Goal: Task Accomplishment & Management: Use online tool/utility

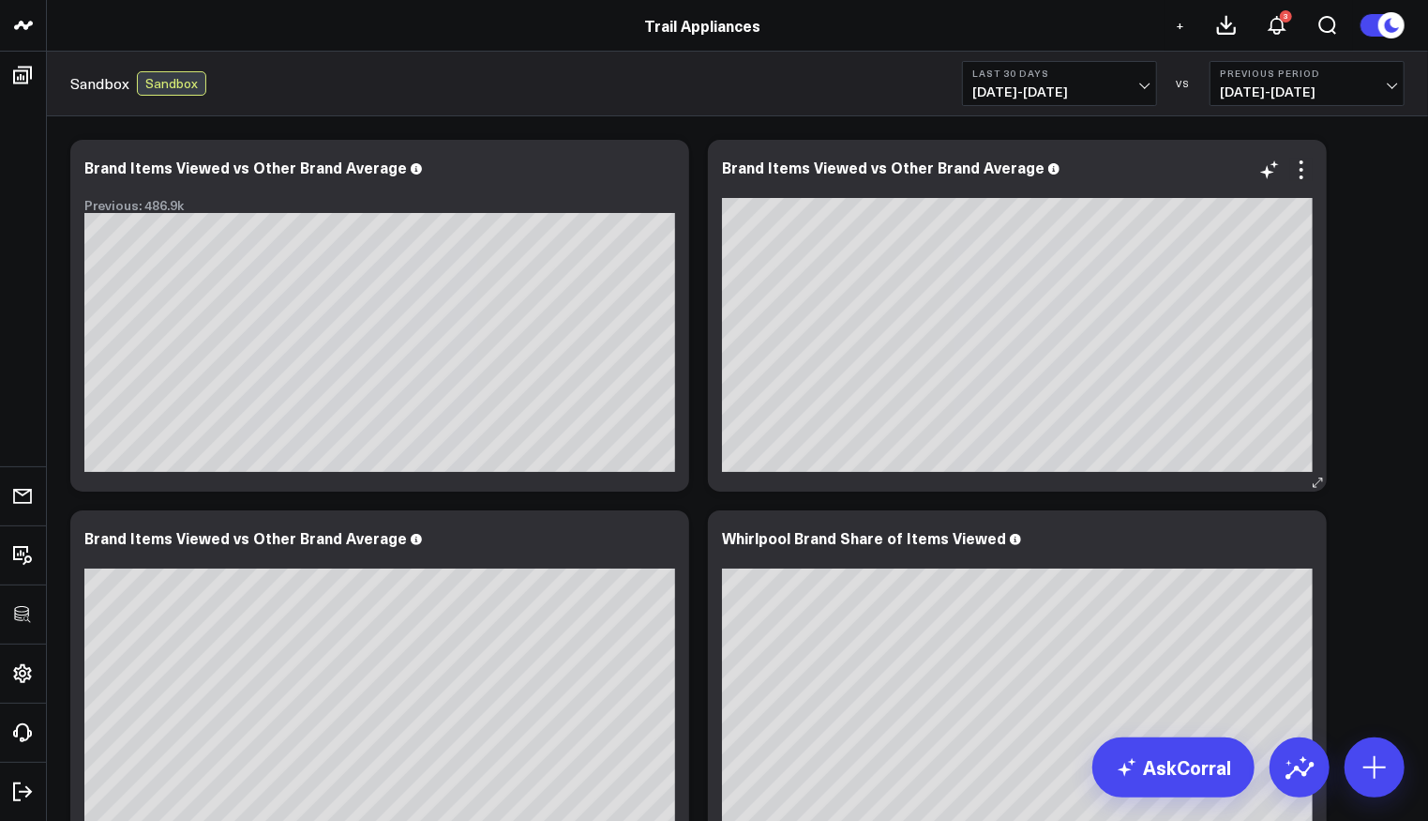
click at [1319, 249] on div "Brand Items Viewed vs Other Brand Average" at bounding box center [1017, 316] width 619 height 352
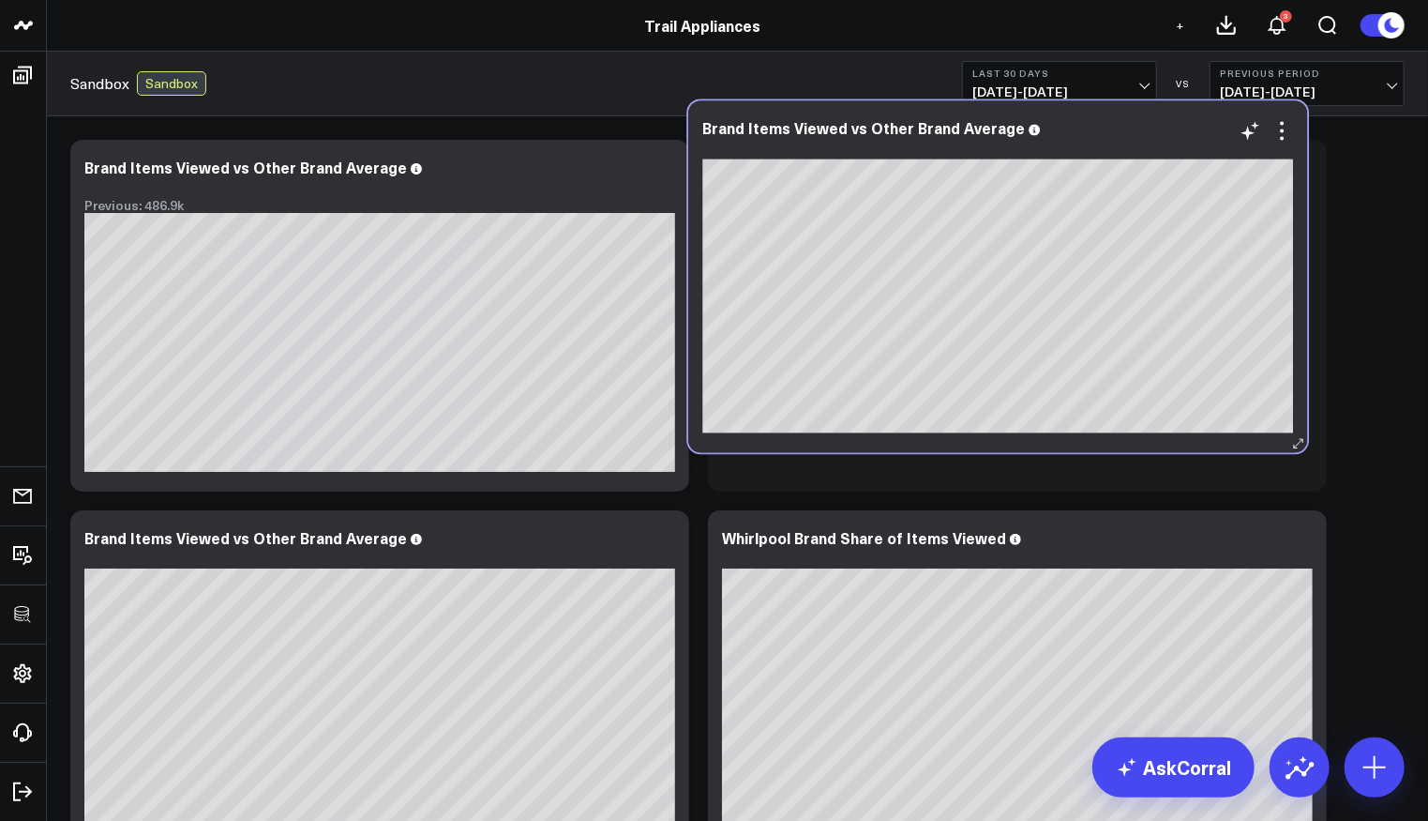
click at [1306, 225] on div "Brand Items Viewed vs Other Brand Average" at bounding box center [997, 276] width 619 height 352
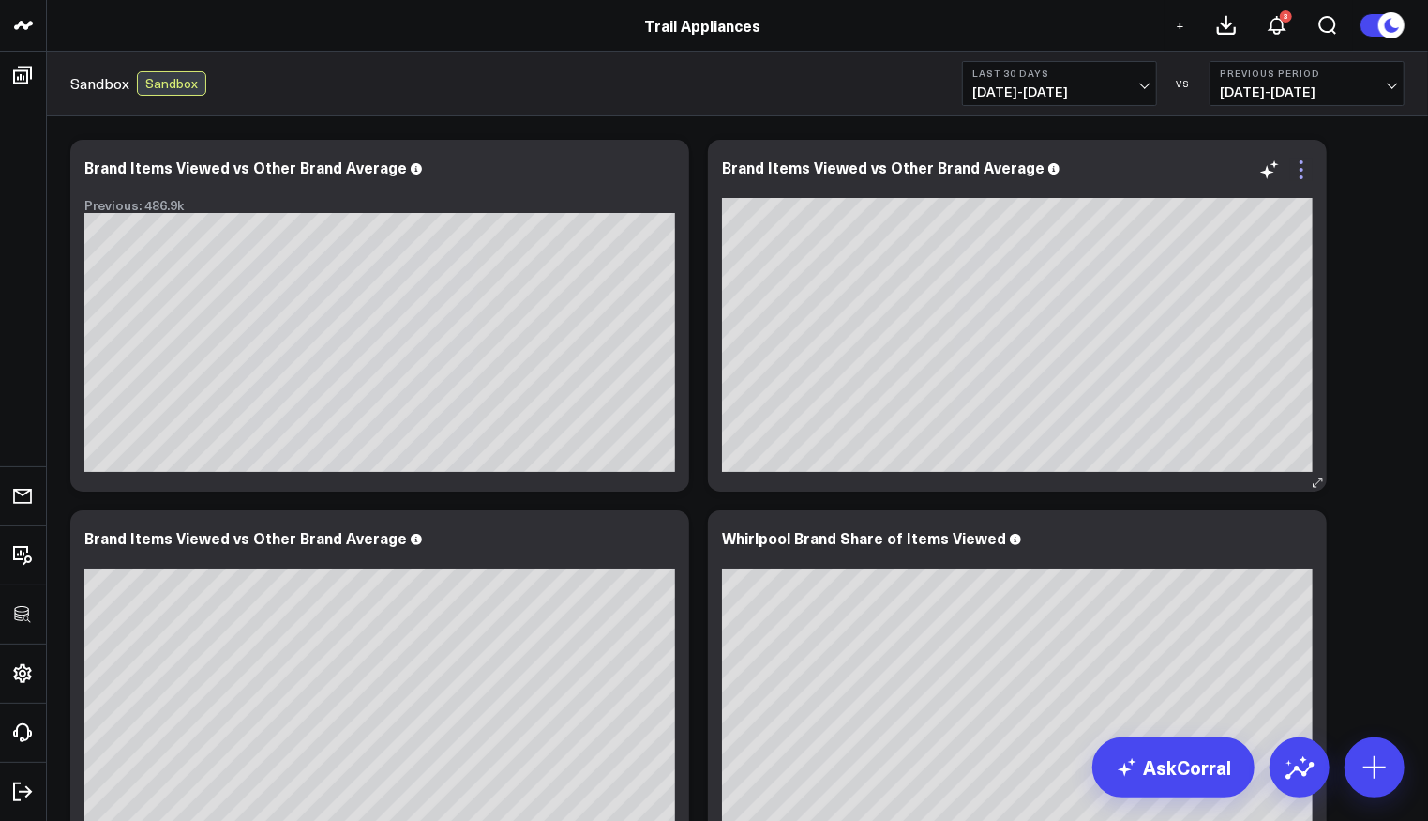
click at [1306, 175] on icon at bounding box center [1302, 170] width 23 height 23
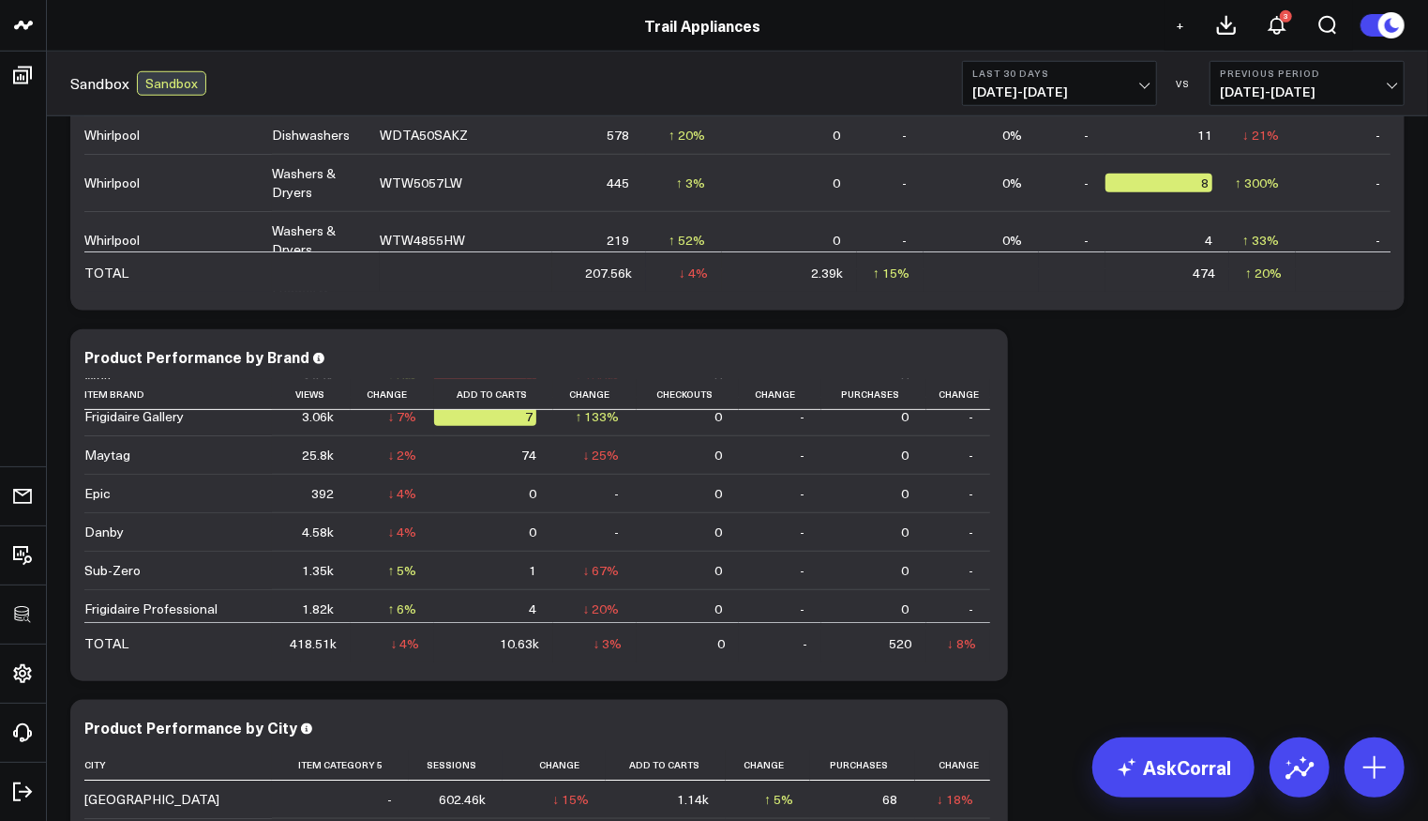
scroll to position [692, 0]
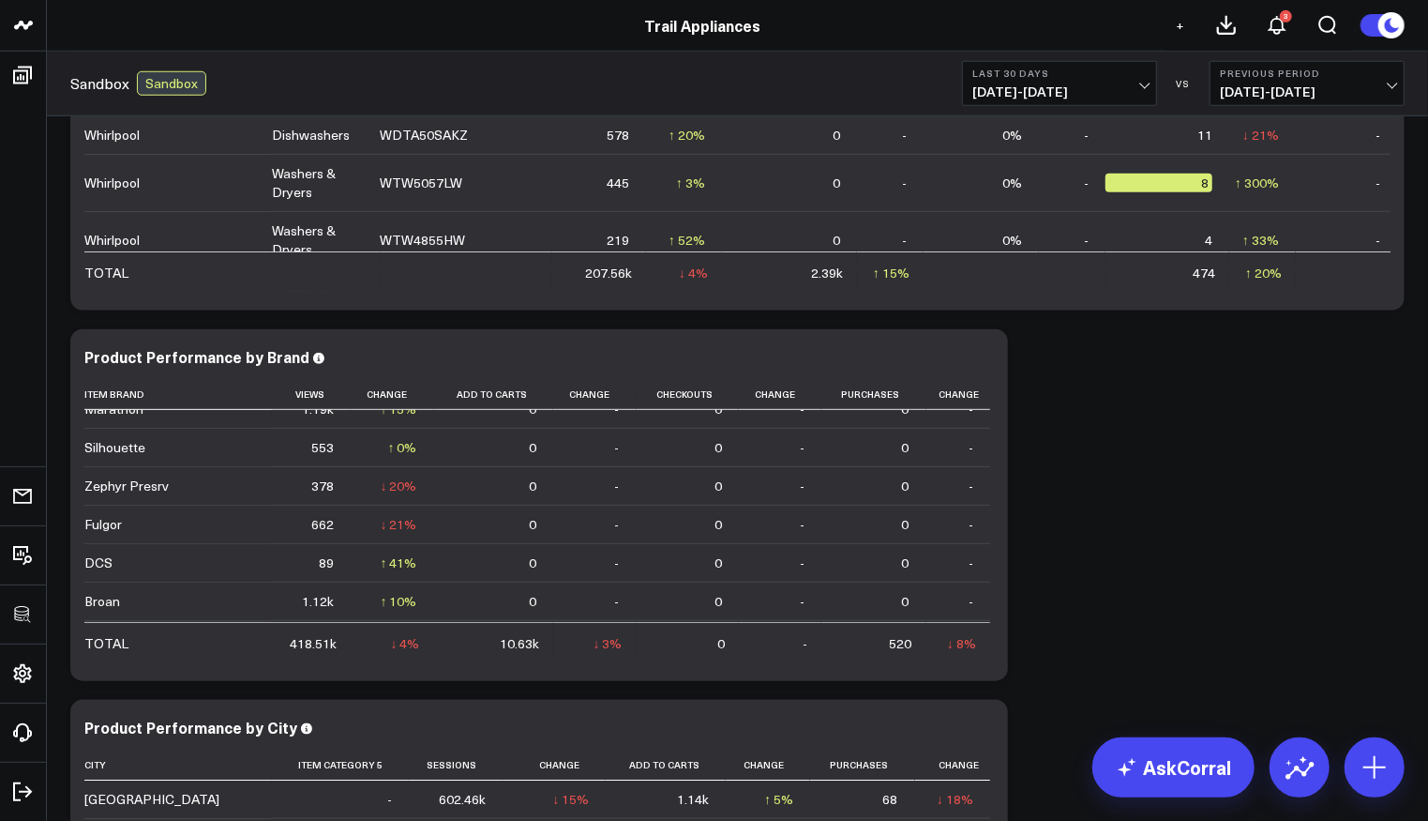
click at [1184, 476] on div "Modify via AI Copy link to widget Ask support Remove Create linked copy Executi…" at bounding box center [737, 690] width 1353 height 2964
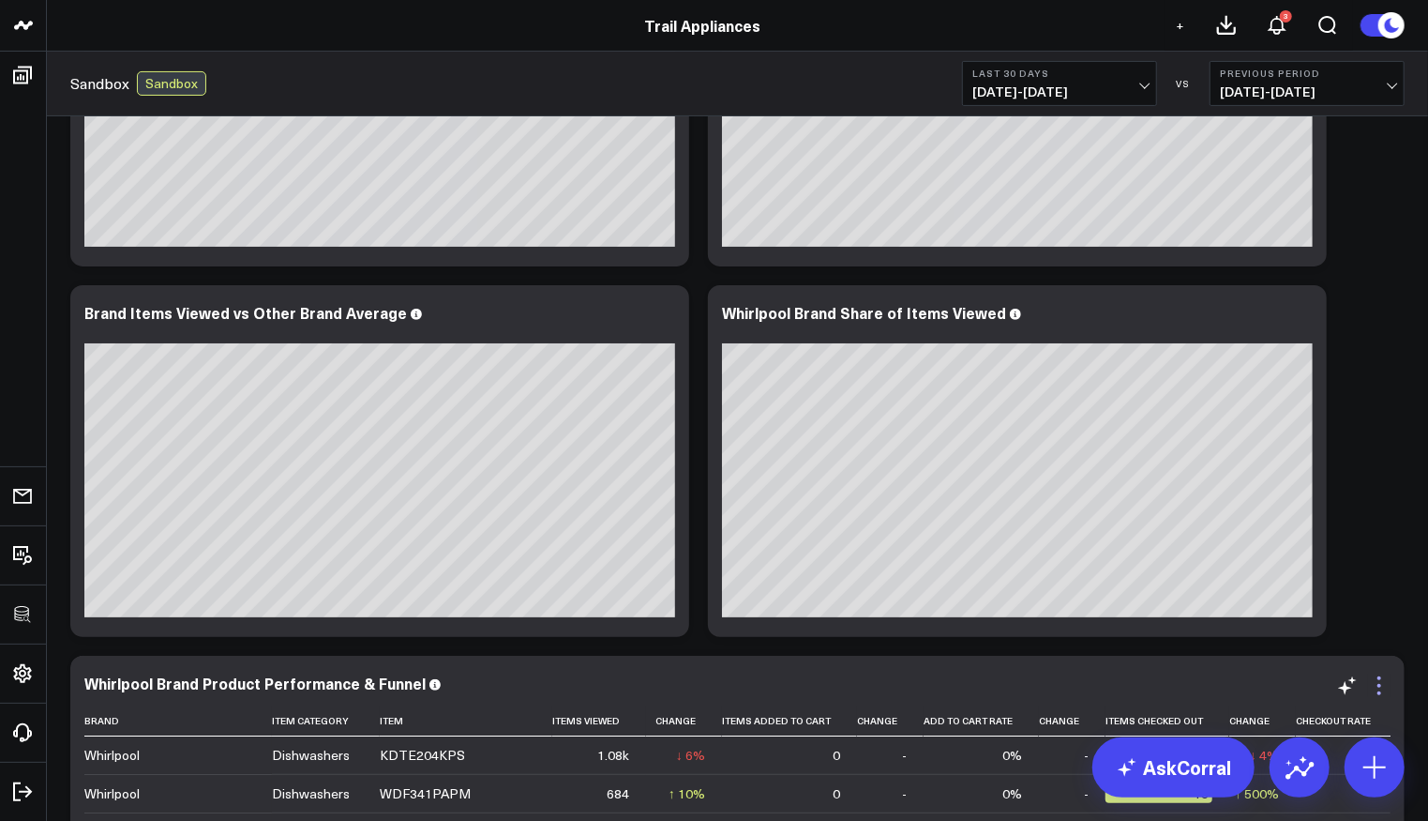
scroll to position [481, 0]
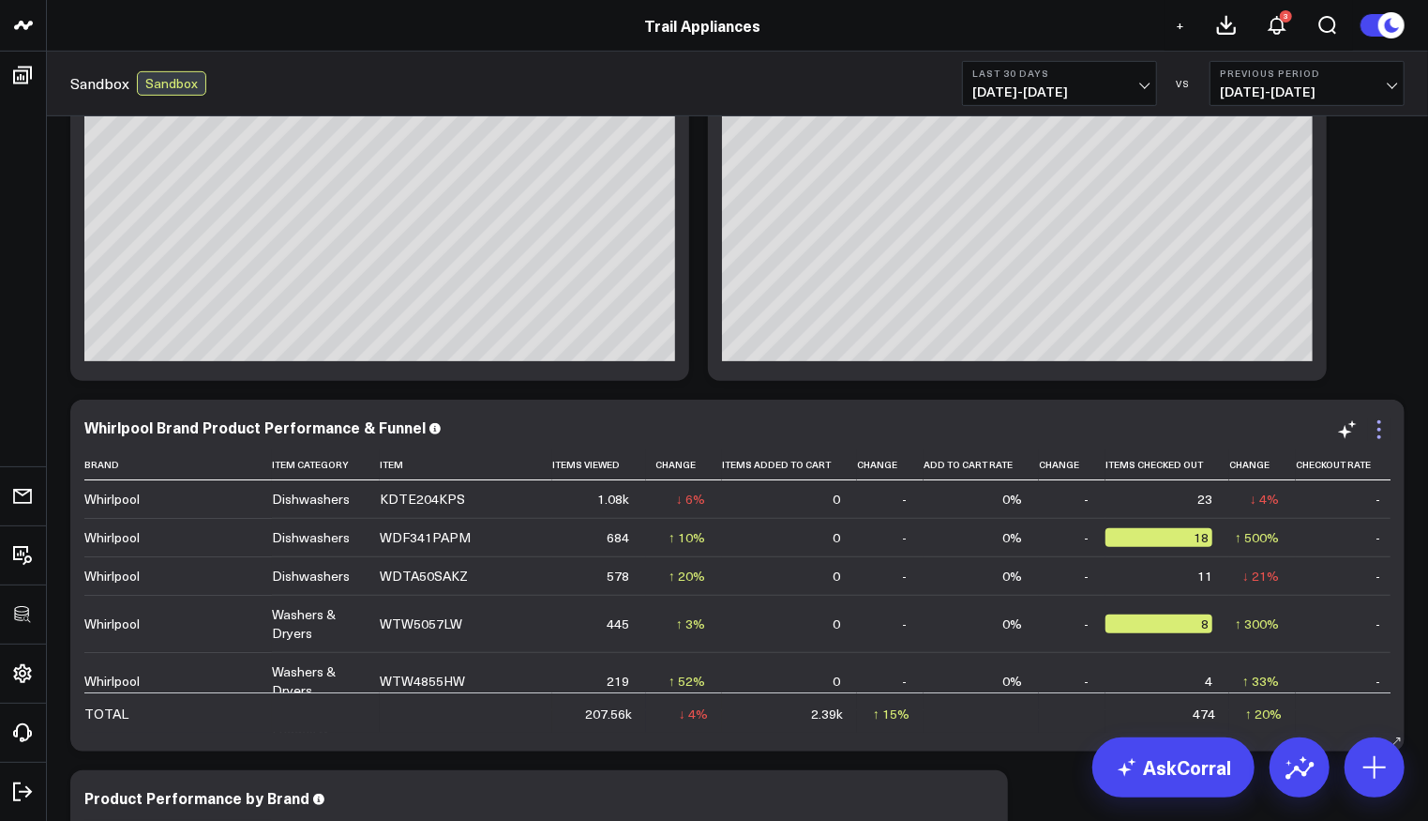
click at [1380, 429] on icon at bounding box center [1380, 430] width 4 height 4
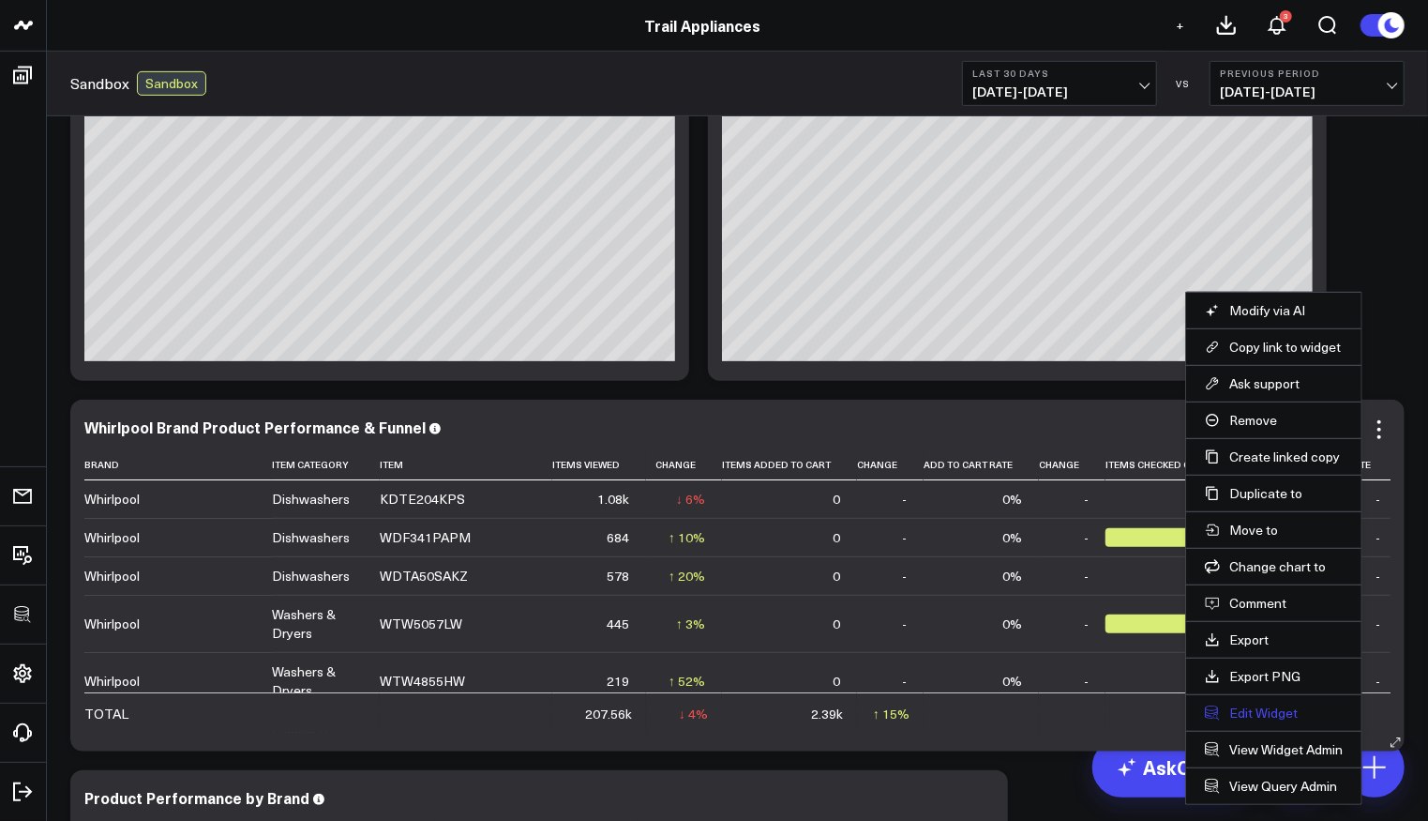
click at [1261, 706] on button "Edit Widget" at bounding box center [1274, 712] width 138 height 17
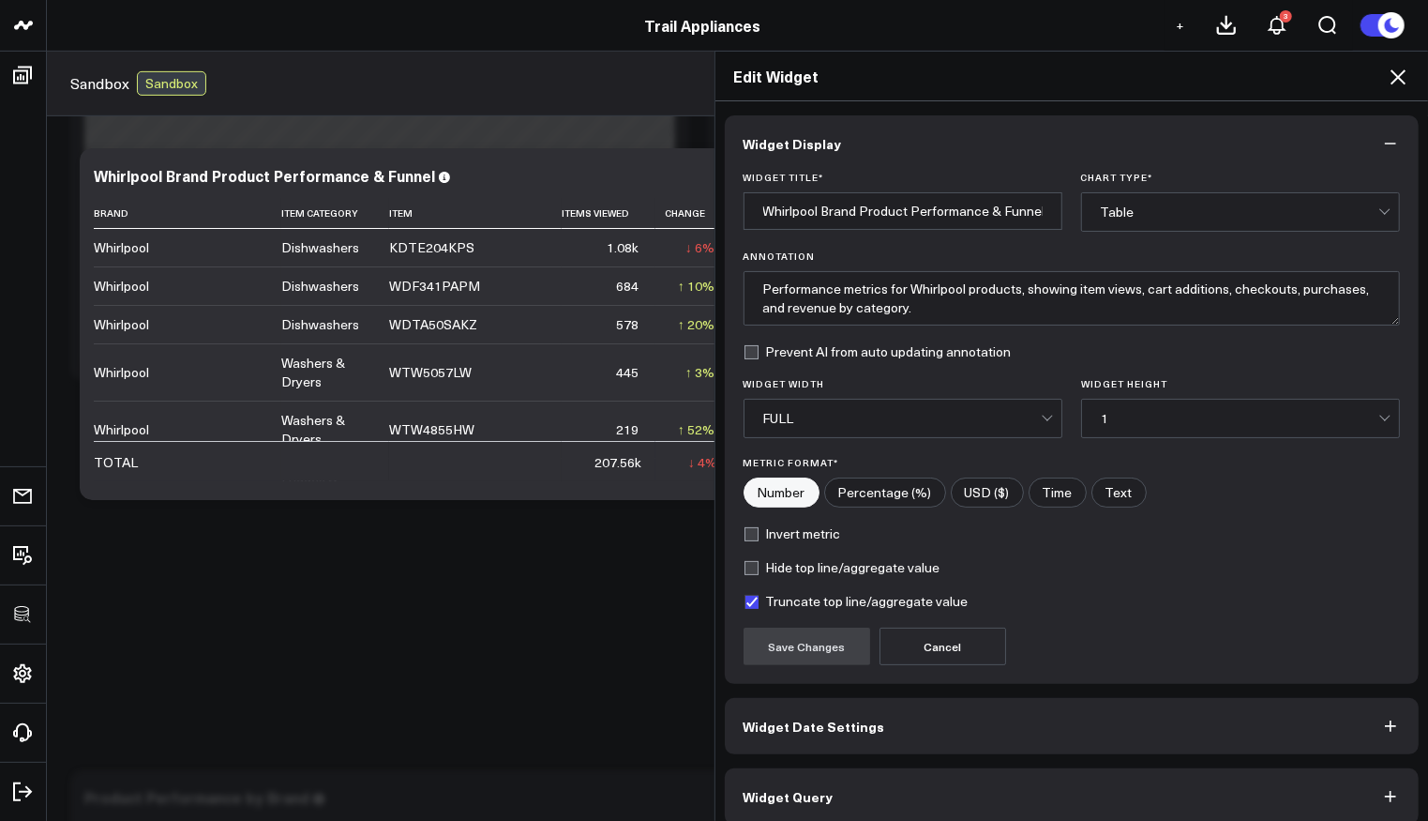
click at [836, 779] on button "Widget Query" at bounding box center [1072, 796] width 695 height 56
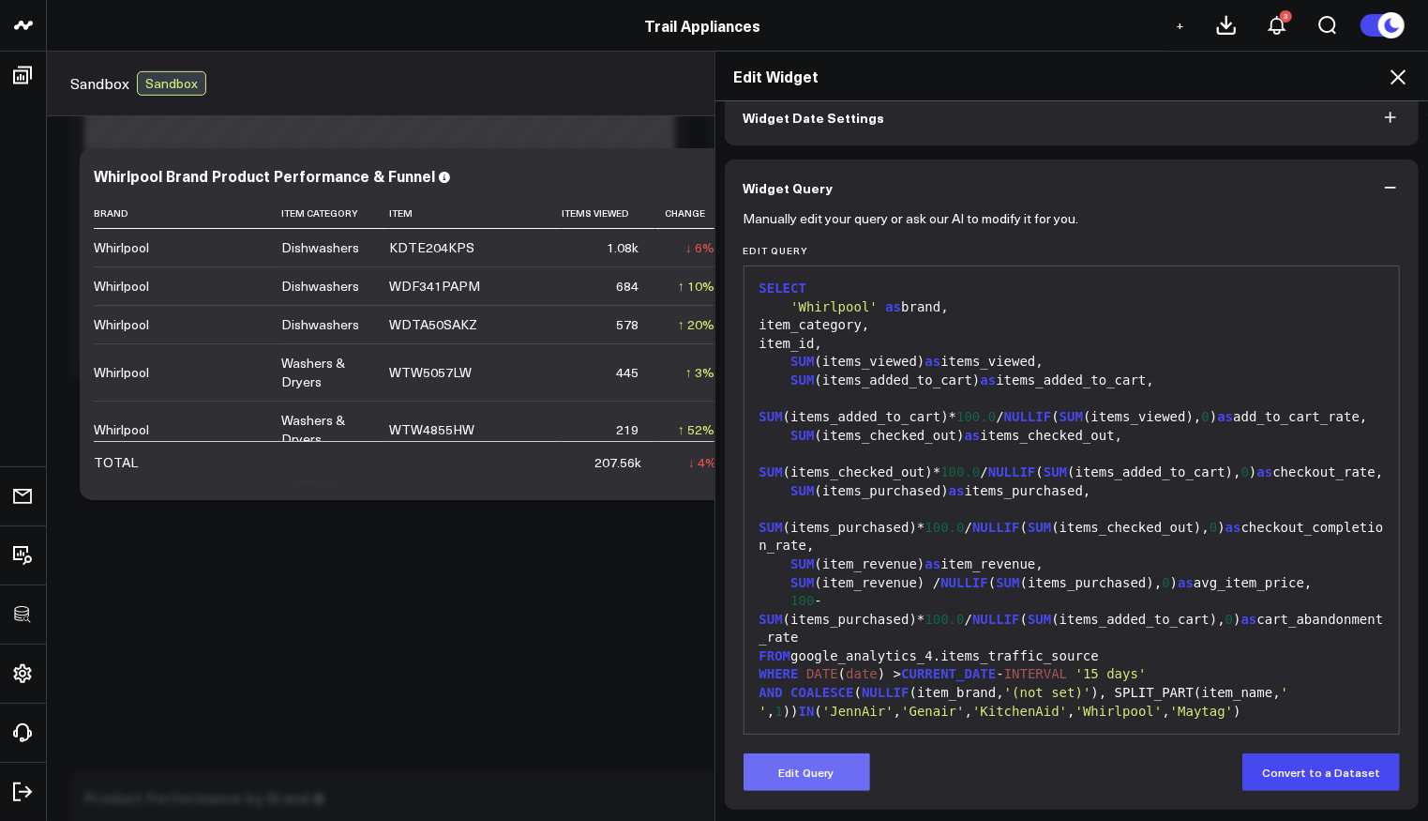
click at [819, 781] on button "Edit Query" at bounding box center [807, 772] width 127 height 38
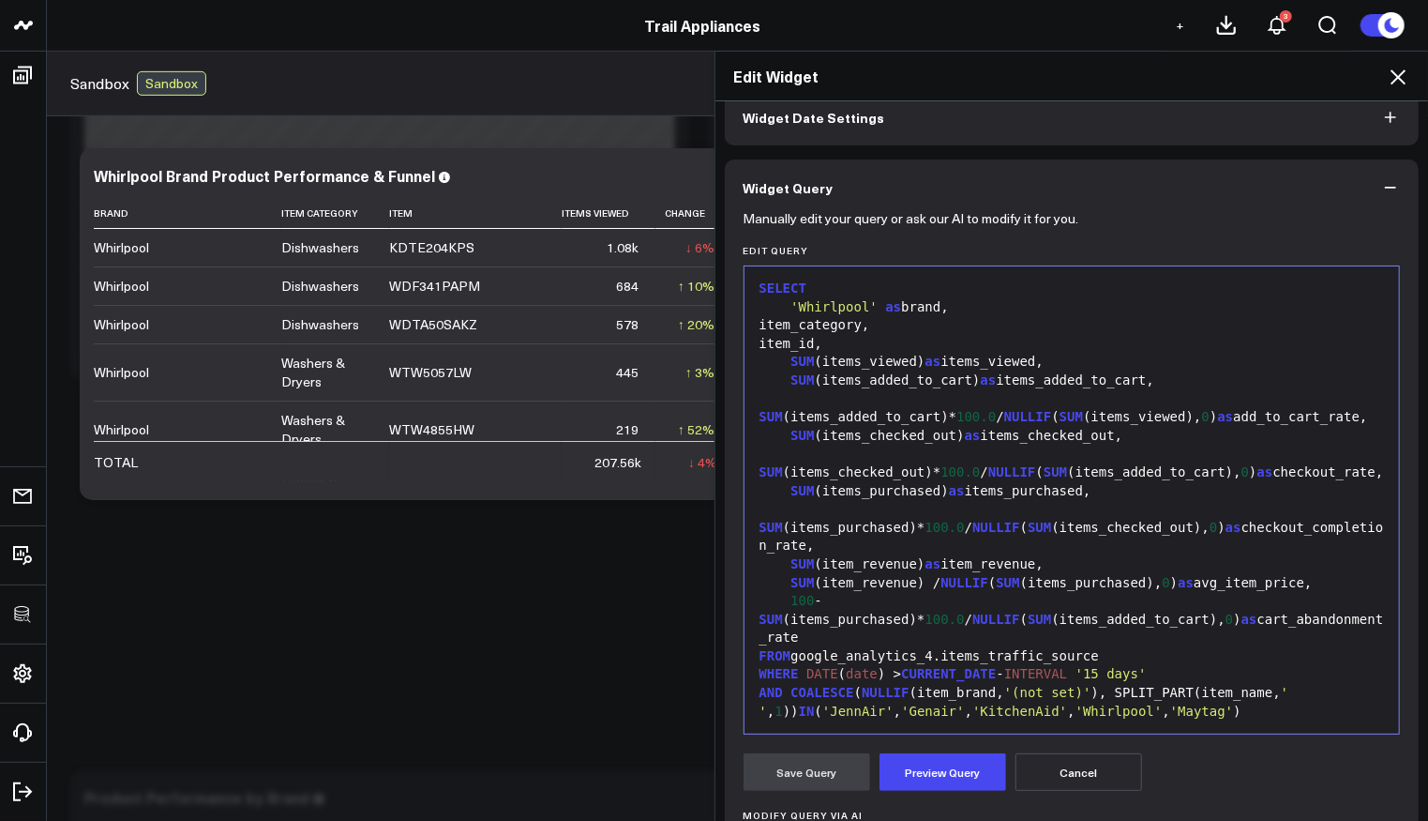
scroll to position [328, 0]
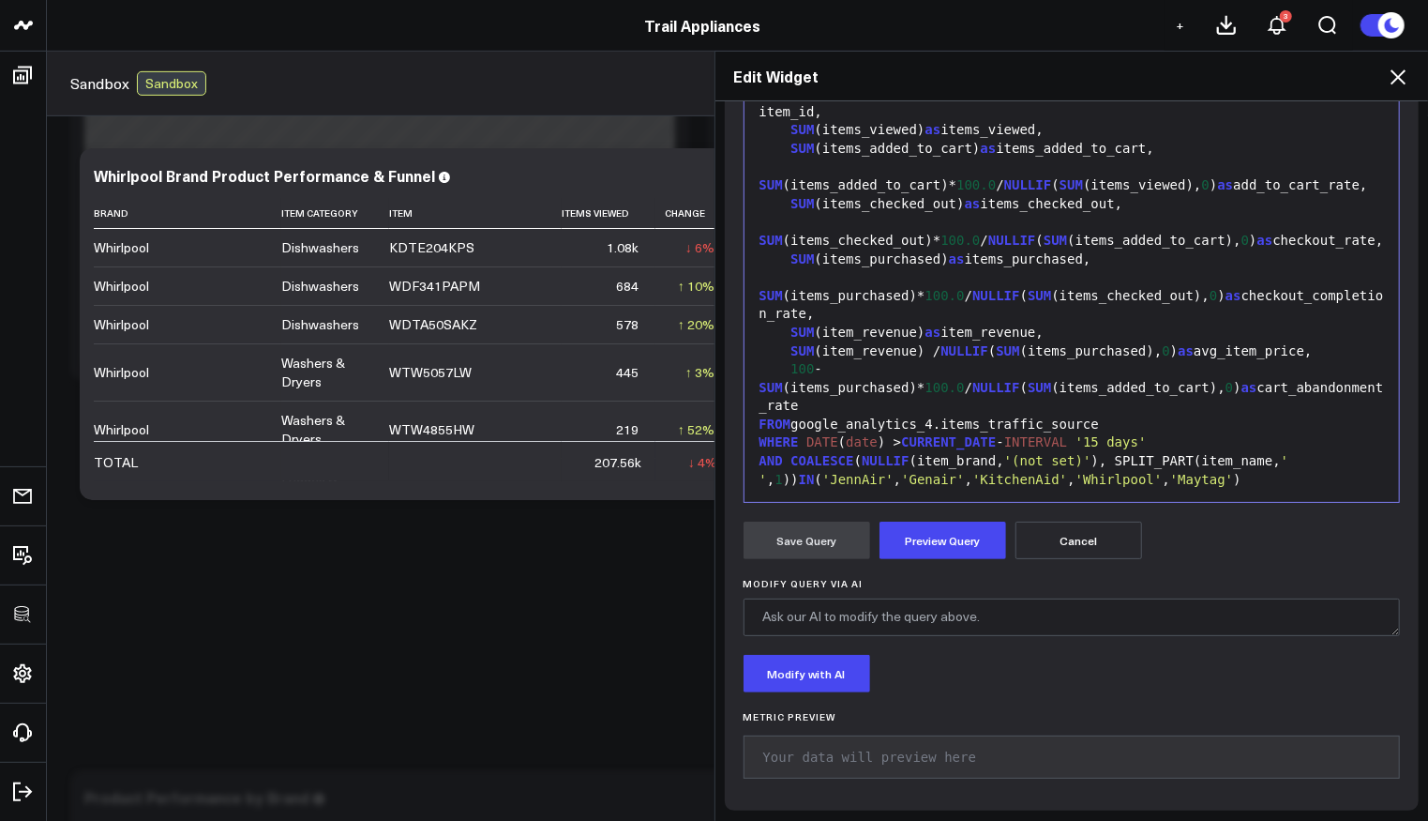
click at [1059, 507] on div "ORDER BY SUM (items_purchased) DESC" at bounding box center [1072, 516] width 637 height 19
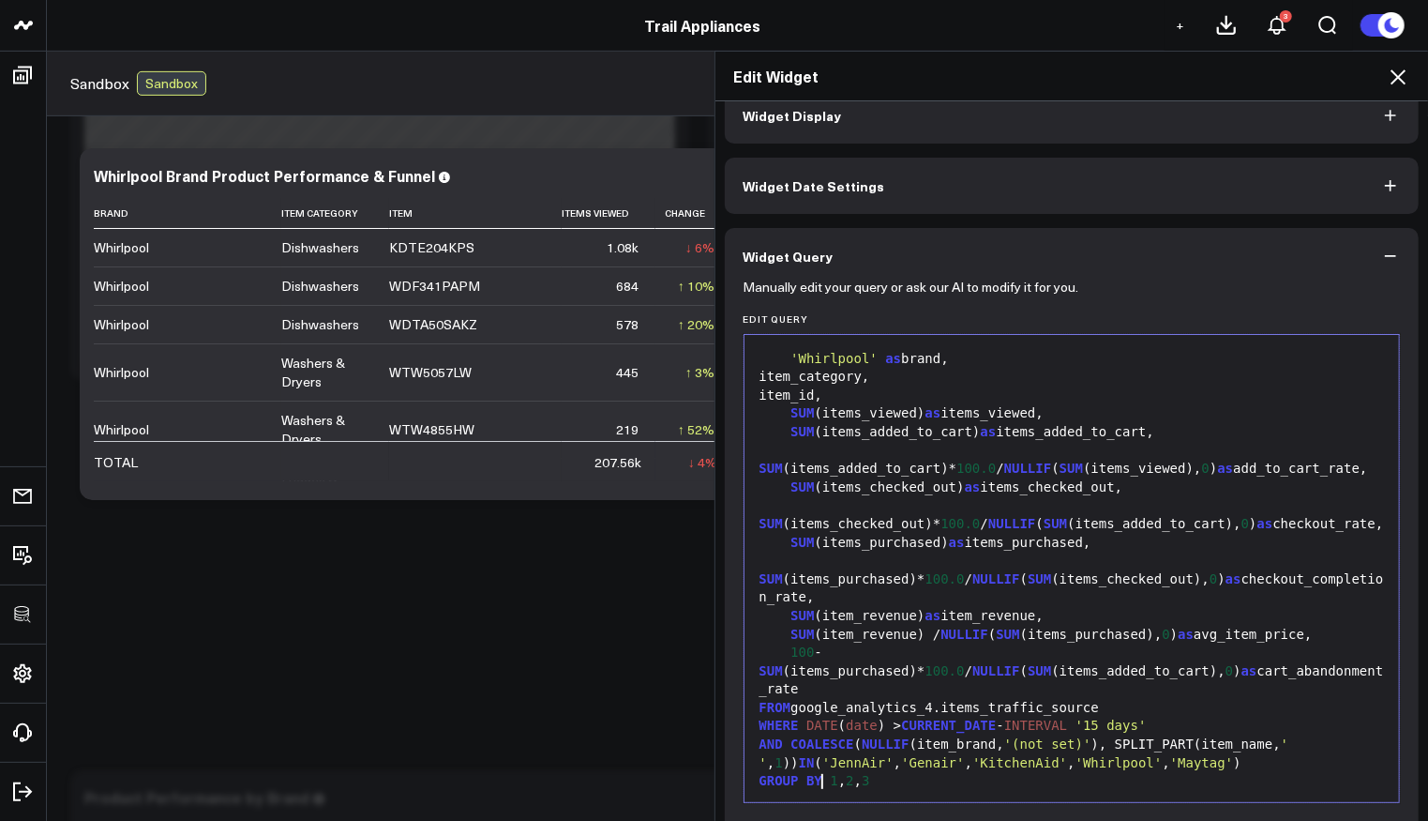
scroll to position [135, 0]
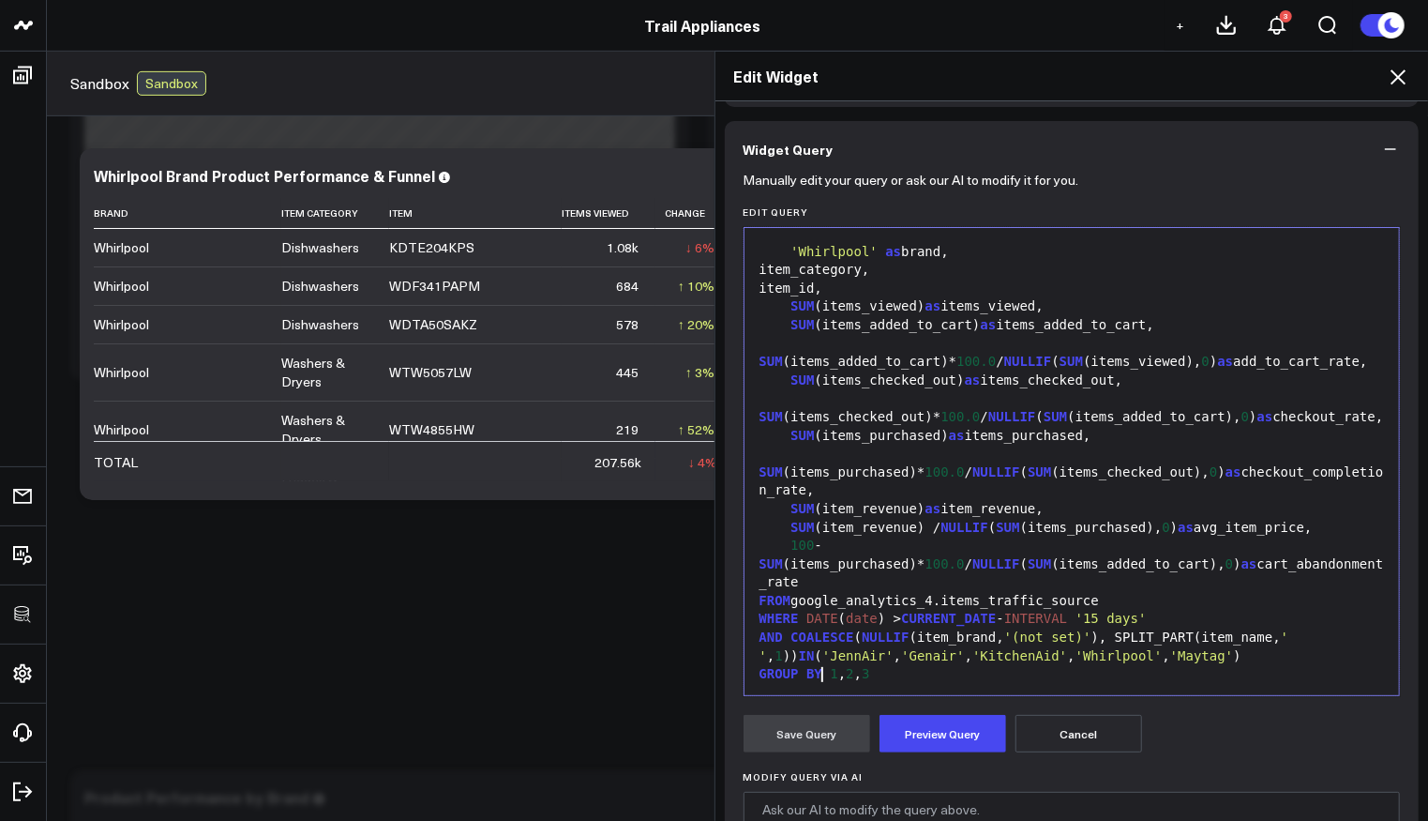
click at [954, 709] on form "Manually edit your query or ask our AI to modify it for you. Edit Query 99 1 2 …" at bounding box center [1072, 581] width 657 height 808
click at [953, 721] on button "Preview Query" at bounding box center [943, 734] width 127 height 38
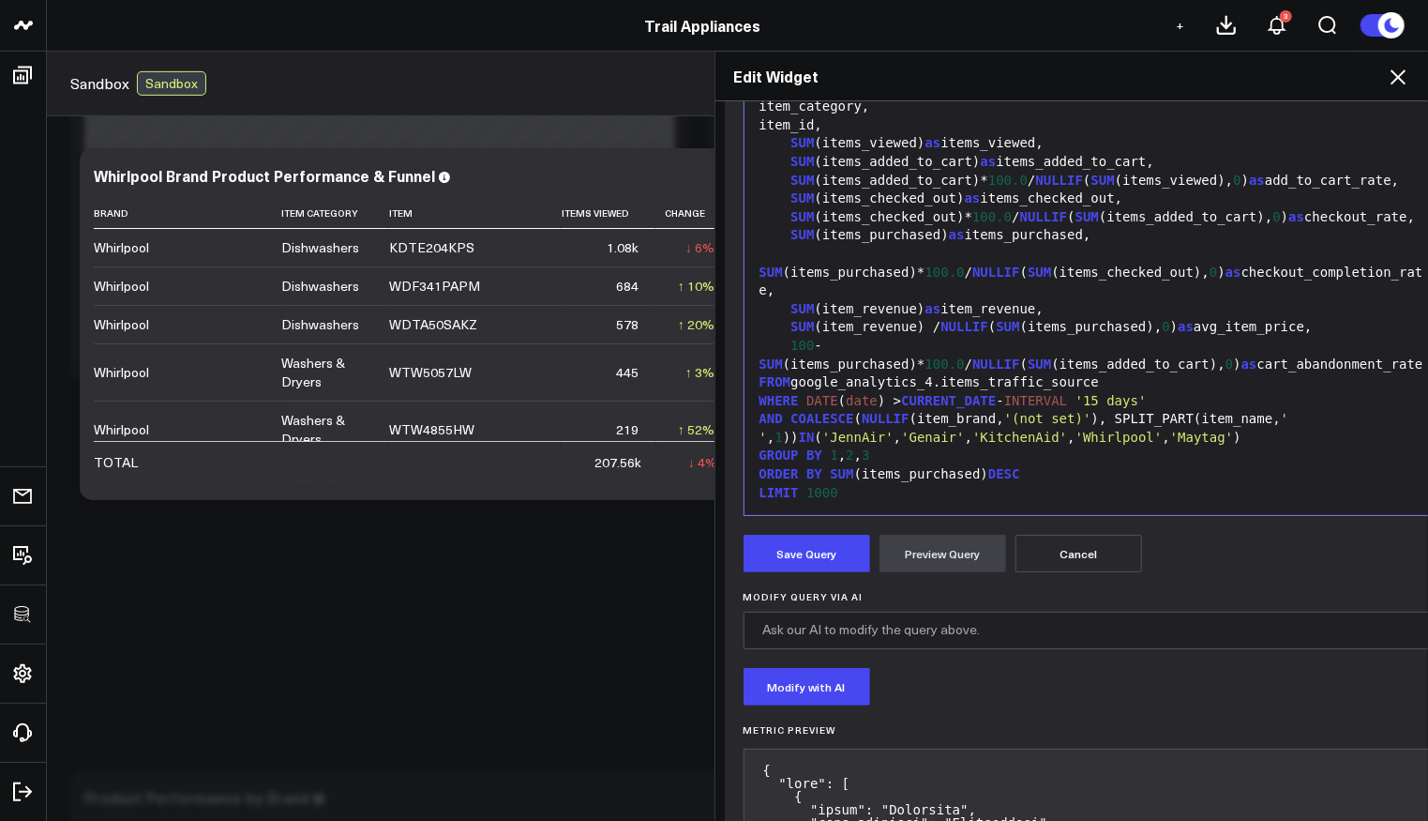
click at [822, 557] on button "Save Query" at bounding box center [807, 554] width 127 height 38
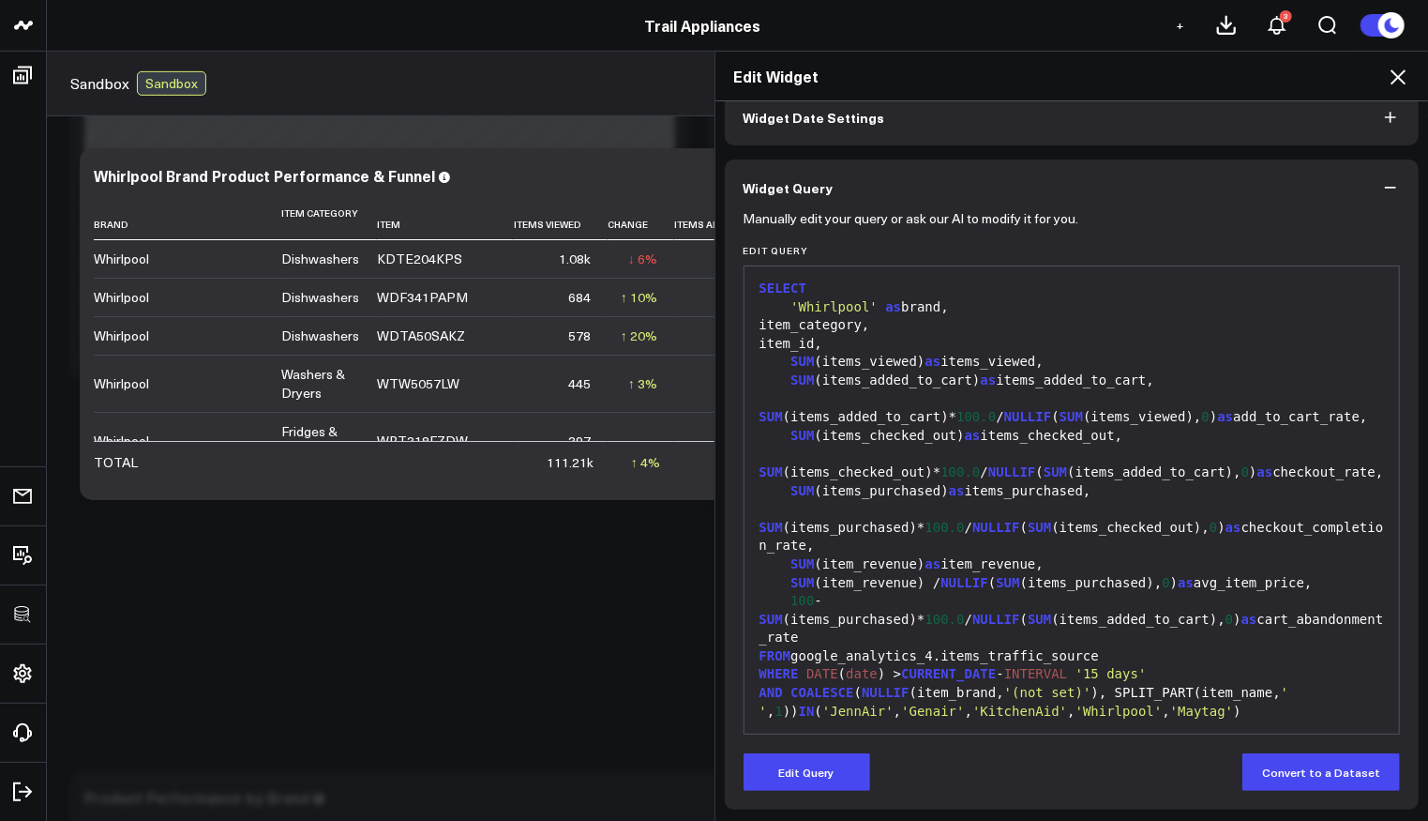
scroll to position [17, 0]
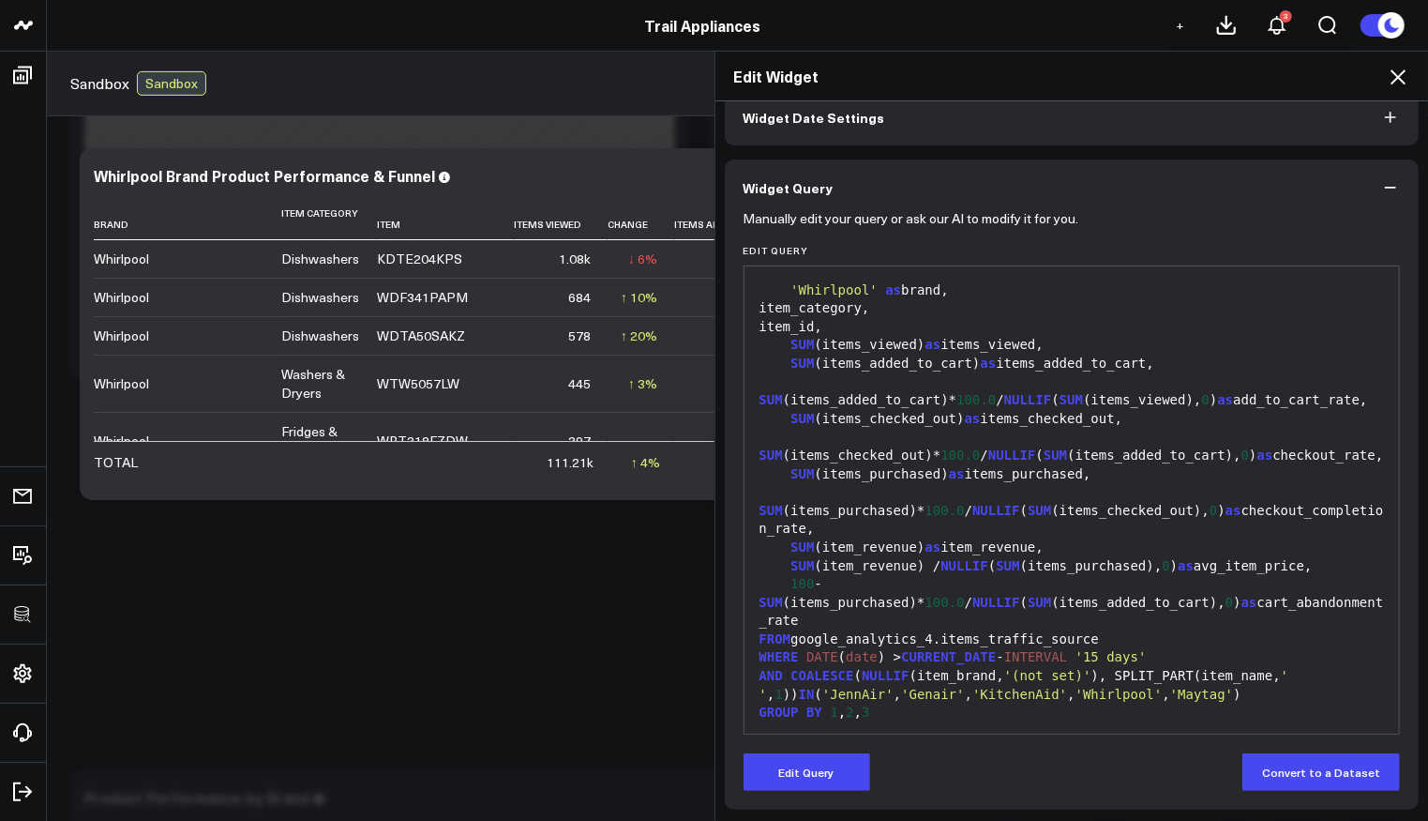
click at [1402, 79] on icon at bounding box center [1398, 76] width 15 height 15
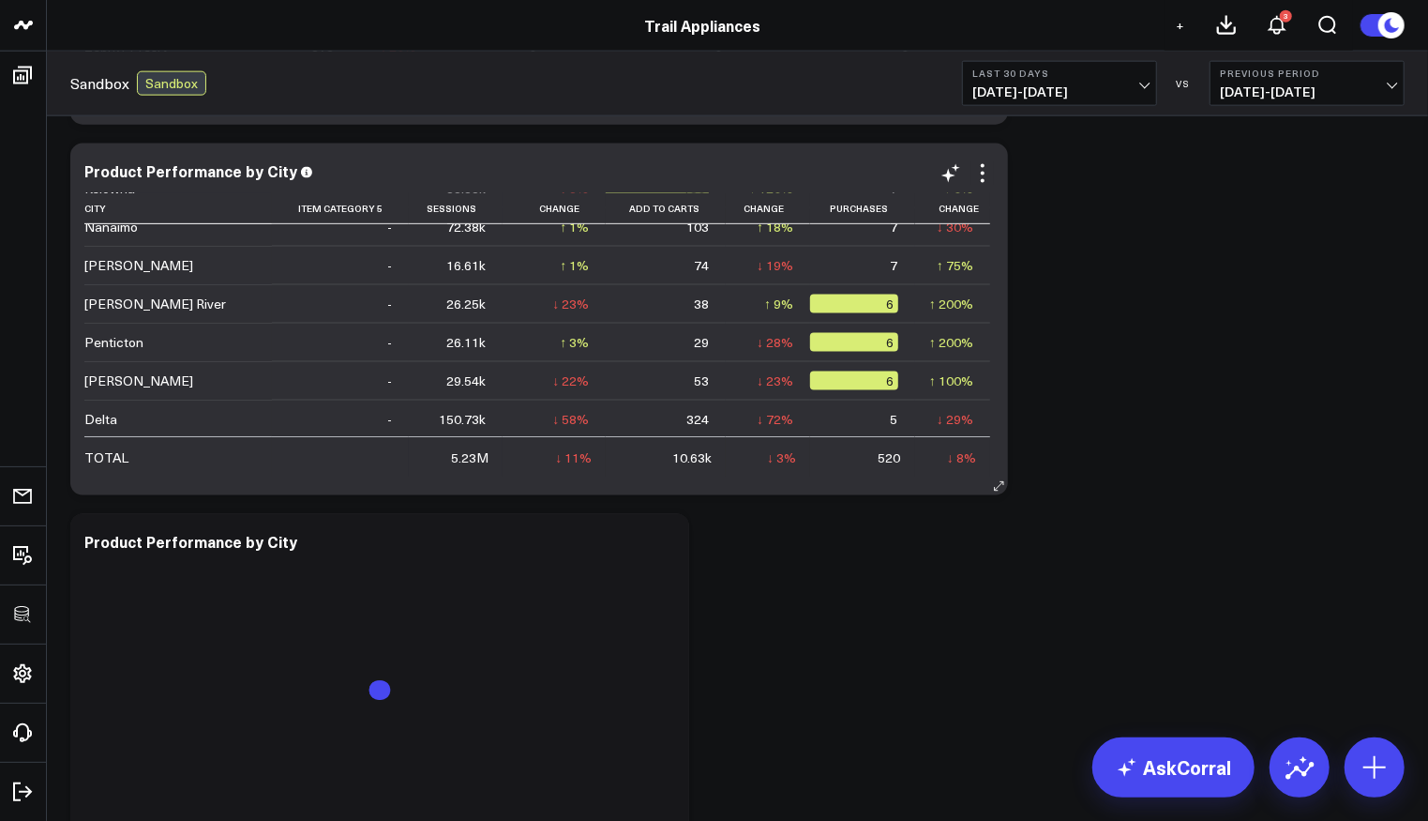
scroll to position [257, 0]
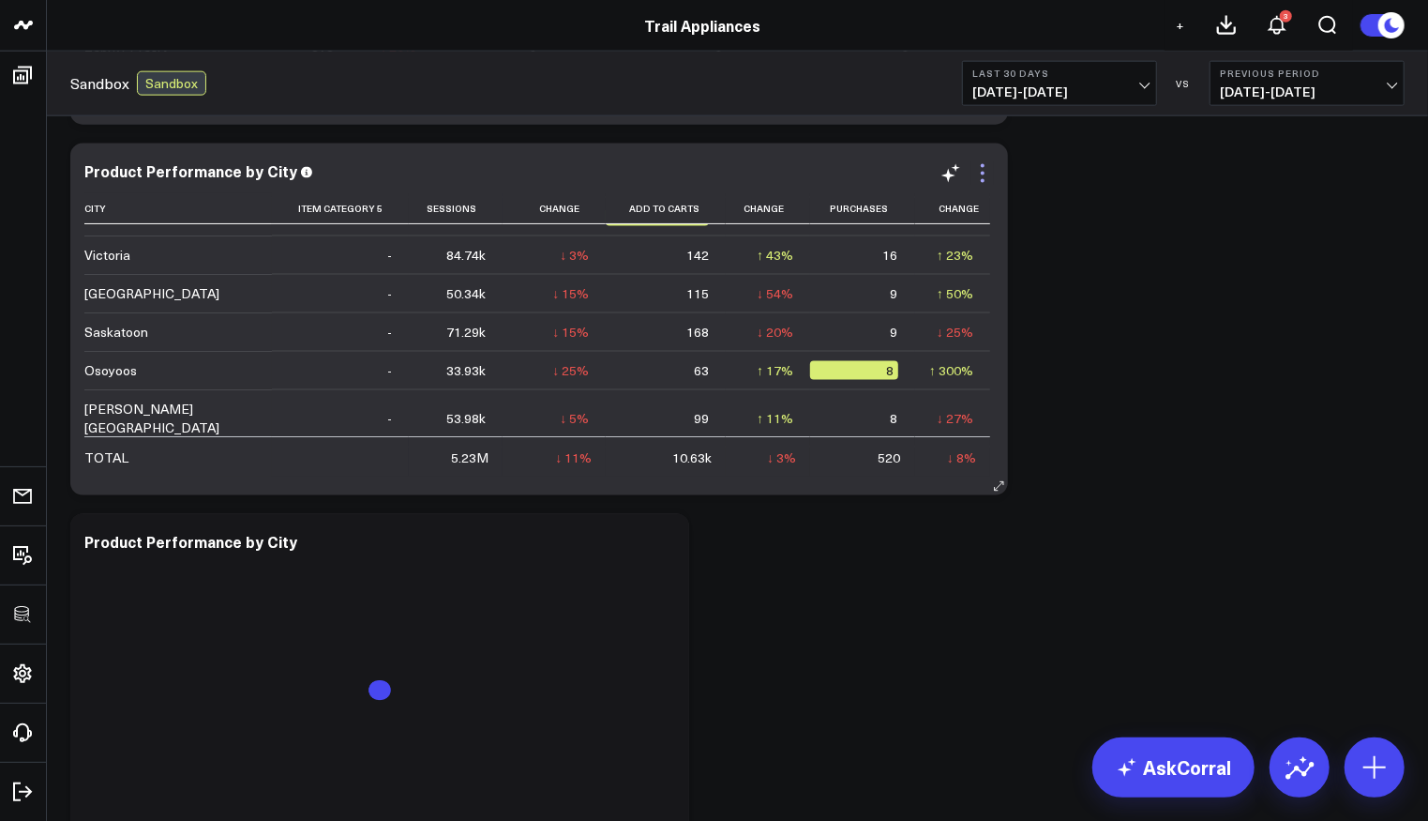
click at [1029, 209] on div "Modify via AI Copy link to widget Ask support Remove Create linked copy Executi…" at bounding box center [737, 134] width 1353 height 2964
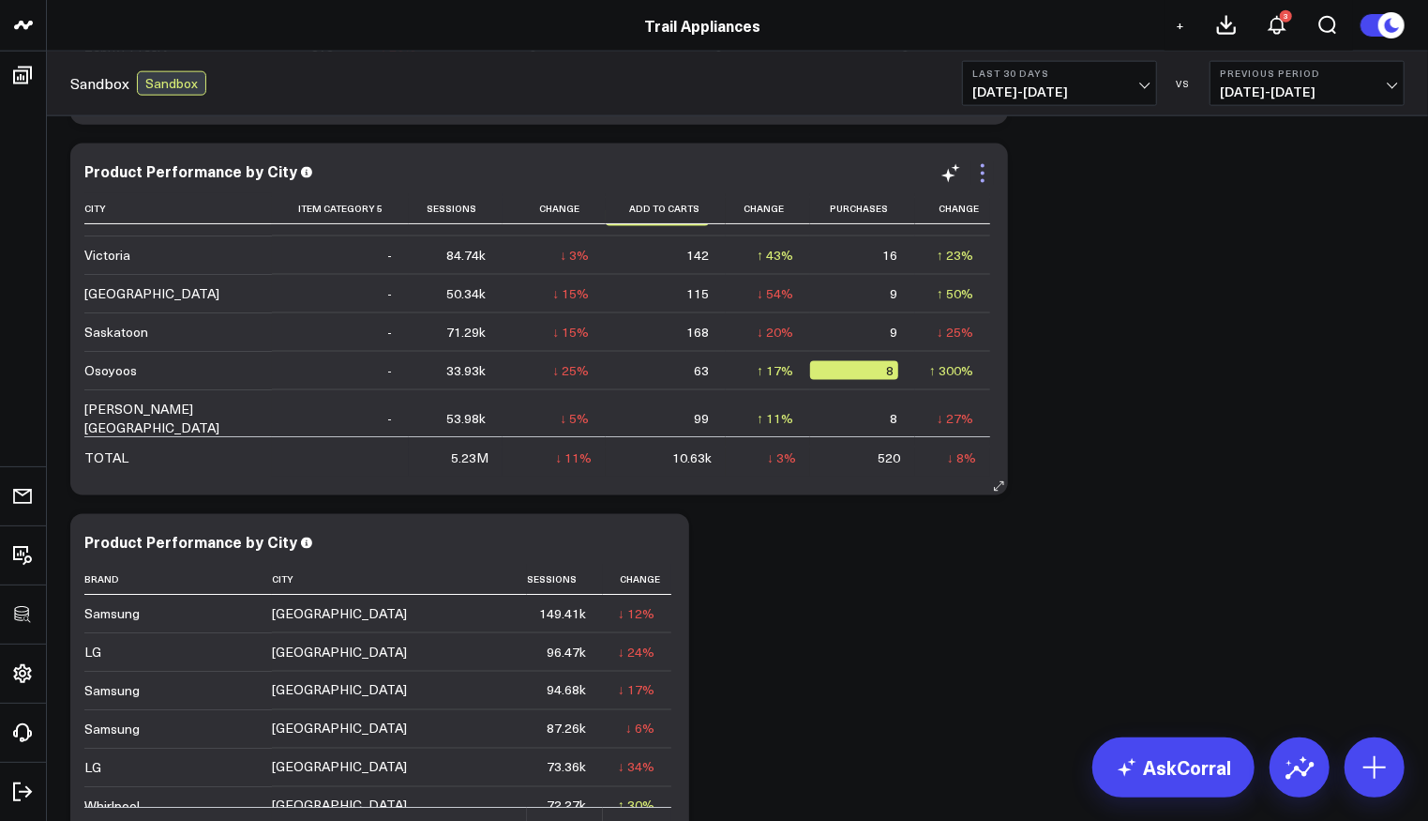
scroll to position [230, 0]
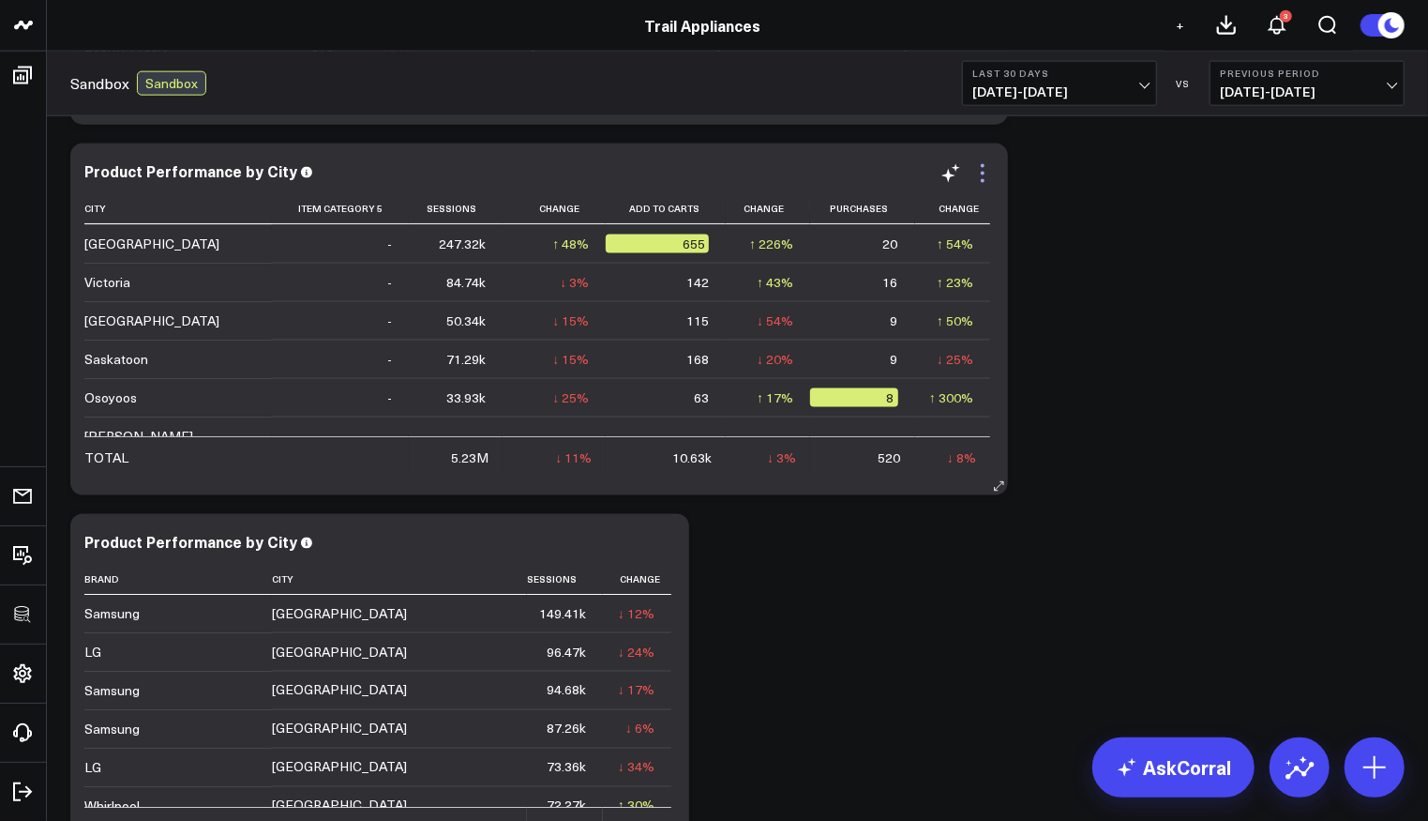
click at [985, 174] on icon at bounding box center [983, 173] width 23 height 23
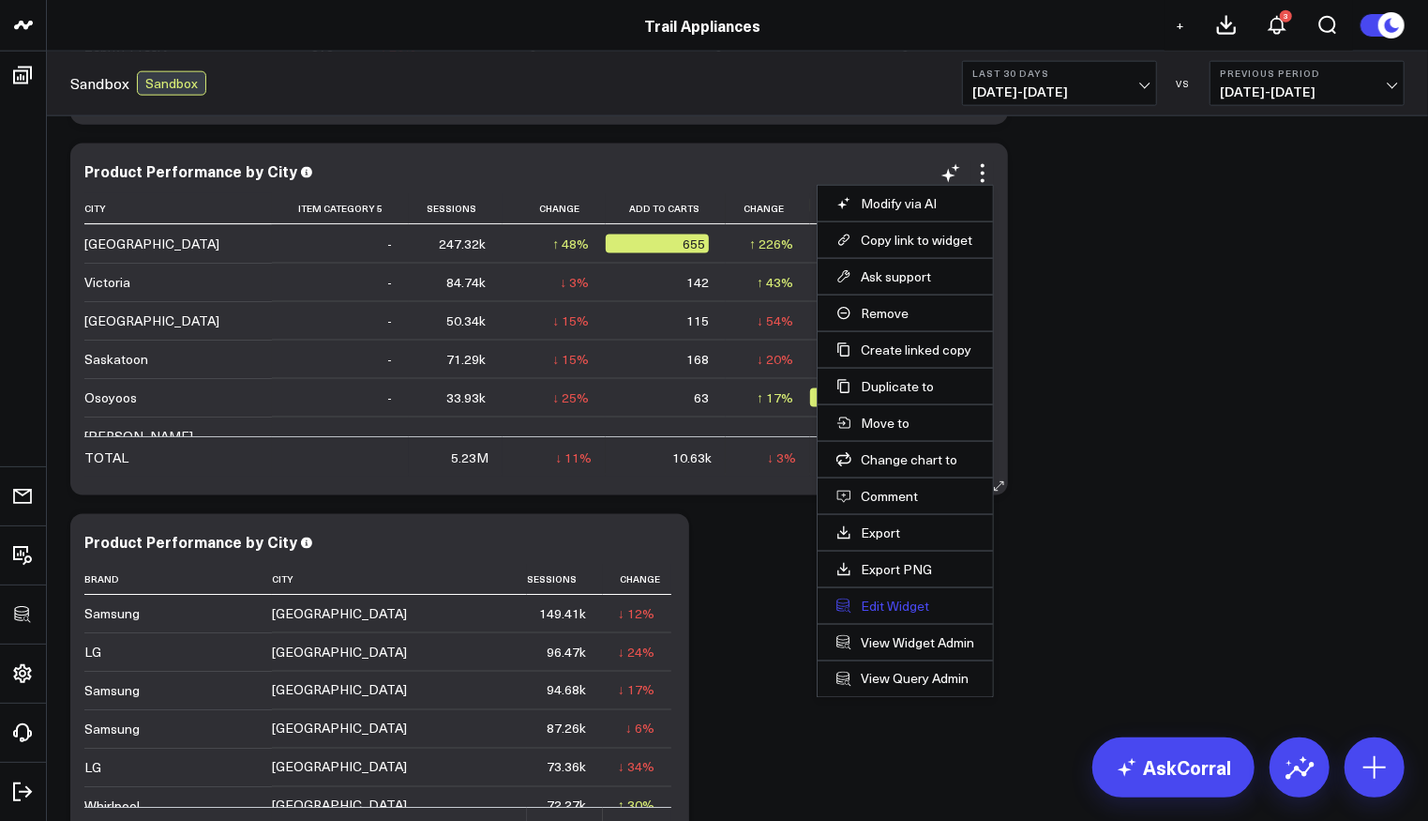
click at [886, 597] on button "Edit Widget" at bounding box center [906, 605] width 138 height 17
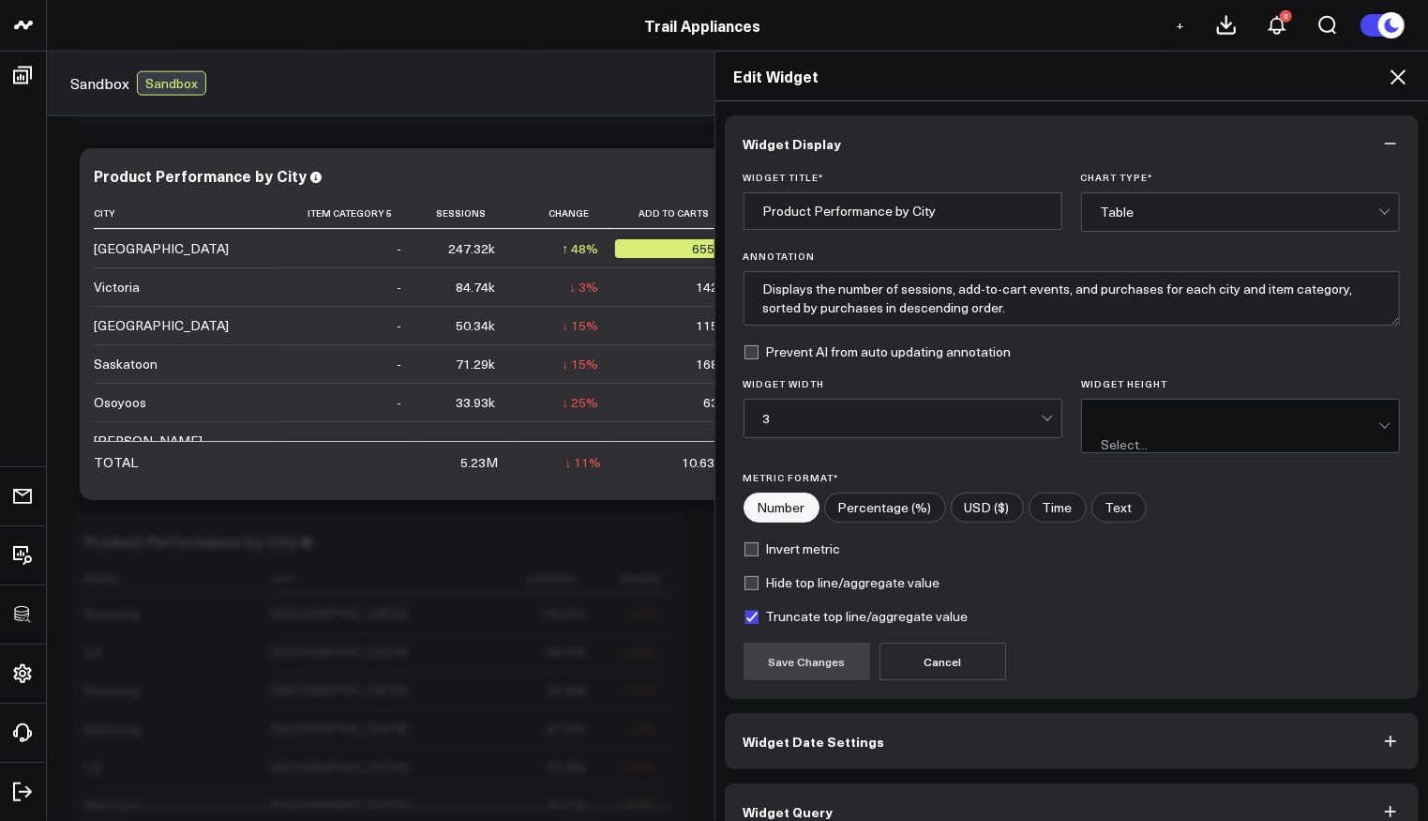
click at [878, 790] on button "Widget Query" at bounding box center [1072, 811] width 695 height 56
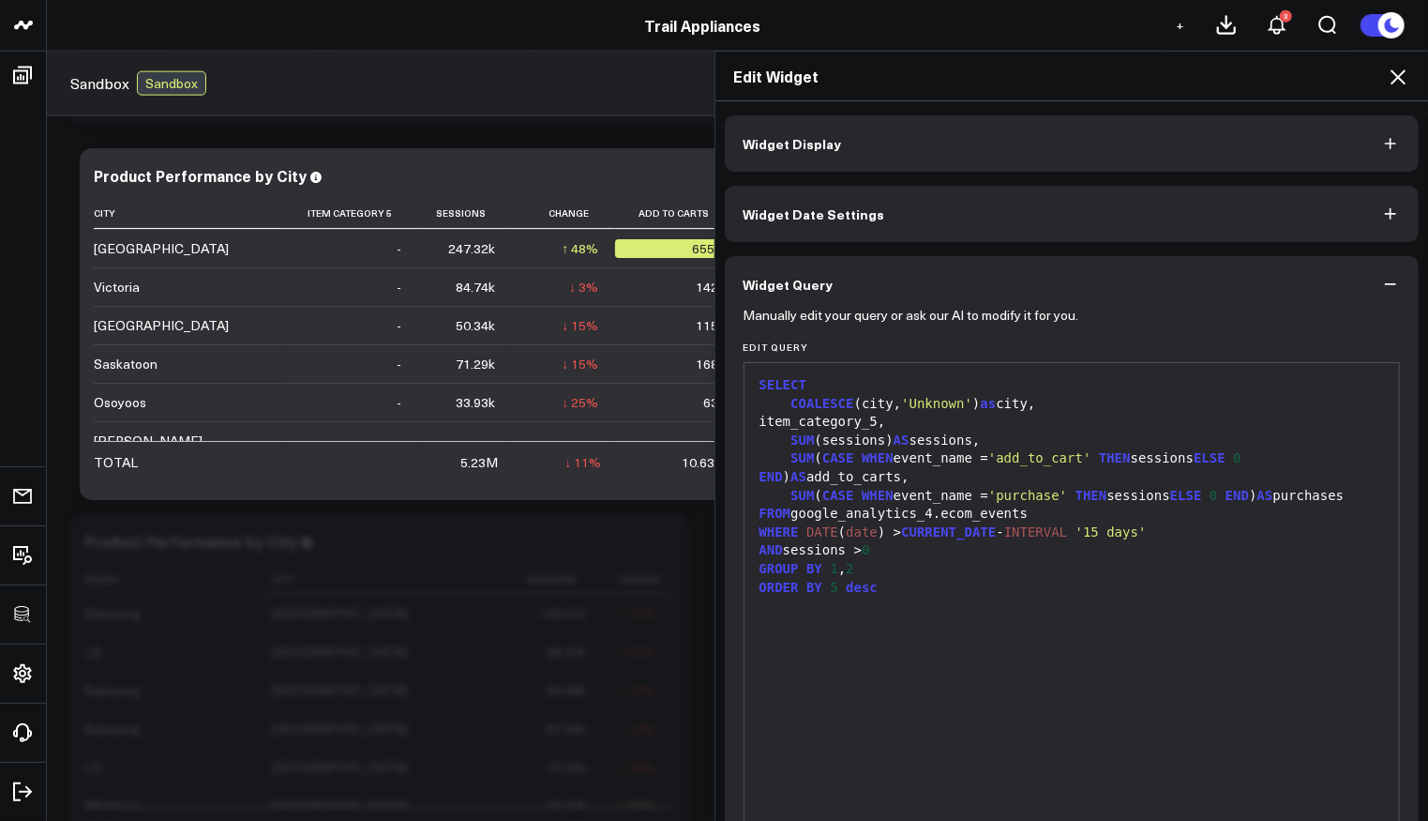
scroll to position [97, 0]
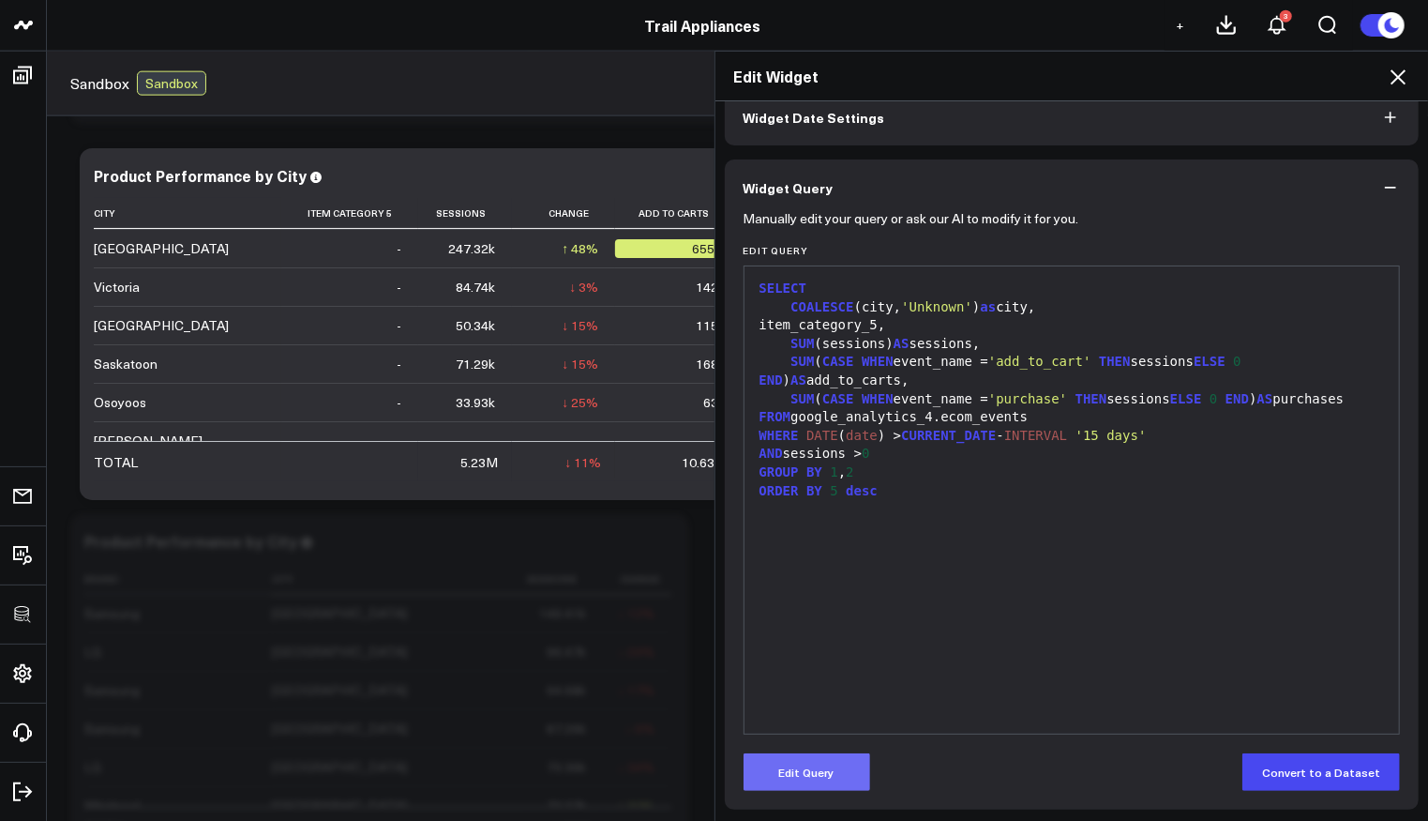
click at [821, 753] on button "Edit Query" at bounding box center [807, 772] width 127 height 38
click at [913, 620] on div "SELECT COALESCE (city, 'Unknown' ) as city, item_category_5, SUM (sessions) AS …" at bounding box center [1072, 500] width 637 height 448
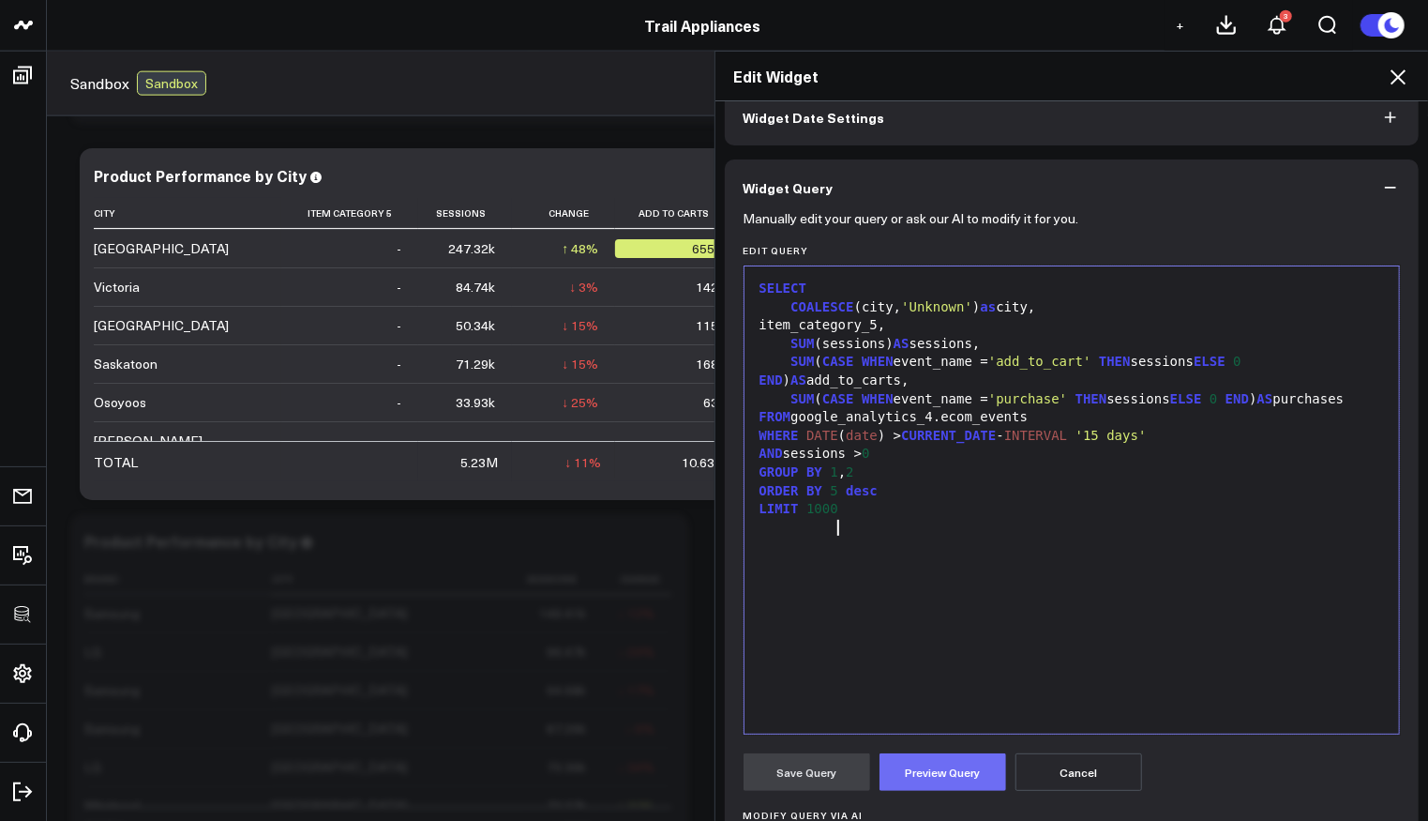
click at [958, 773] on button "Preview Query" at bounding box center [943, 772] width 127 height 38
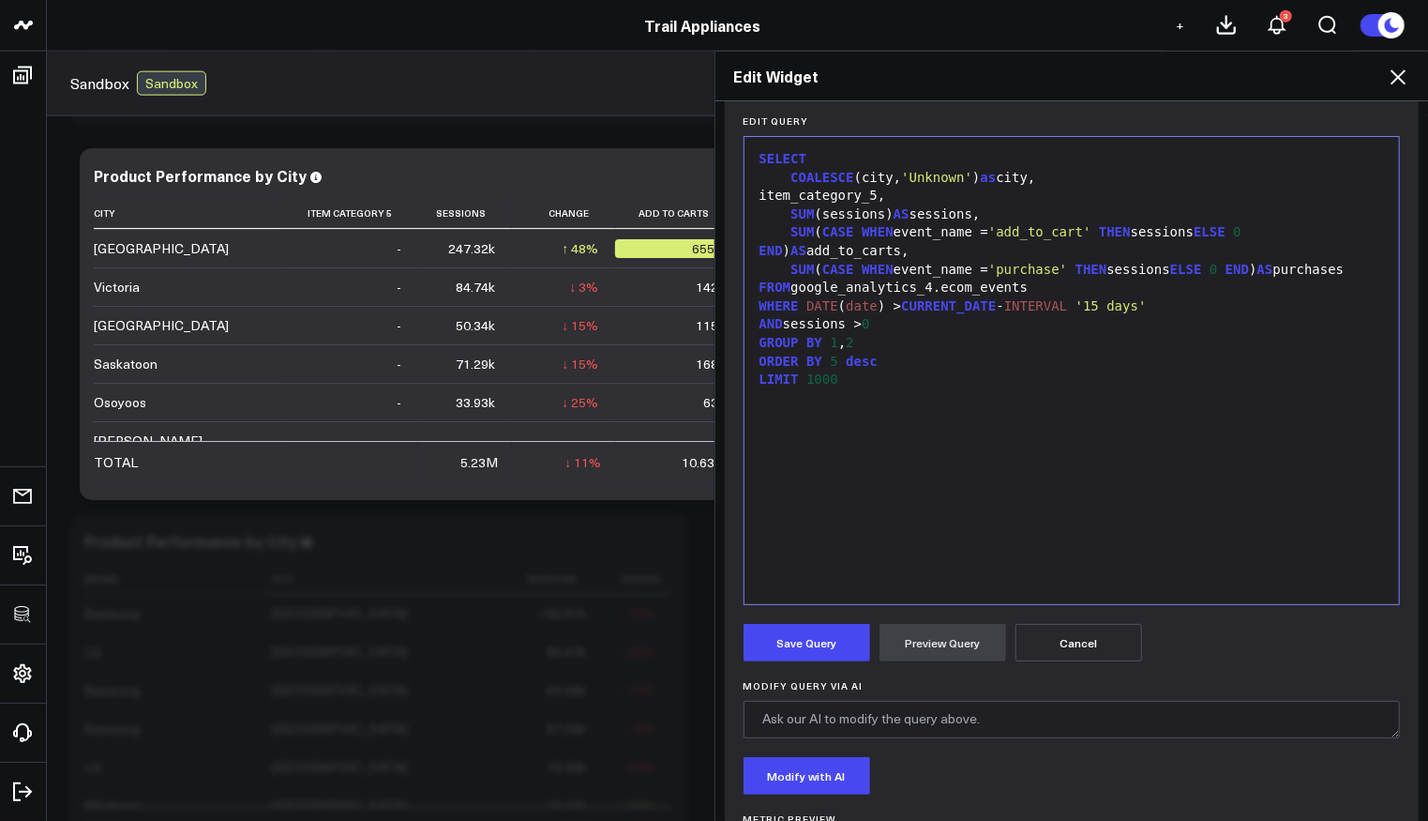
drag, startPoint x: 801, startPoint y: 654, endPoint x: 1292, endPoint y: 325, distance: 591.0
click at [801, 654] on button "Save Query" at bounding box center [807, 643] width 127 height 38
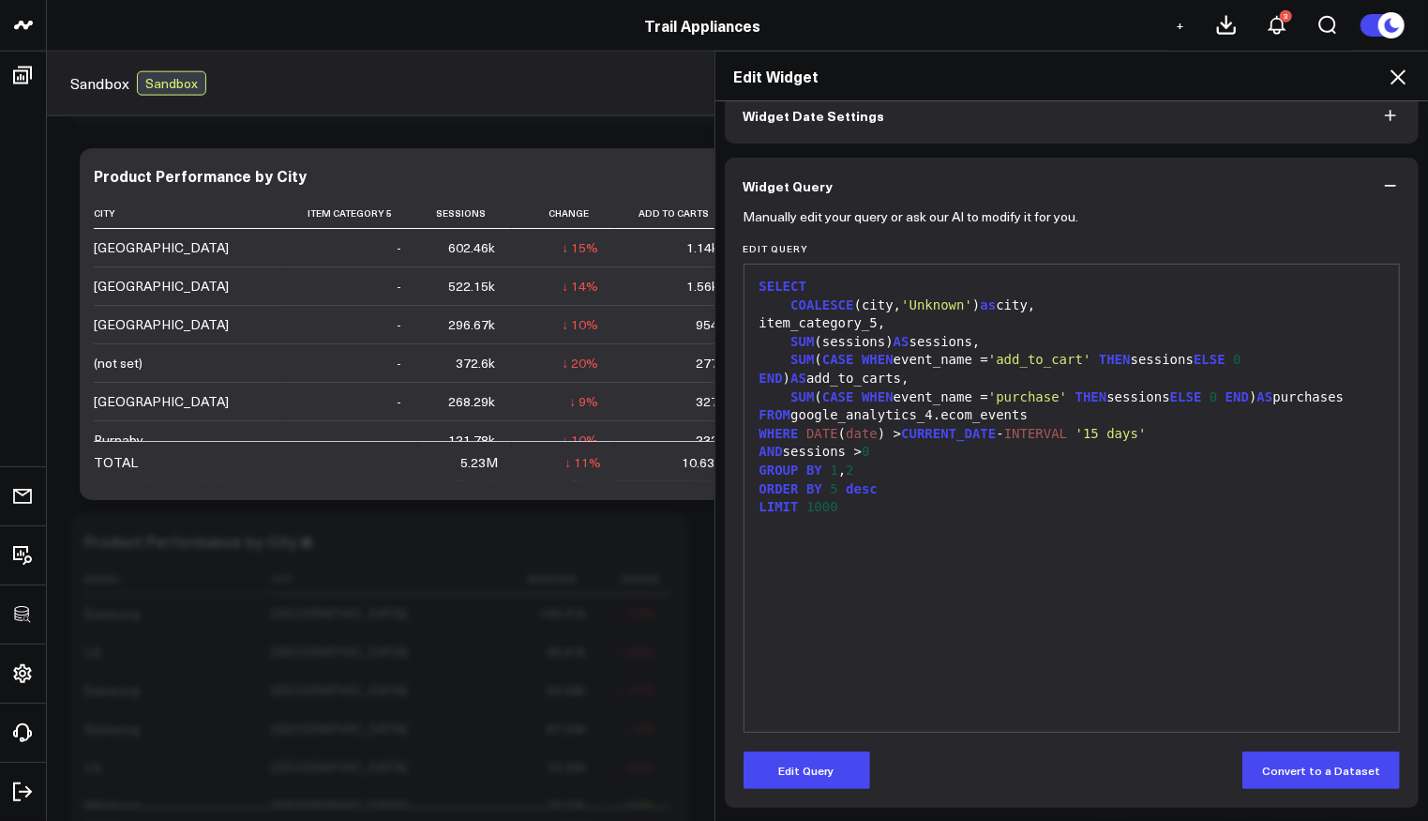
click at [1395, 83] on icon at bounding box center [1398, 77] width 23 height 23
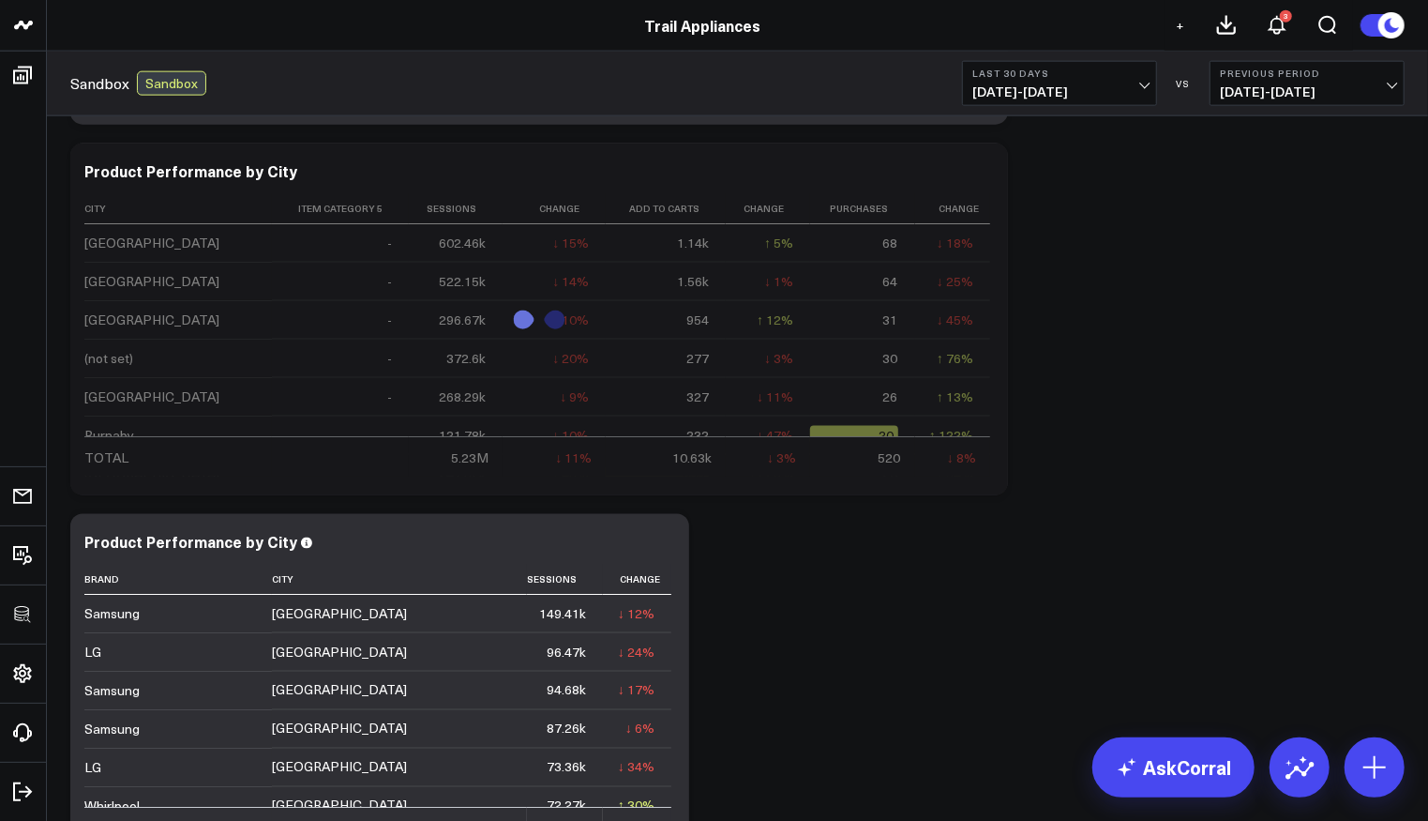
click at [921, 318] on div "Modify via AI Copy link to widget Ask support Remove Create linked copy Executi…" at bounding box center [737, 134] width 1353 height 2964
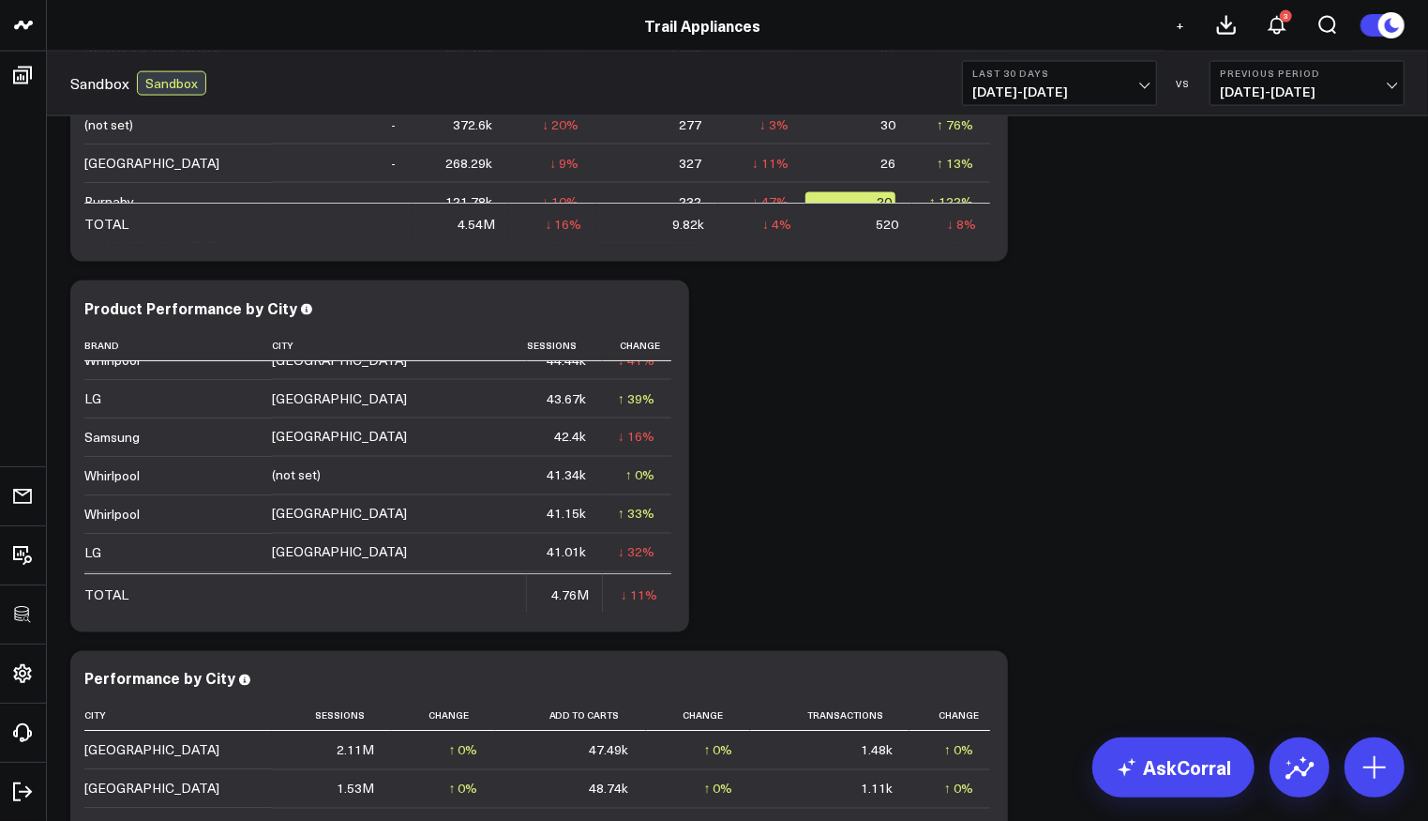
scroll to position [289, 0]
click at [666, 320] on icon at bounding box center [664, 310] width 23 height 23
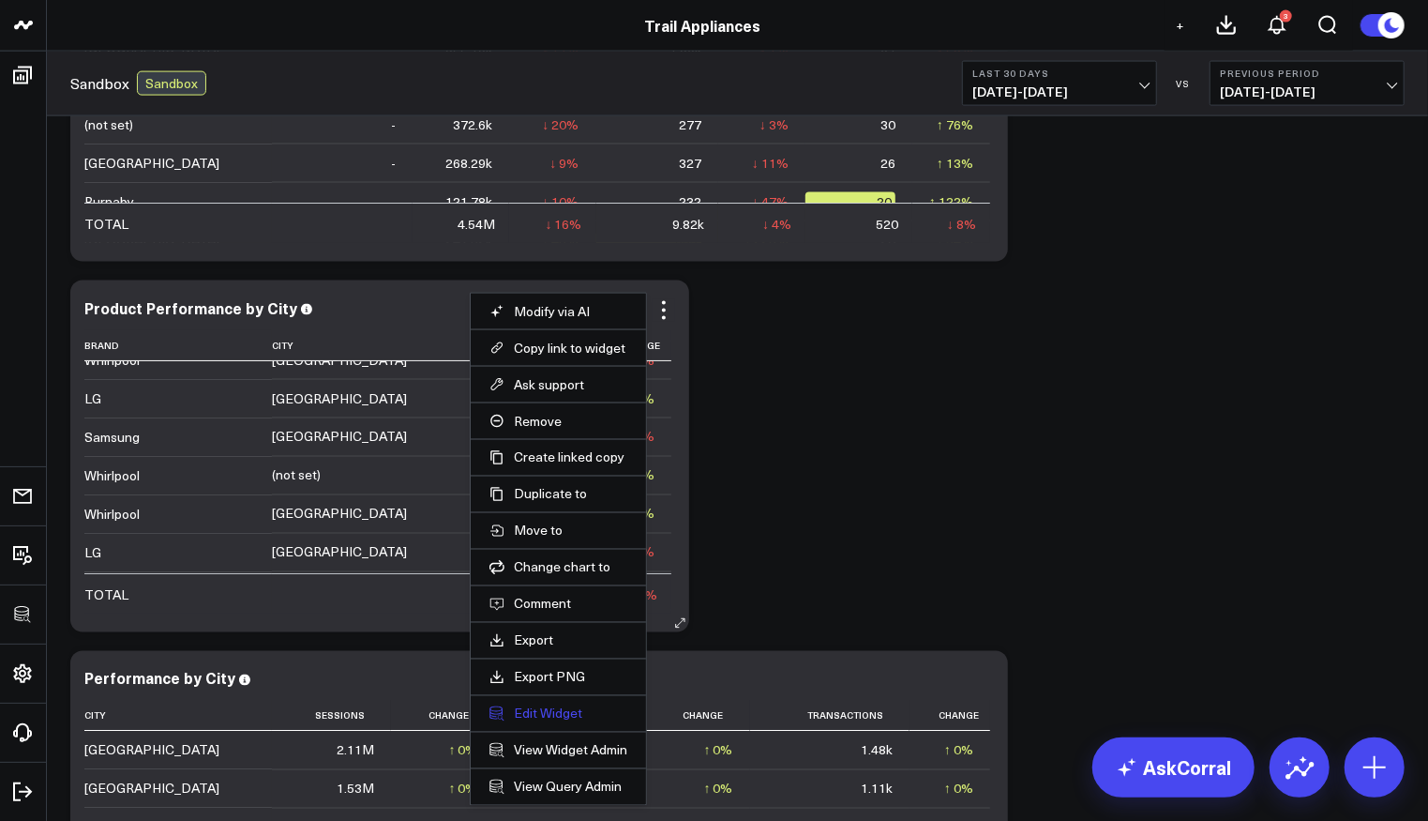
click at [565, 708] on button "Edit Widget" at bounding box center [559, 713] width 138 height 17
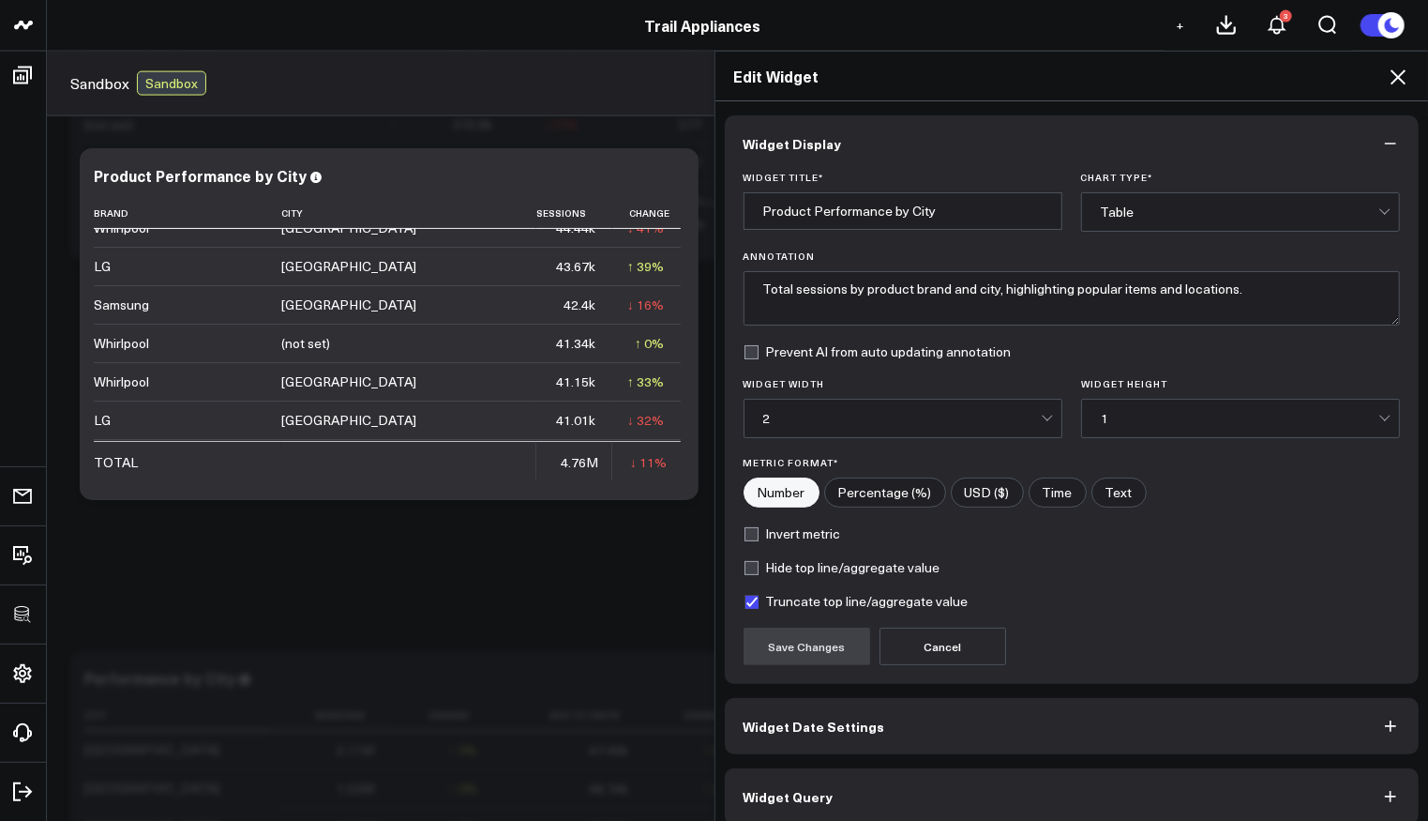
click at [856, 786] on button "Widget Query" at bounding box center [1072, 796] width 695 height 56
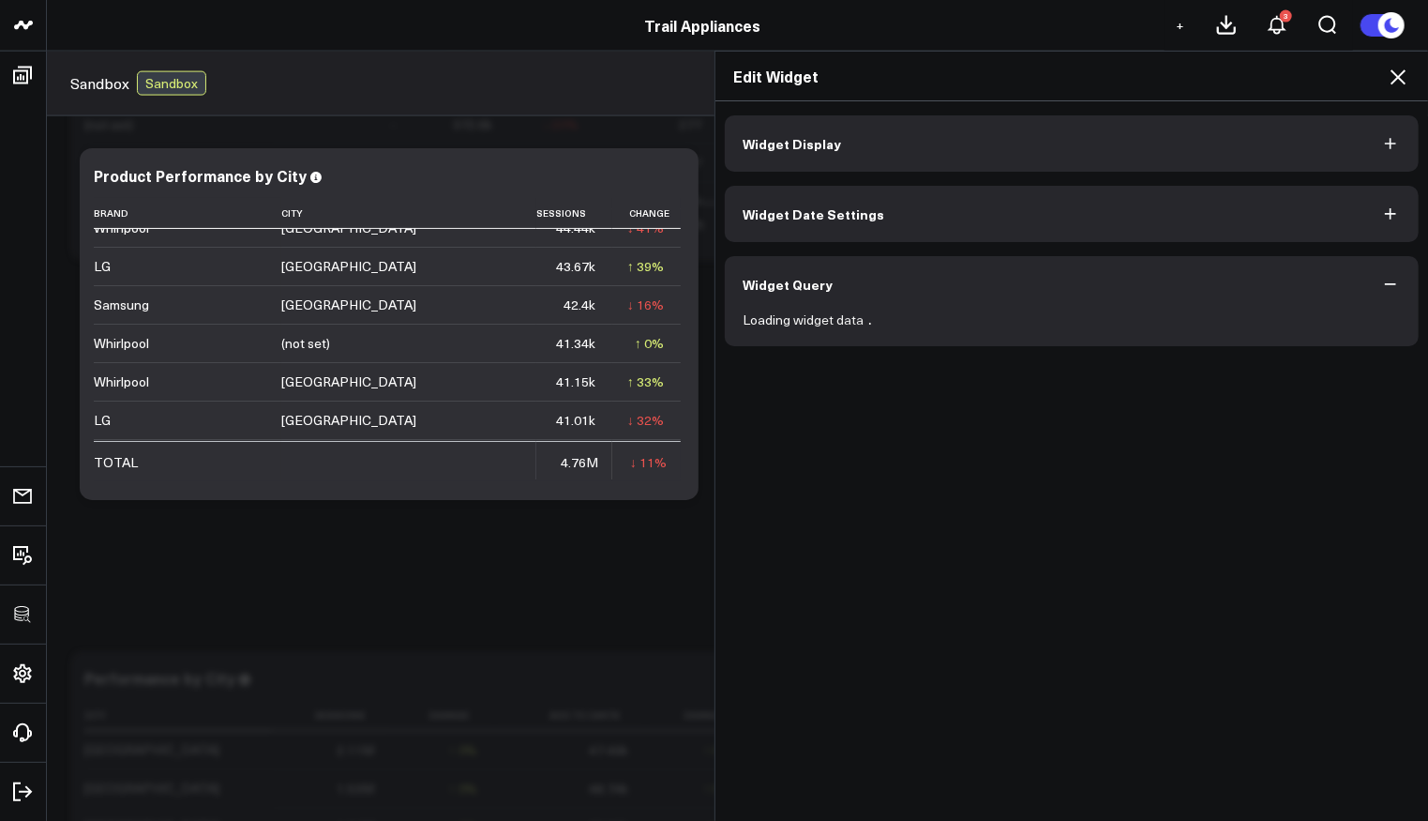
scroll to position [2384, 0]
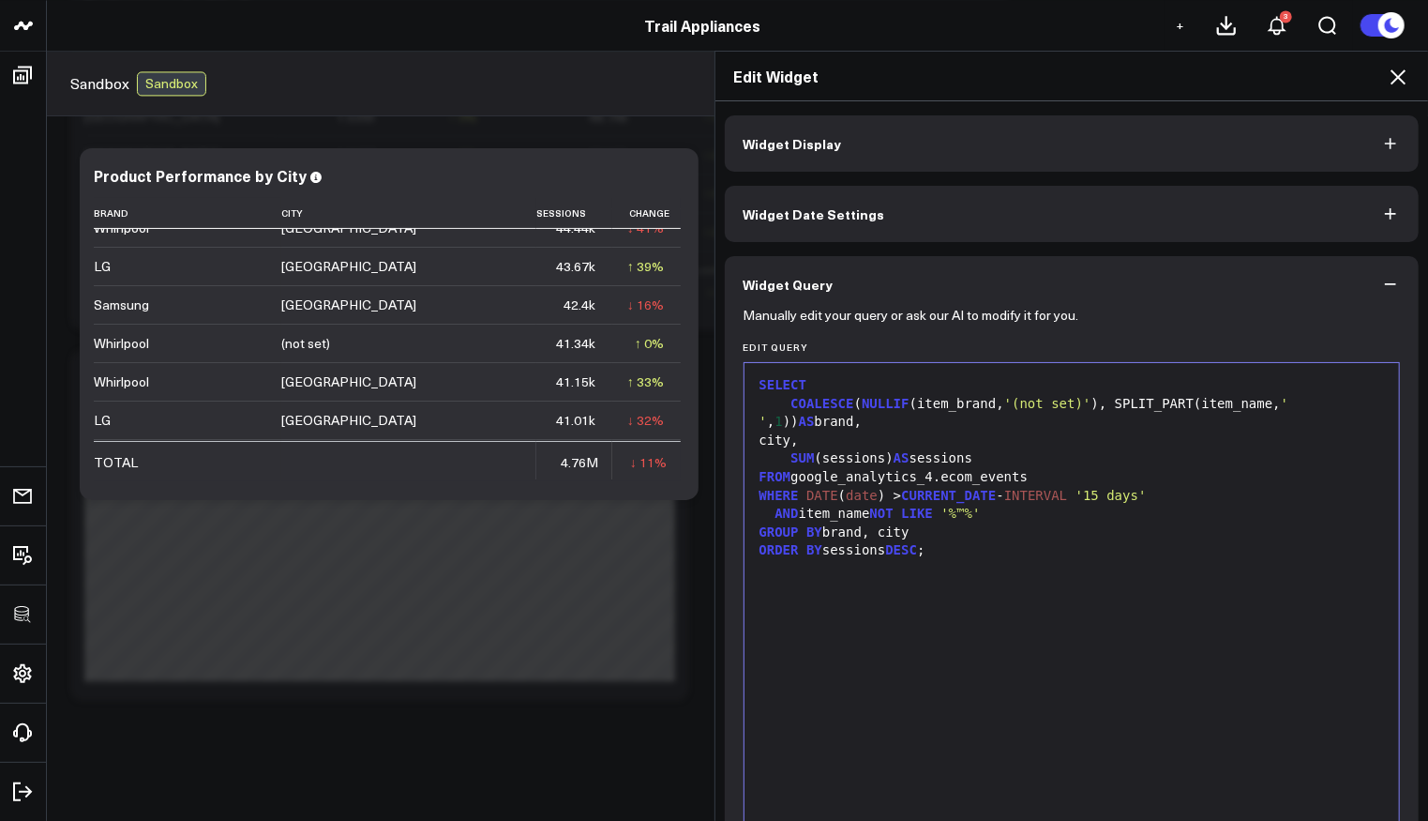
scroll to position [97, 0]
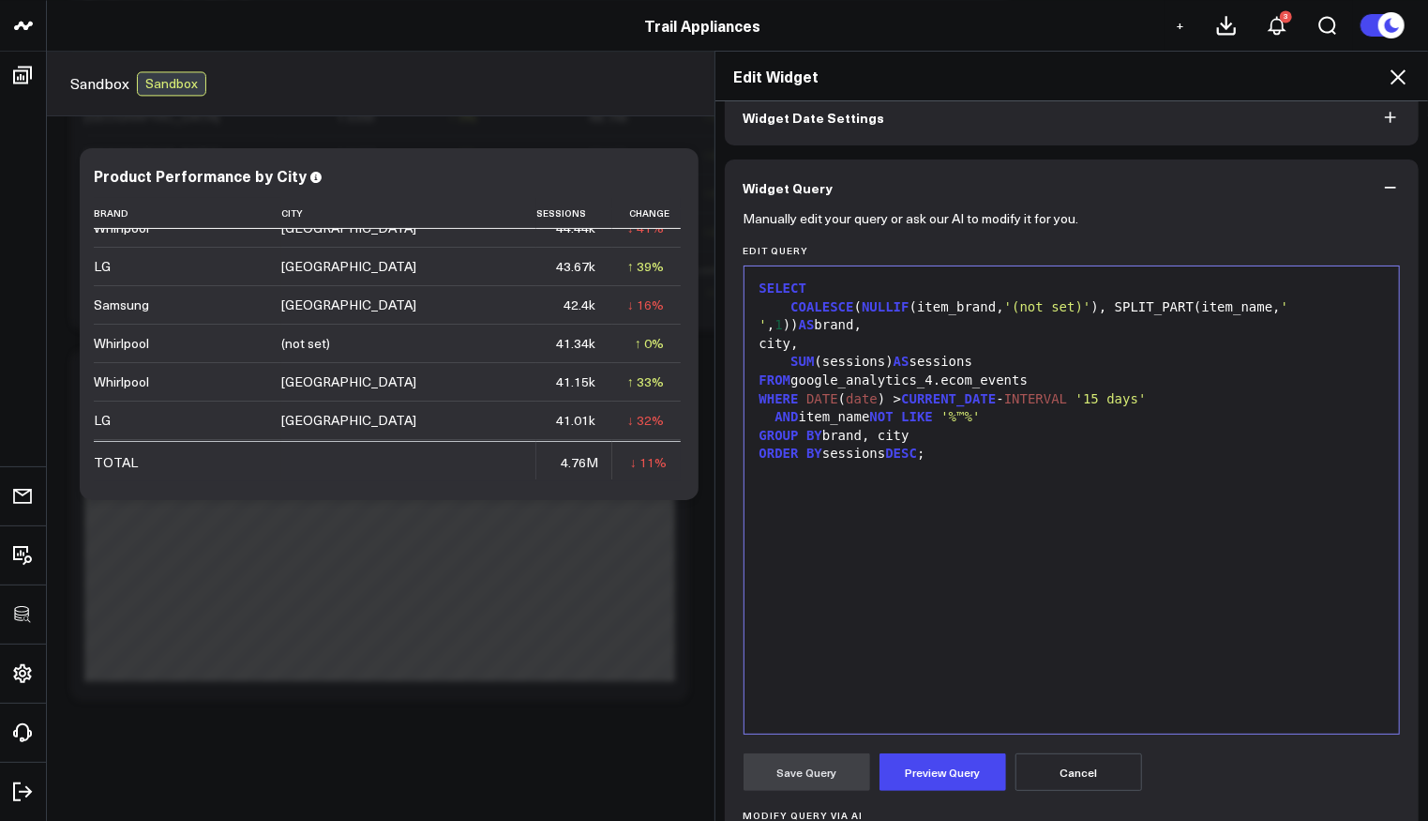
click at [989, 502] on div "SELECT COALESCE ( NULLIF (item_brand, '(not set)' ), SPLIT_PART(item_name, ' ' …" at bounding box center [1072, 500] width 637 height 448
click at [973, 457] on div "ORDER BY sessions DESC ;" at bounding box center [1072, 454] width 637 height 19
click at [1005, 603] on div "SELECT COALESCE ( NULLIF (item_brand, '(not set)' ), SPLIT_PART(item_name, ' ' …" at bounding box center [1072, 500] width 637 height 448
click at [835, 482] on div at bounding box center [1072, 491] width 637 height 19
click at [830, 472] on div "LI" at bounding box center [1072, 472] width 637 height 19
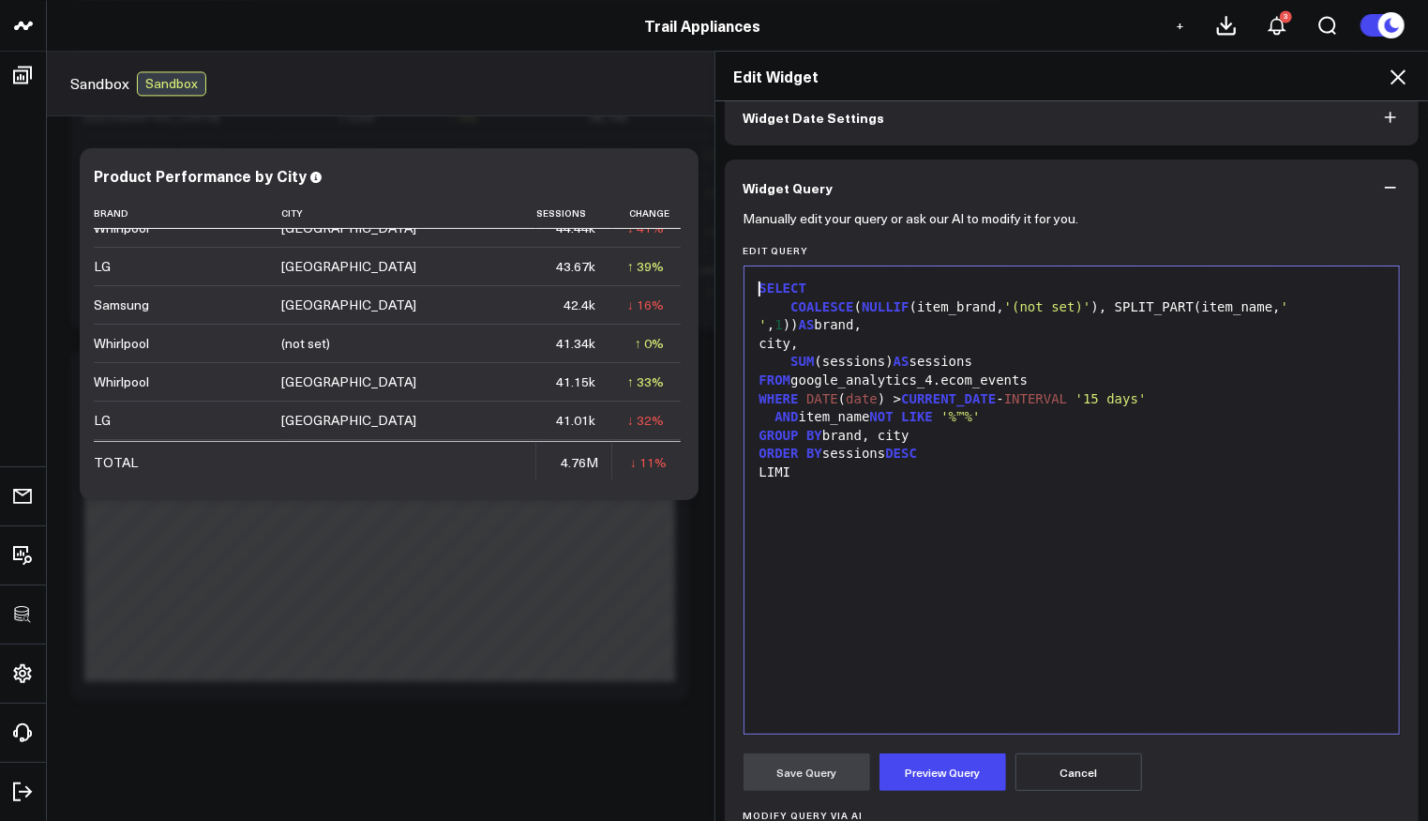
click at [851, 505] on div "SELECT COALESCE ( NULLIF (item_brand, '(not set)' ), SPLIT_PART(item_name, ' ' …" at bounding box center [1072, 500] width 637 height 448
click at [837, 475] on div "LIMI" at bounding box center [1072, 472] width 637 height 19
click at [862, 472] on div "LIMIT" at bounding box center [1072, 472] width 637 height 19
click at [954, 763] on button "Preview Query" at bounding box center [943, 772] width 127 height 38
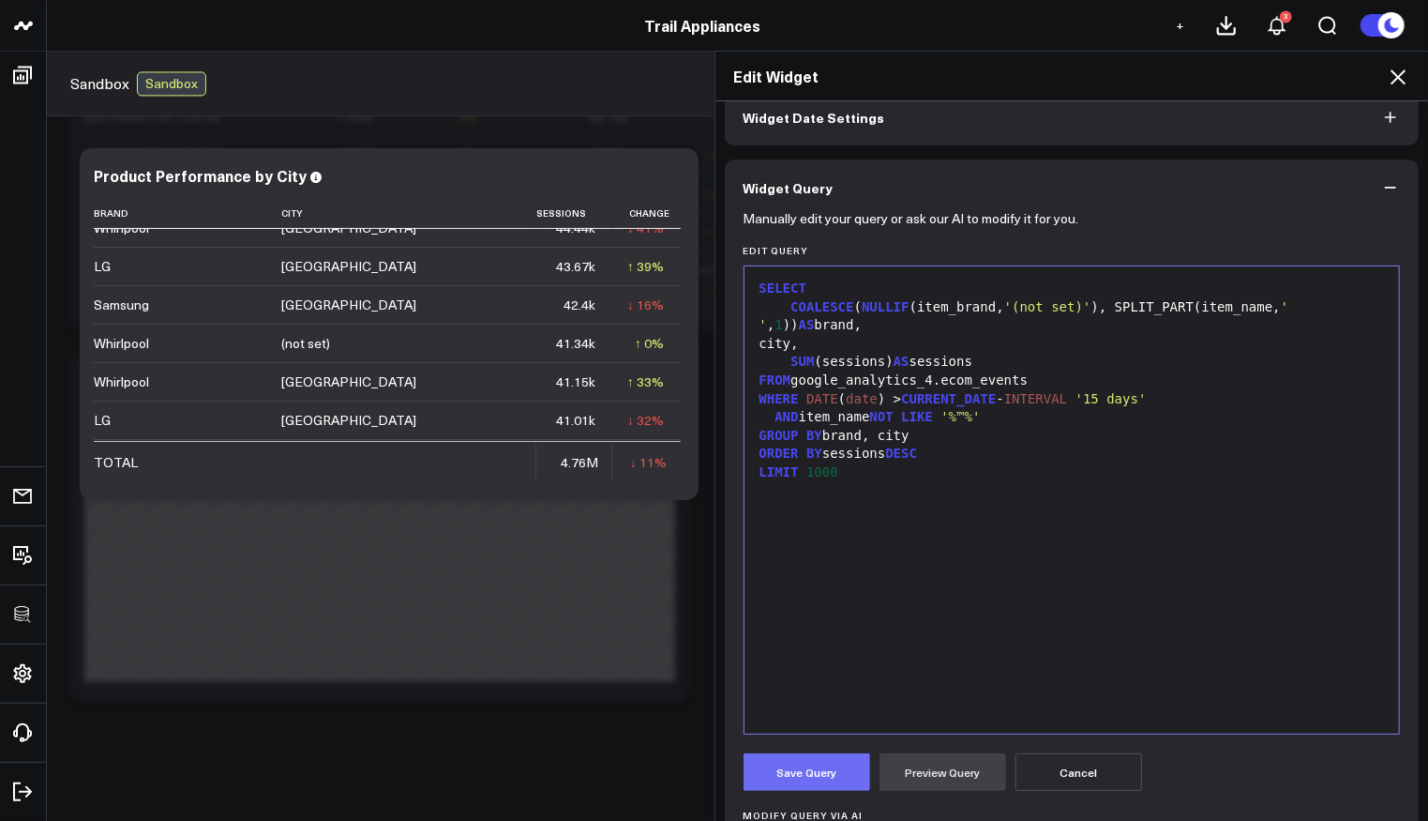
click at [838, 766] on button "Save Query" at bounding box center [807, 772] width 127 height 38
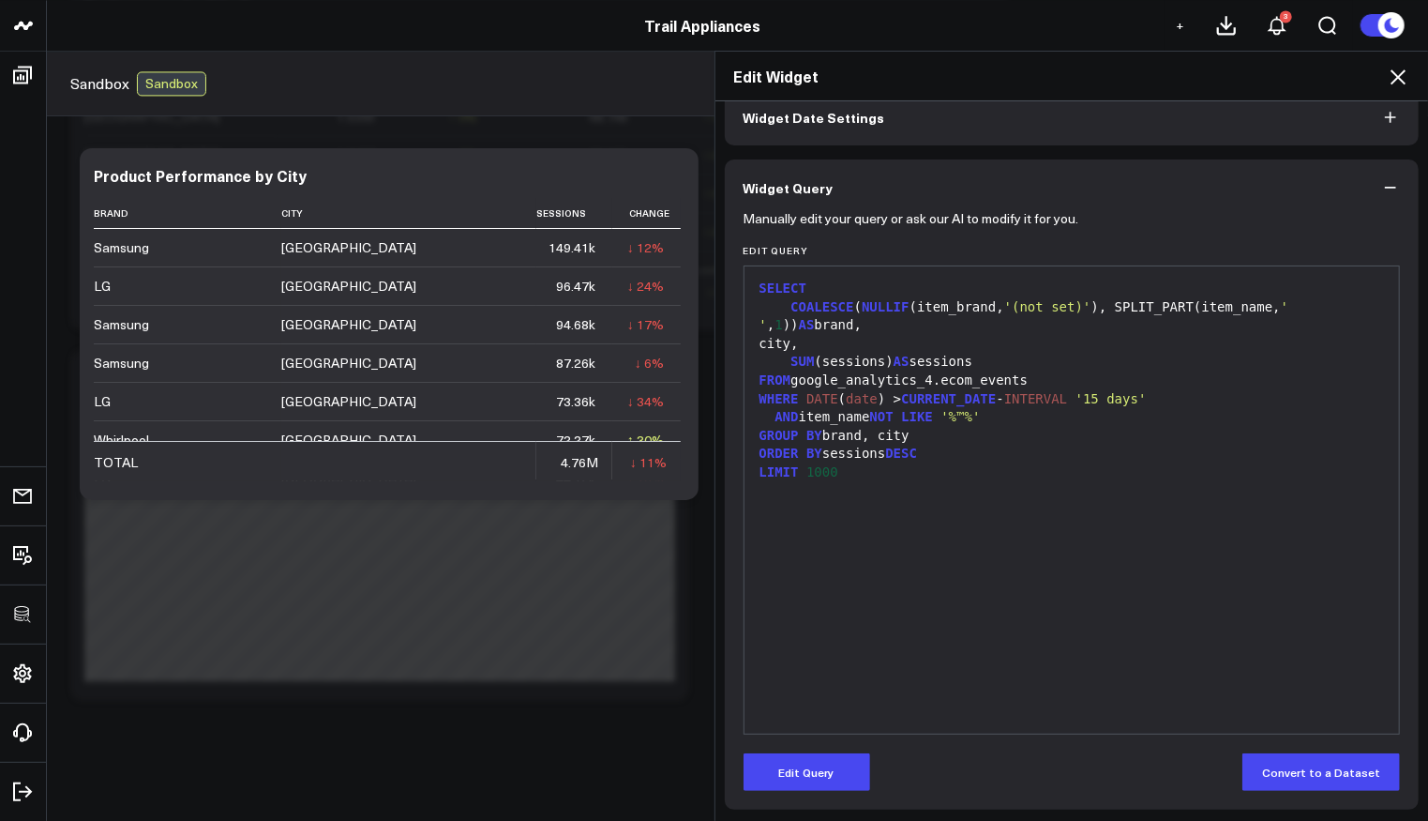
click at [1397, 83] on icon at bounding box center [1398, 77] width 23 height 23
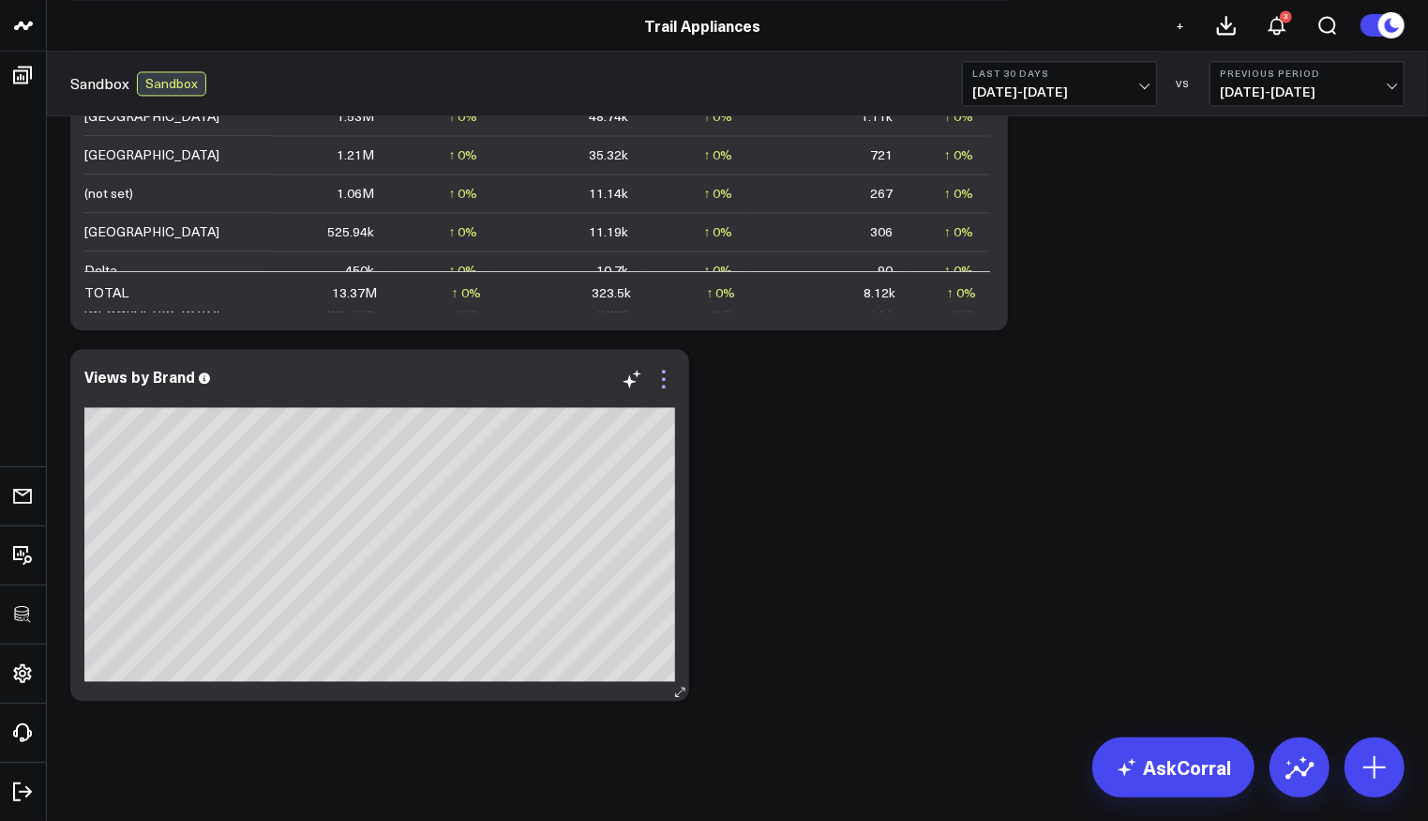
click at [663, 377] on icon at bounding box center [664, 379] width 4 height 4
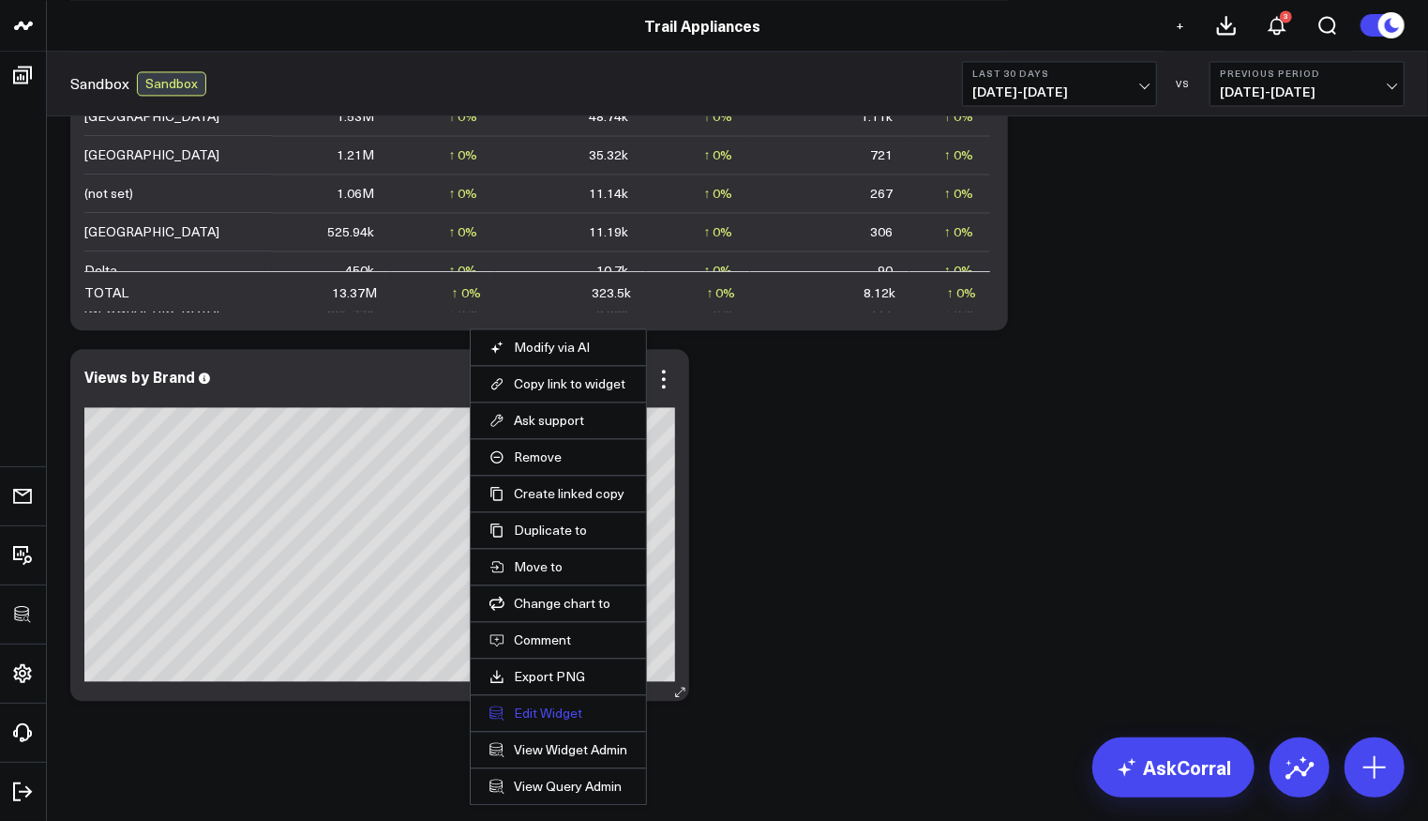
click at [551, 704] on button "Edit Widget" at bounding box center [559, 712] width 138 height 17
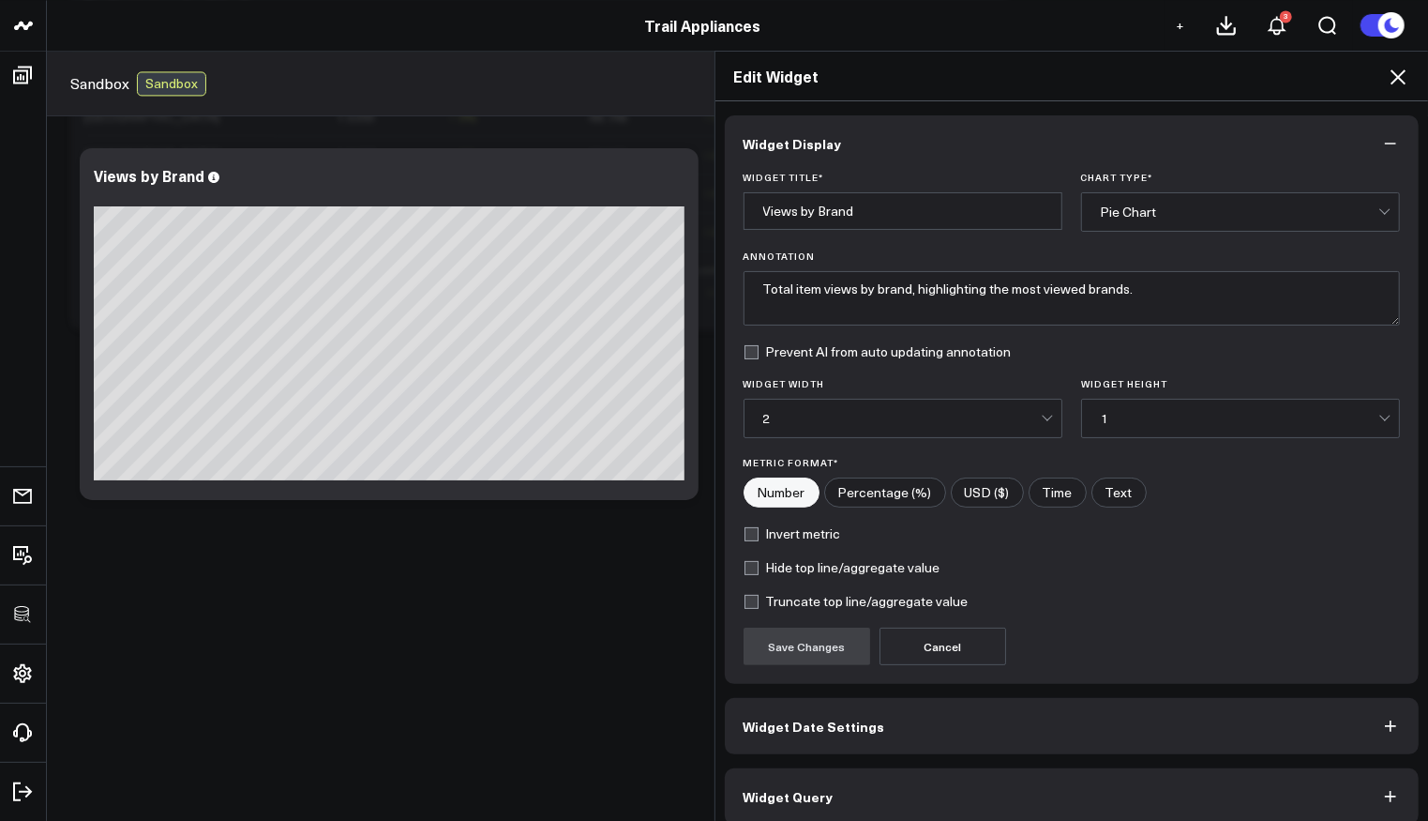
click at [851, 778] on button "Widget Query" at bounding box center [1072, 796] width 695 height 56
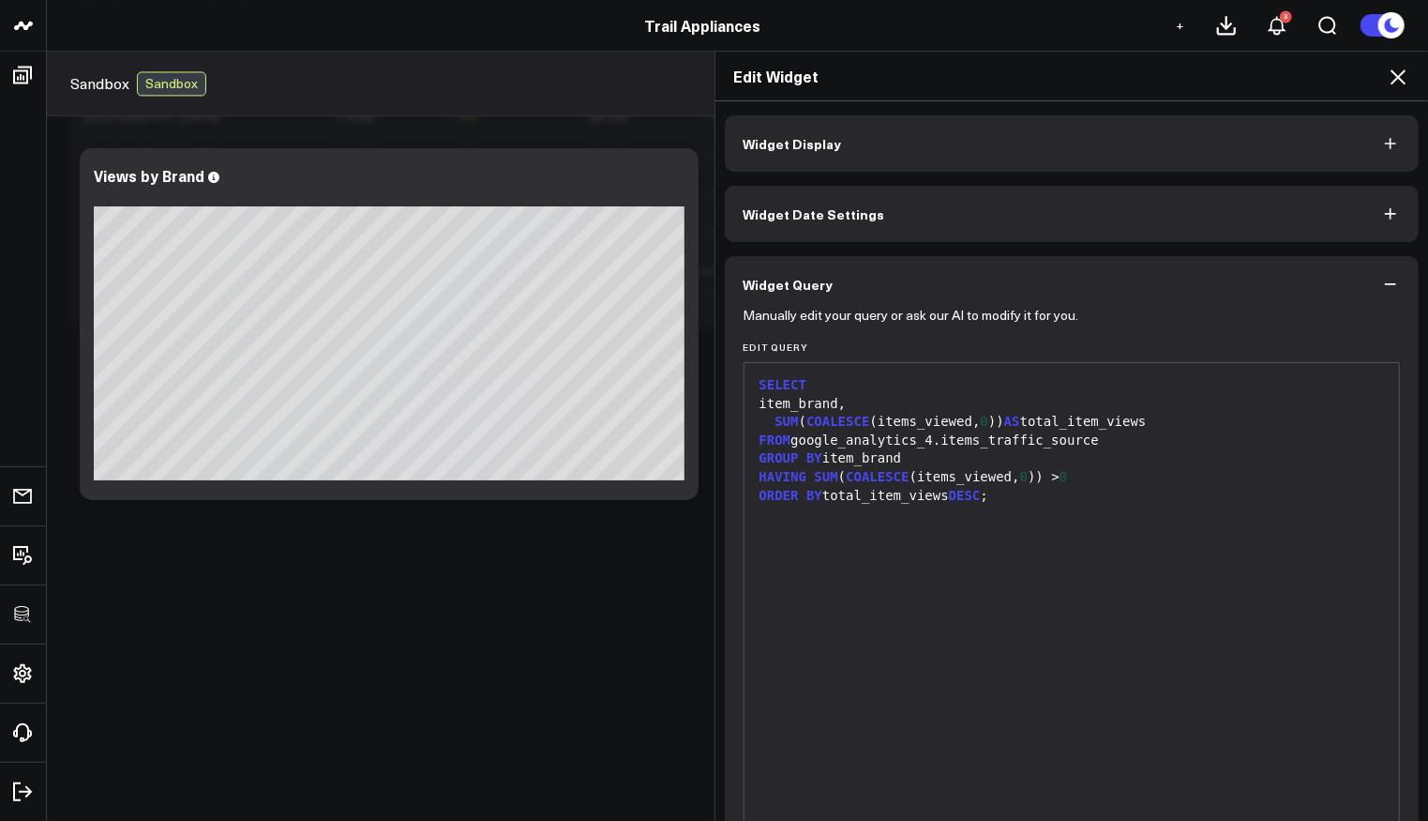
click at [1398, 83] on icon at bounding box center [1398, 77] width 23 height 23
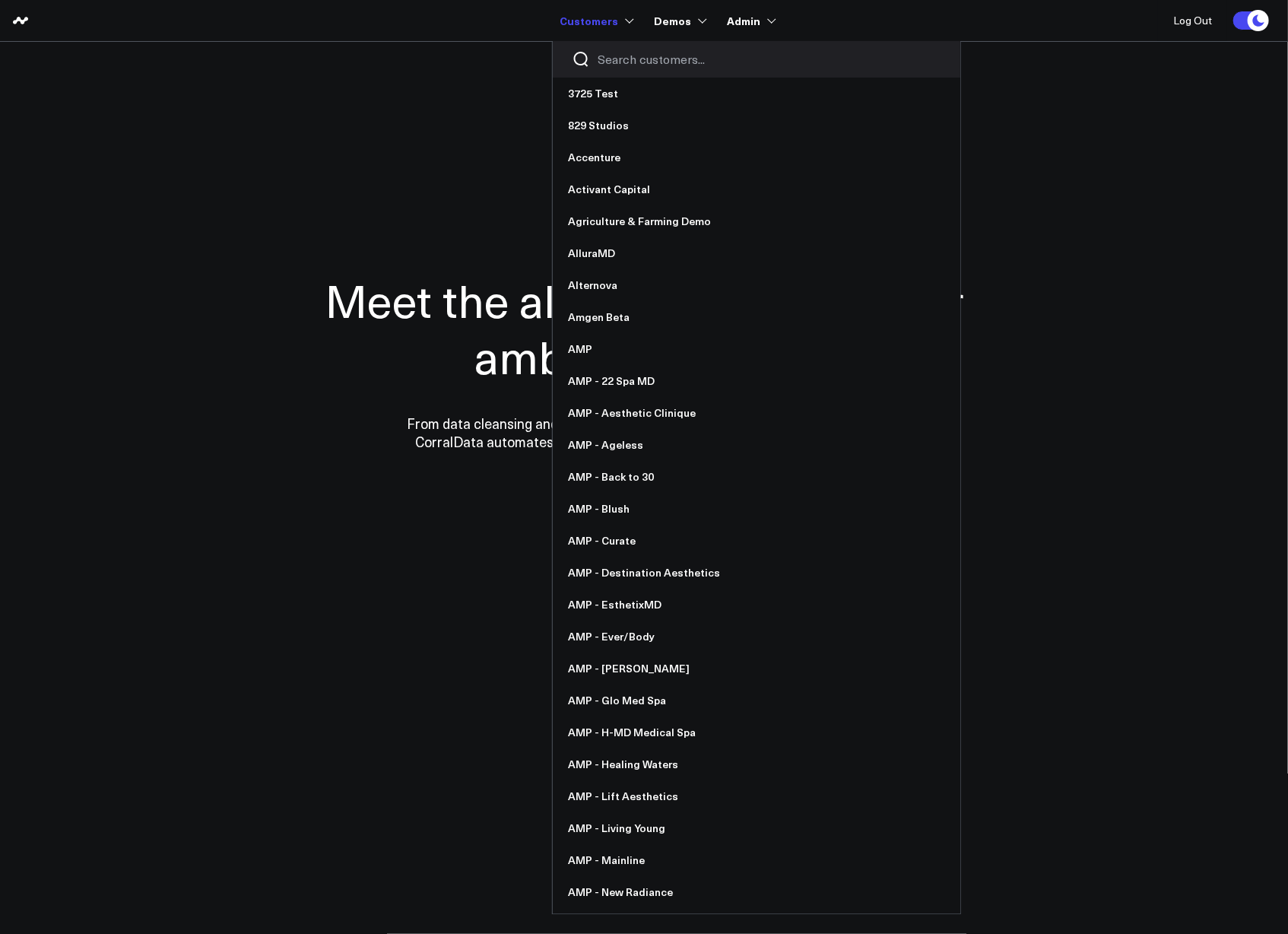
click at [610, 54] on input "Search customers input" at bounding box center [769, 59] width 344 height 17
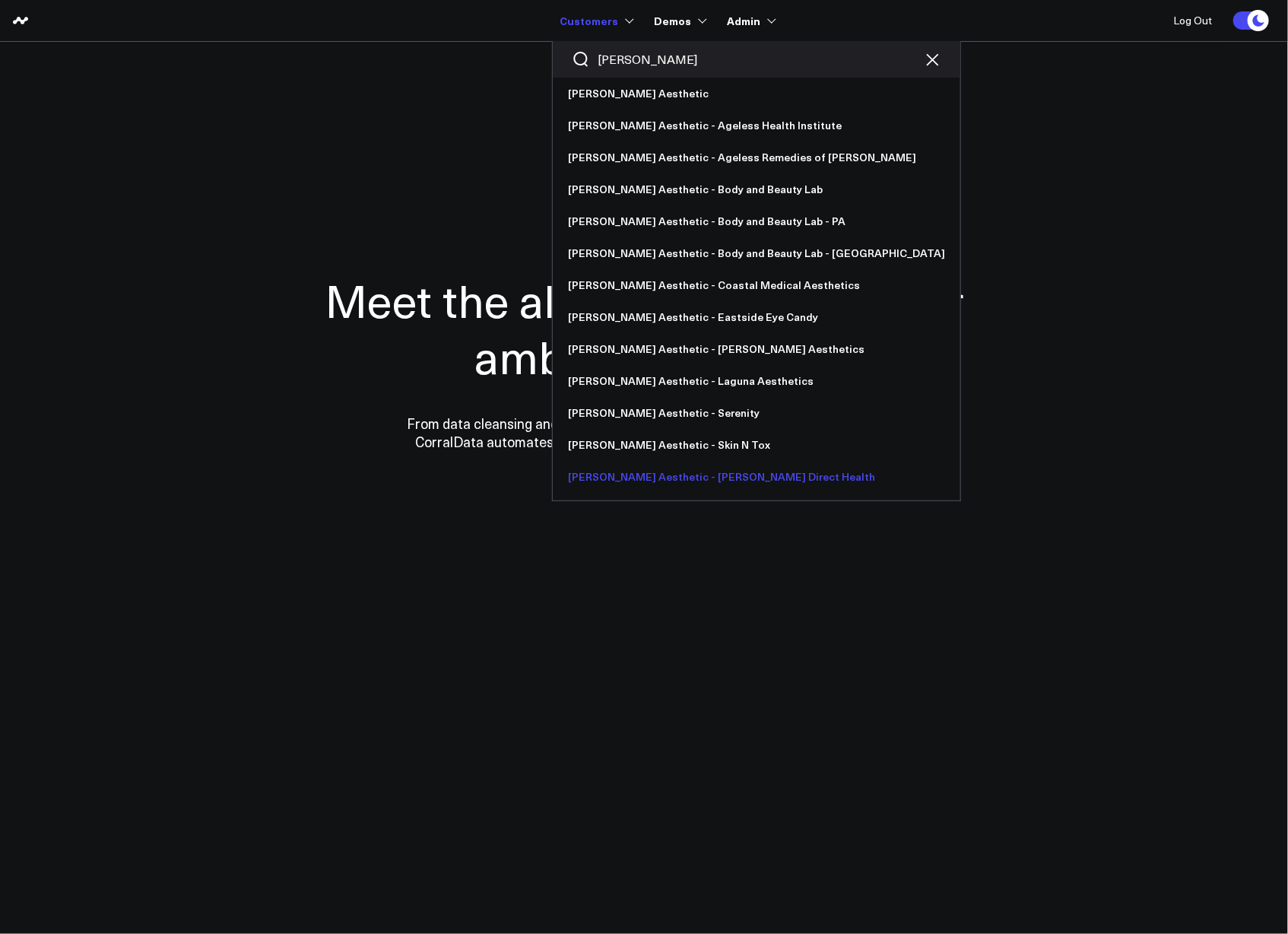
type input "annie"
click at [651, 484] on link "[PERSON_NAME] Aesthetic - [PERSON_NAME] Direct Health" at bounding box center [756, 476] width 408 height 32
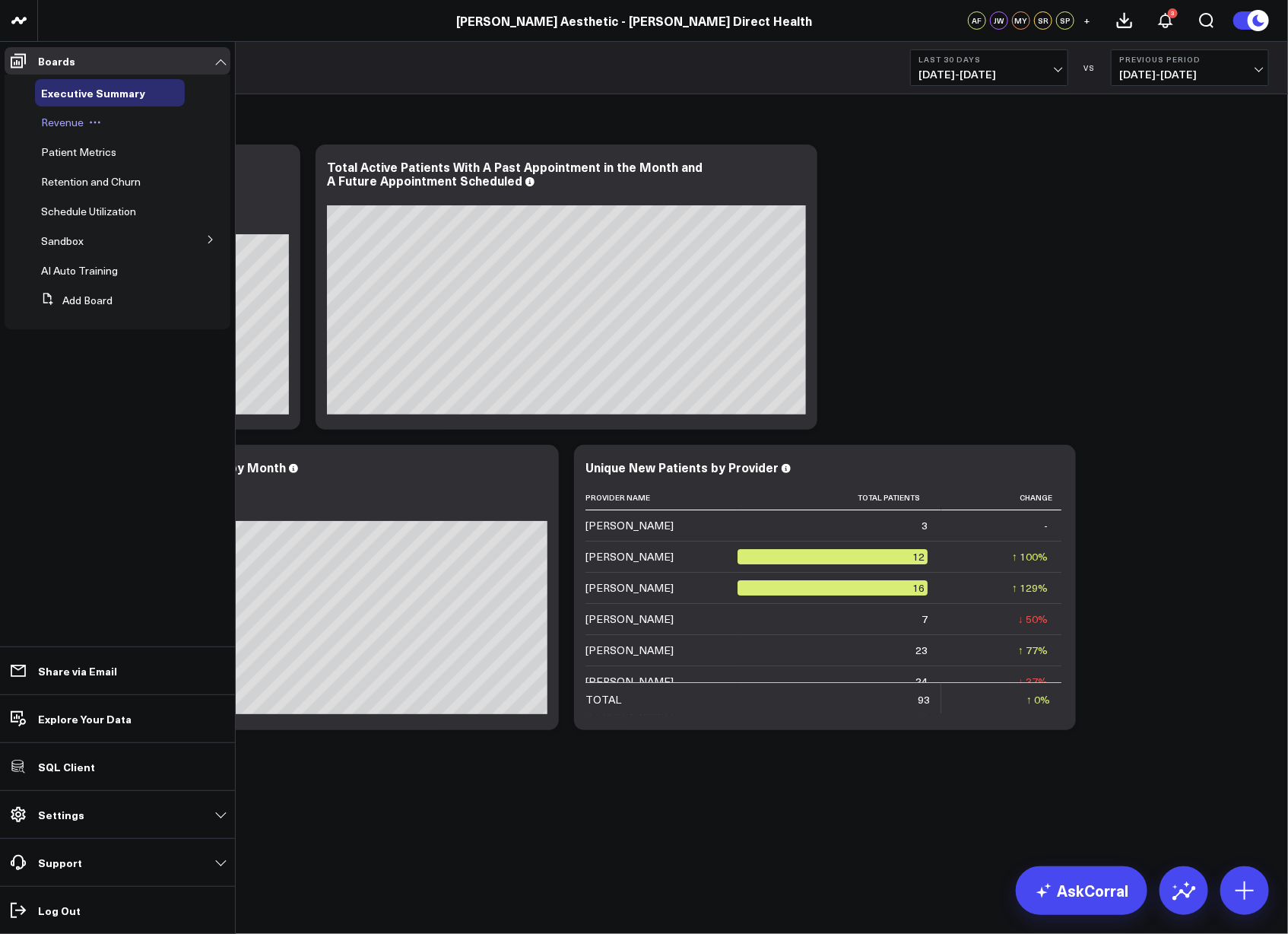
click at [64, 121] on span "Revenue" at bounding box center [62, 122] width 43 height 15
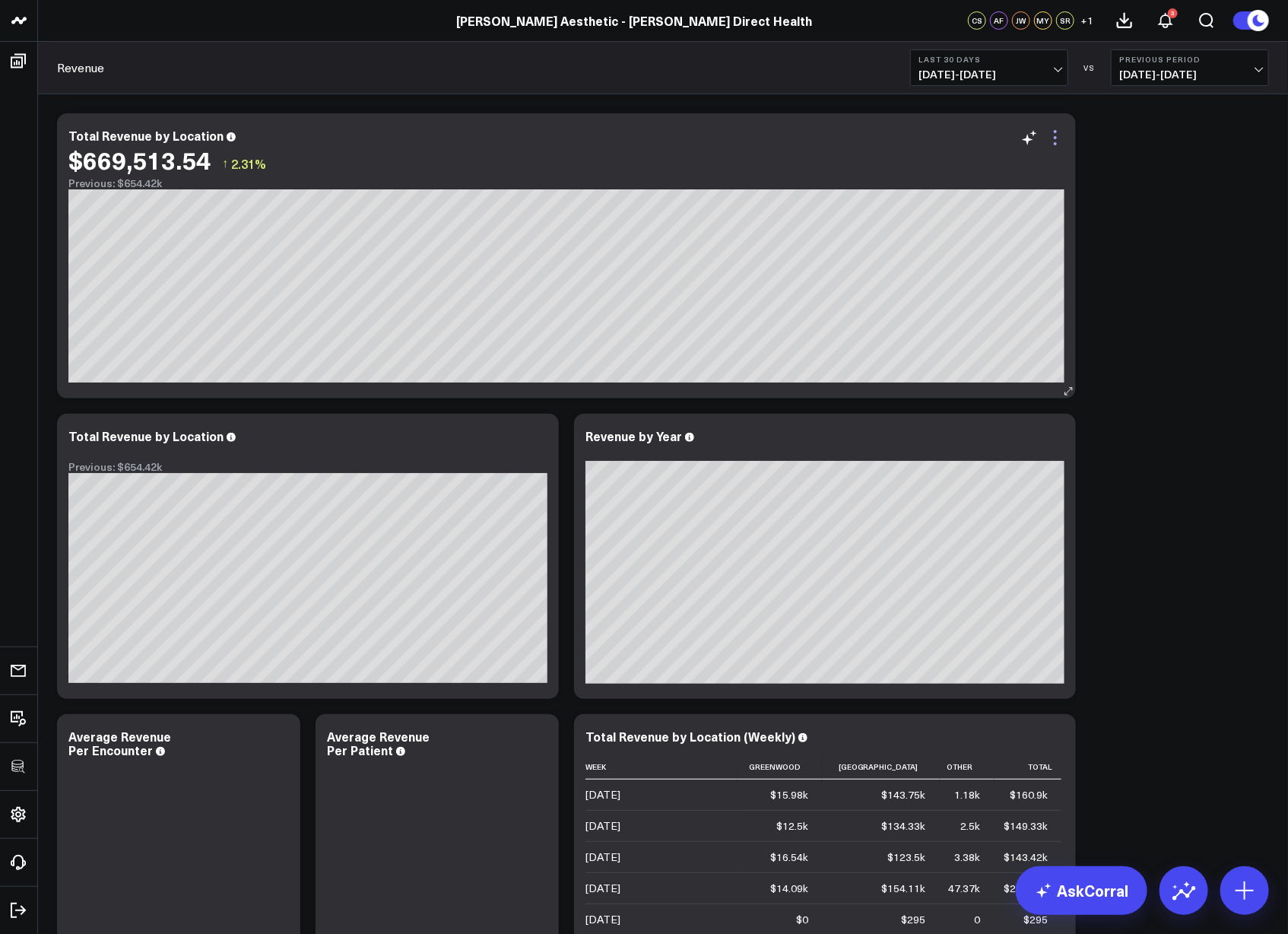
click at [1057, 140] on icon at bounding box center [1055, 138] width 19 height 19
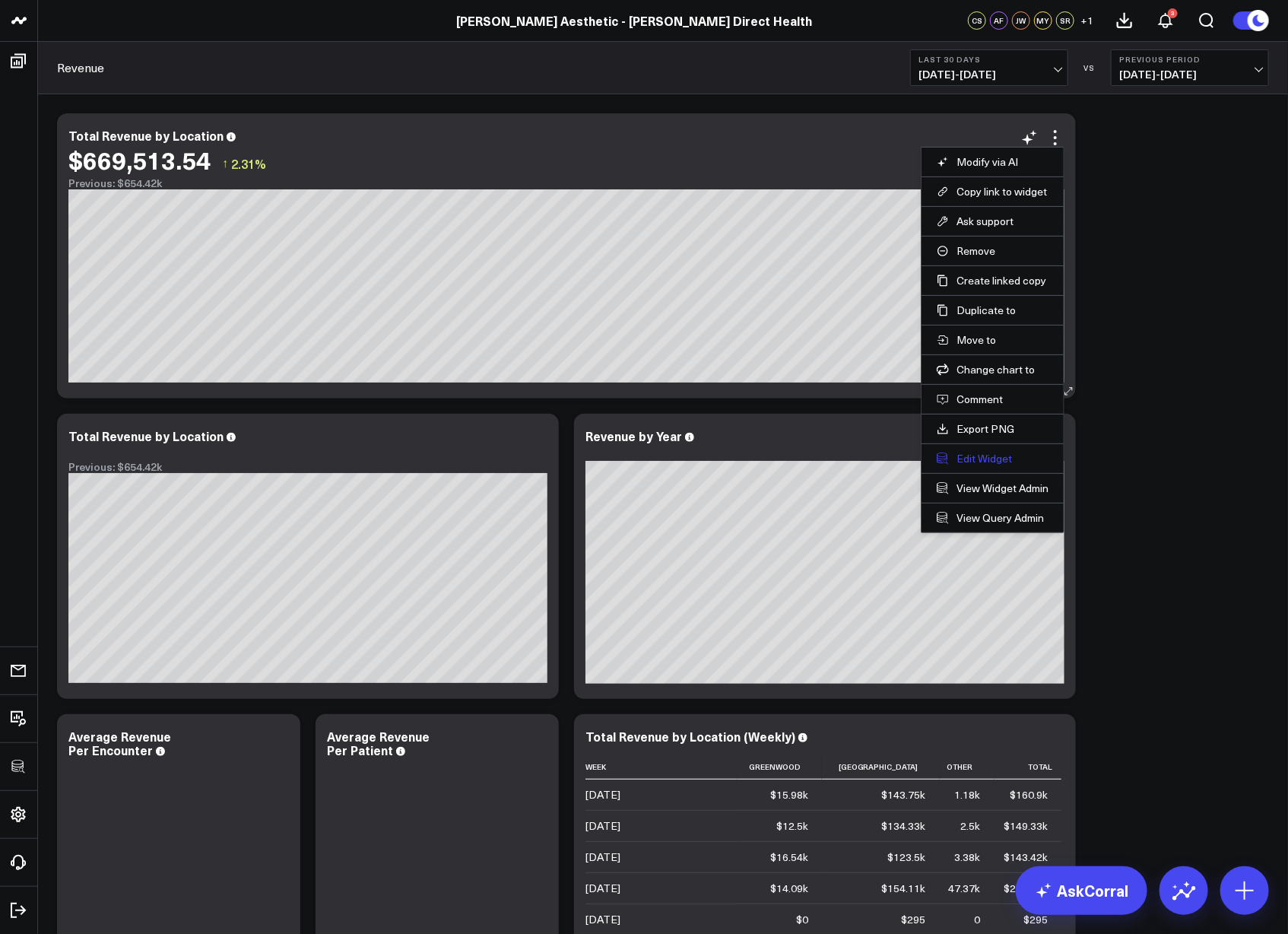
click at [989, 456] on button "Edit Widget" at bounding box center [993, 458] width 112 height 14
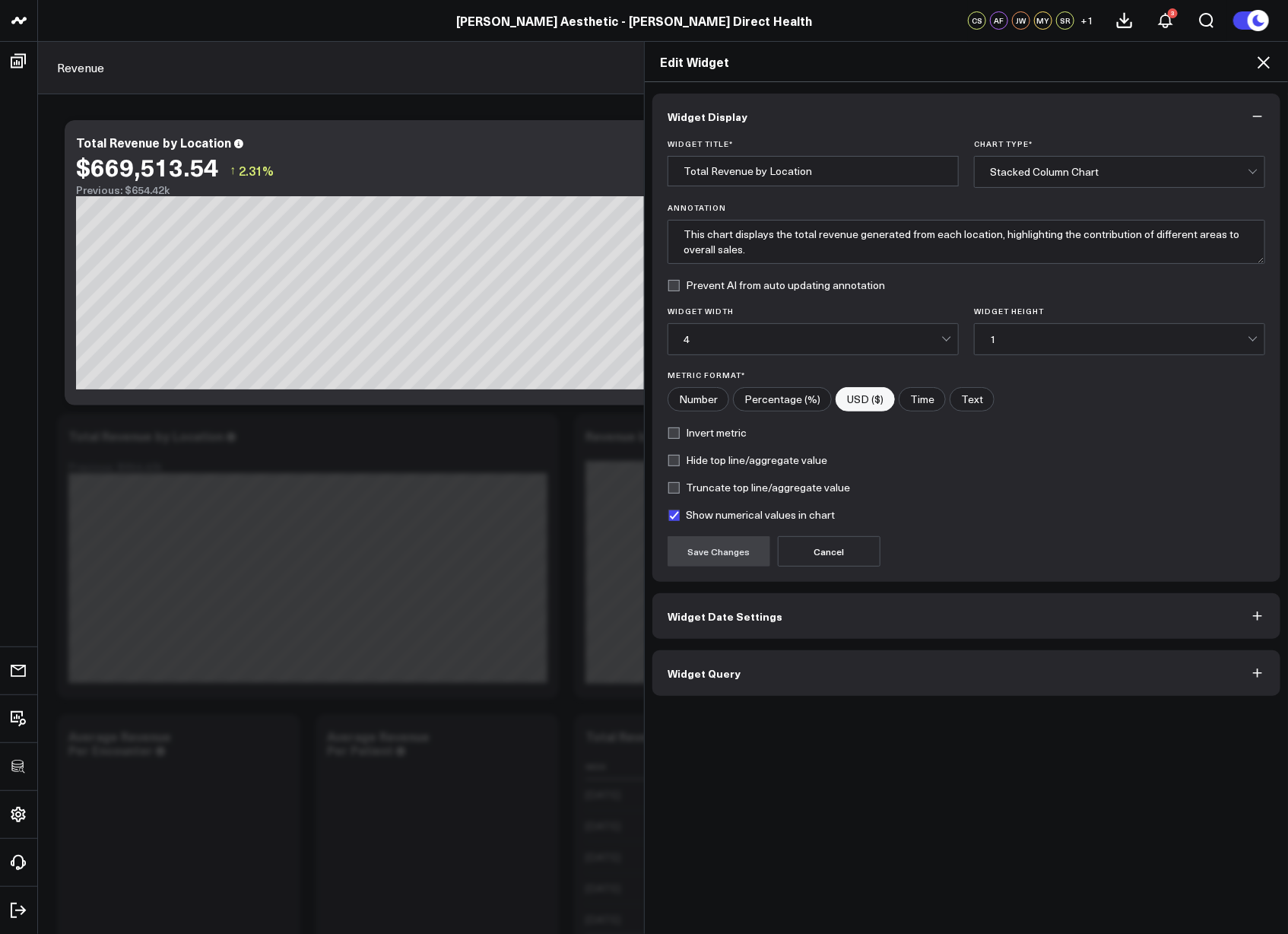
click at [768, 679] on button "Widget Query" at bounding box center [966, 673] width 628 height 45
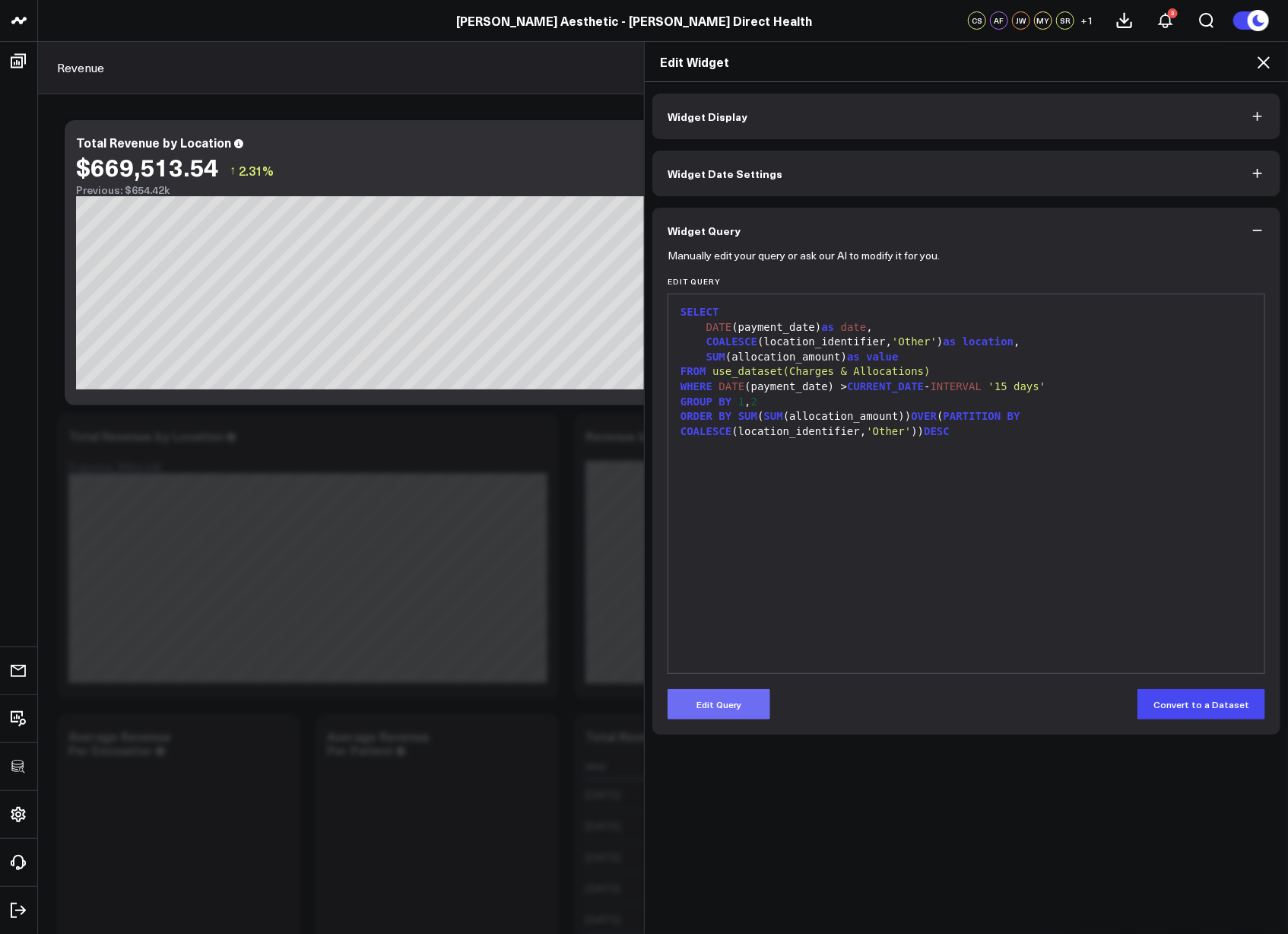
click at [729, 699] on button "Edit Query" at bounding box center [718, 705] width 103 height 31
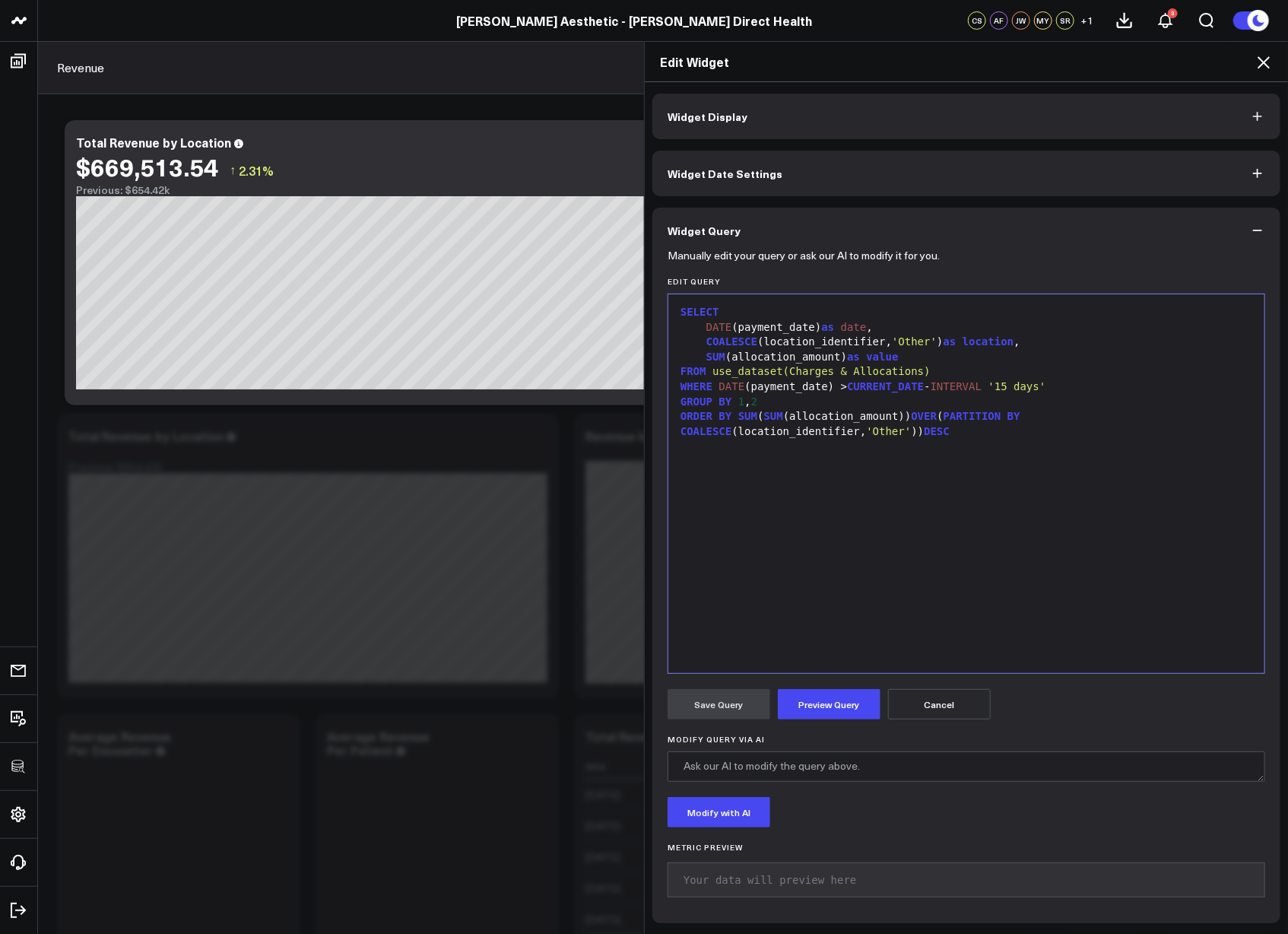
click at [844, 561] on div "SELECT DATE (payment_date) as date , COALESCE (location_identifier, 'Other' ) a…" at bounding box center [966, 483] width 581 height 363
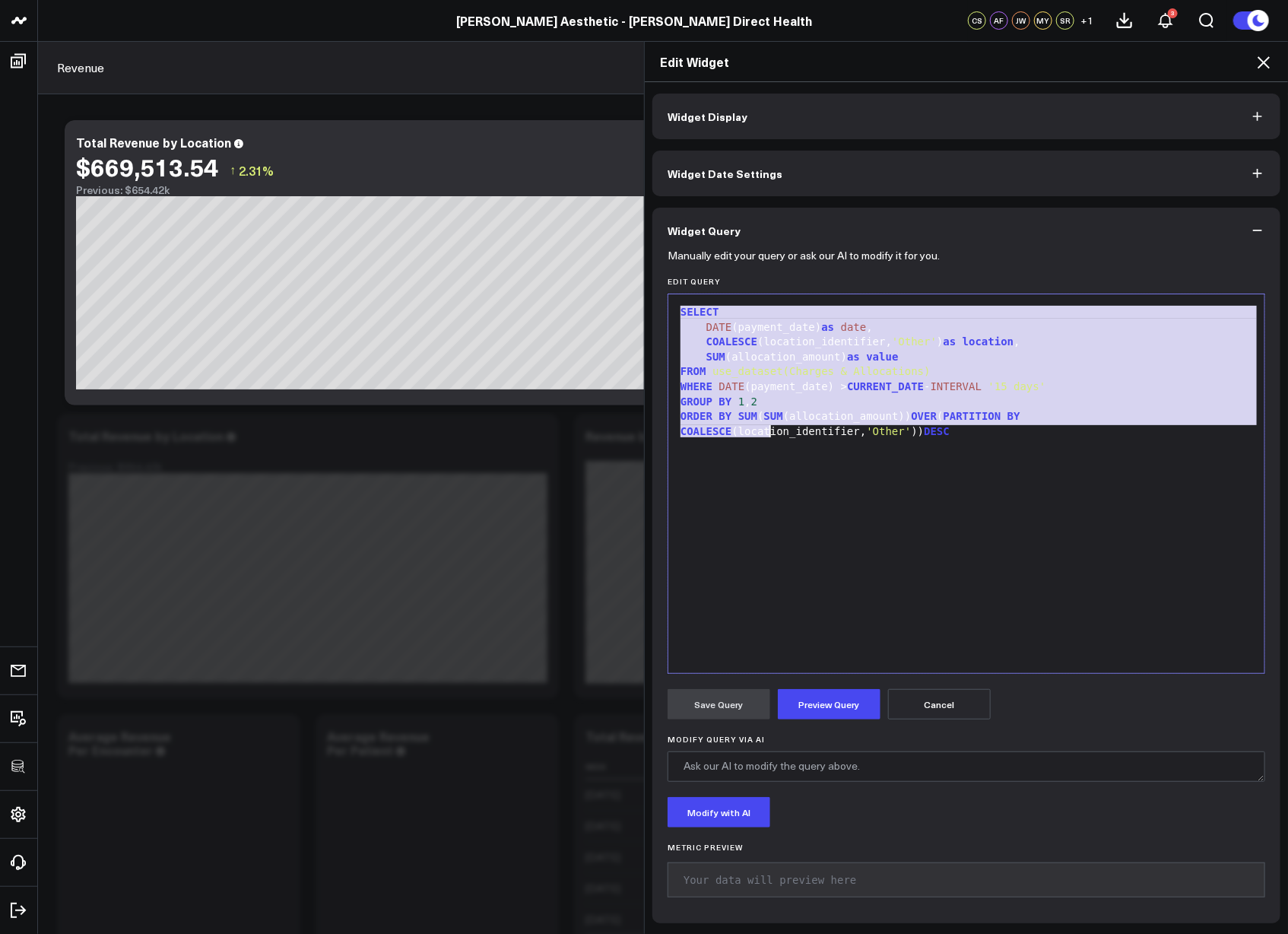
copy div "SELECT DATE (payment_date) as date , COALESCE (location_identifier, 'Other' ) a…"
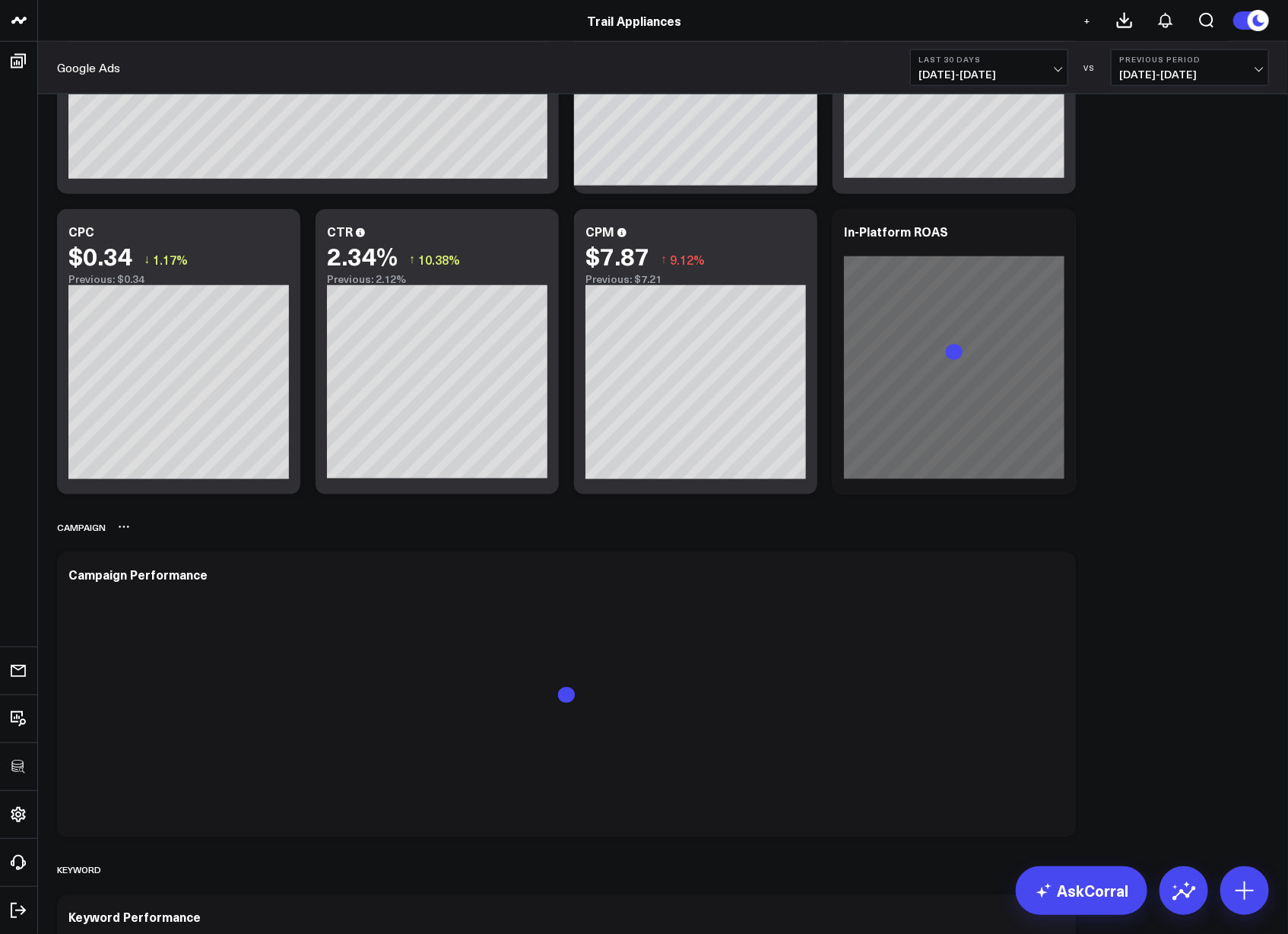
scroll to position [877, 0]
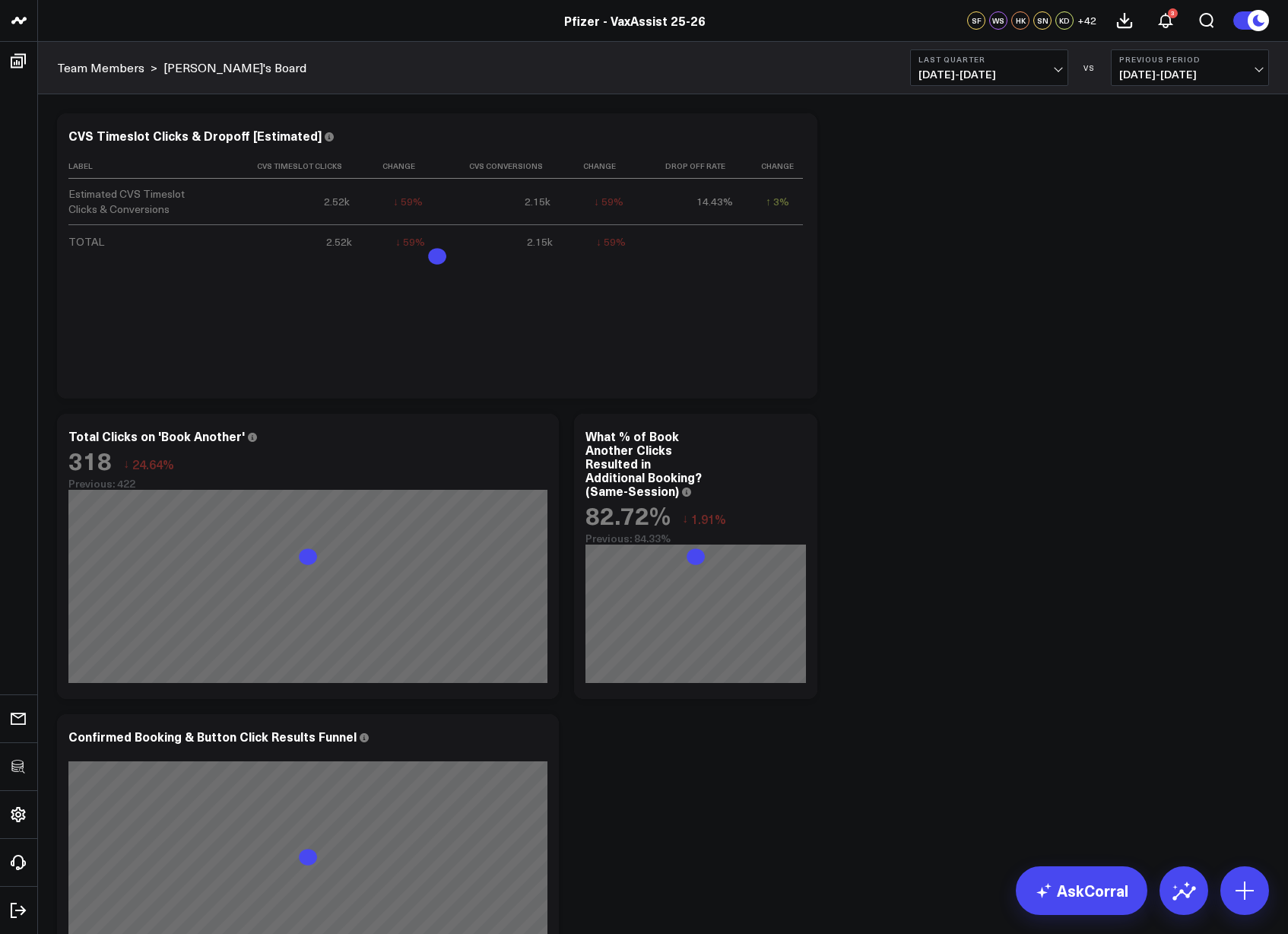
click at [967, 205] on div "Modify via AI Copy link to widget Ask support Remove Create linked copy Executi…" at bounding box center [663, 706] width 1227 height 1202
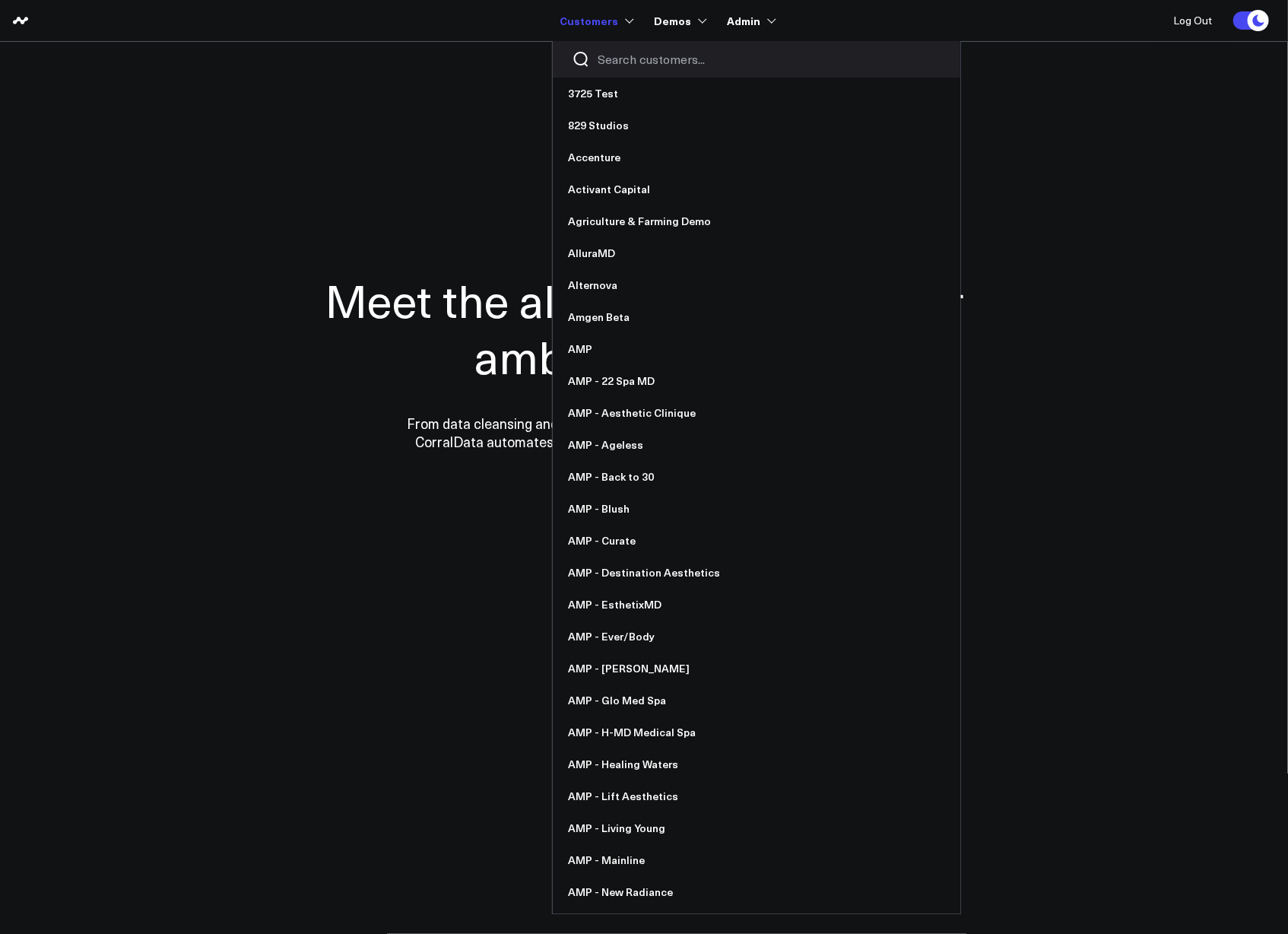
click at [630, 66] on input "Search customers input" at bounding box center [769, 59] width 344 height 17
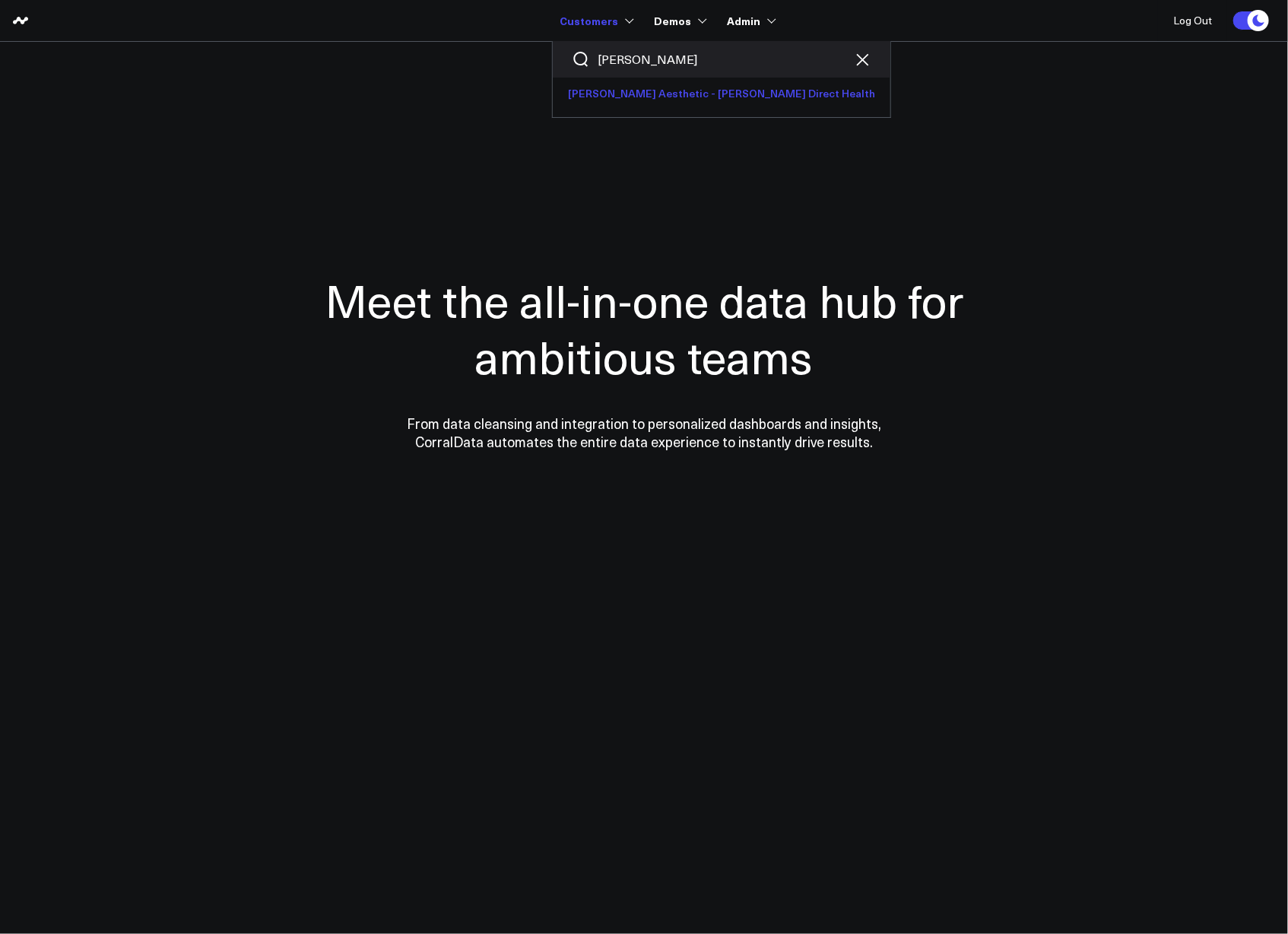
type input "[PERSON_NAME]"
click at [615, 102] on link "[PERSON_NAME] Aesthetic - [PERSON_NAME] Direct Health" at bounding box center [721, 93] width 337 height 32
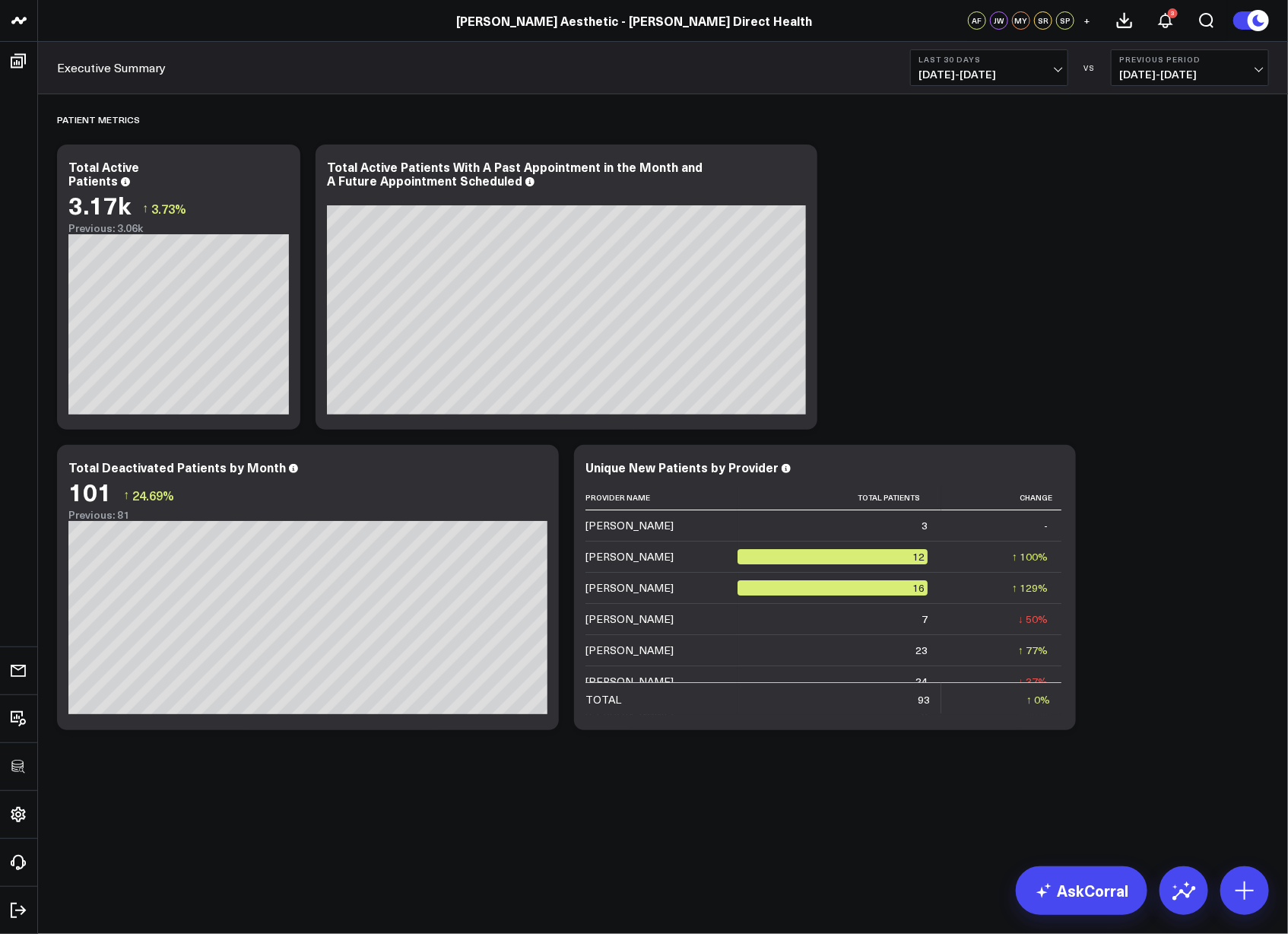
click at [990, 270] on div "Patient Metrics Modify via AI Copy link to widget Ask support Remove Create lin…" at bounding box center [663, 415] width 1227 height 643
click at [924, 345] on div "Patient Metrics Modify via AI Copy link to widget Ask support Remove Create lin…" at bounding box center [663, 415] width 1227 height 643
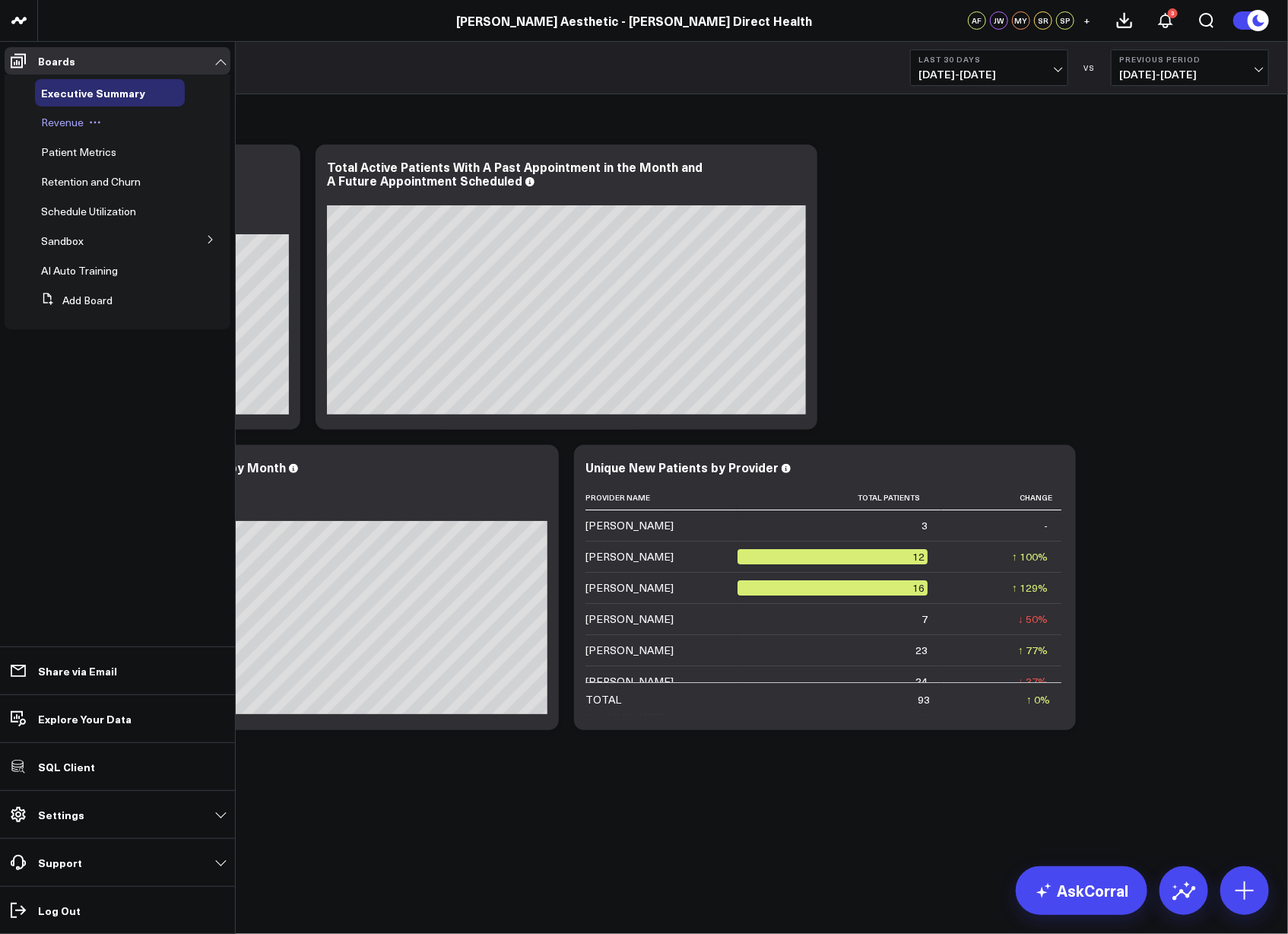
click at [62, 118] on span "Revenue" at bounding box center [62, 122] width 43 height 15
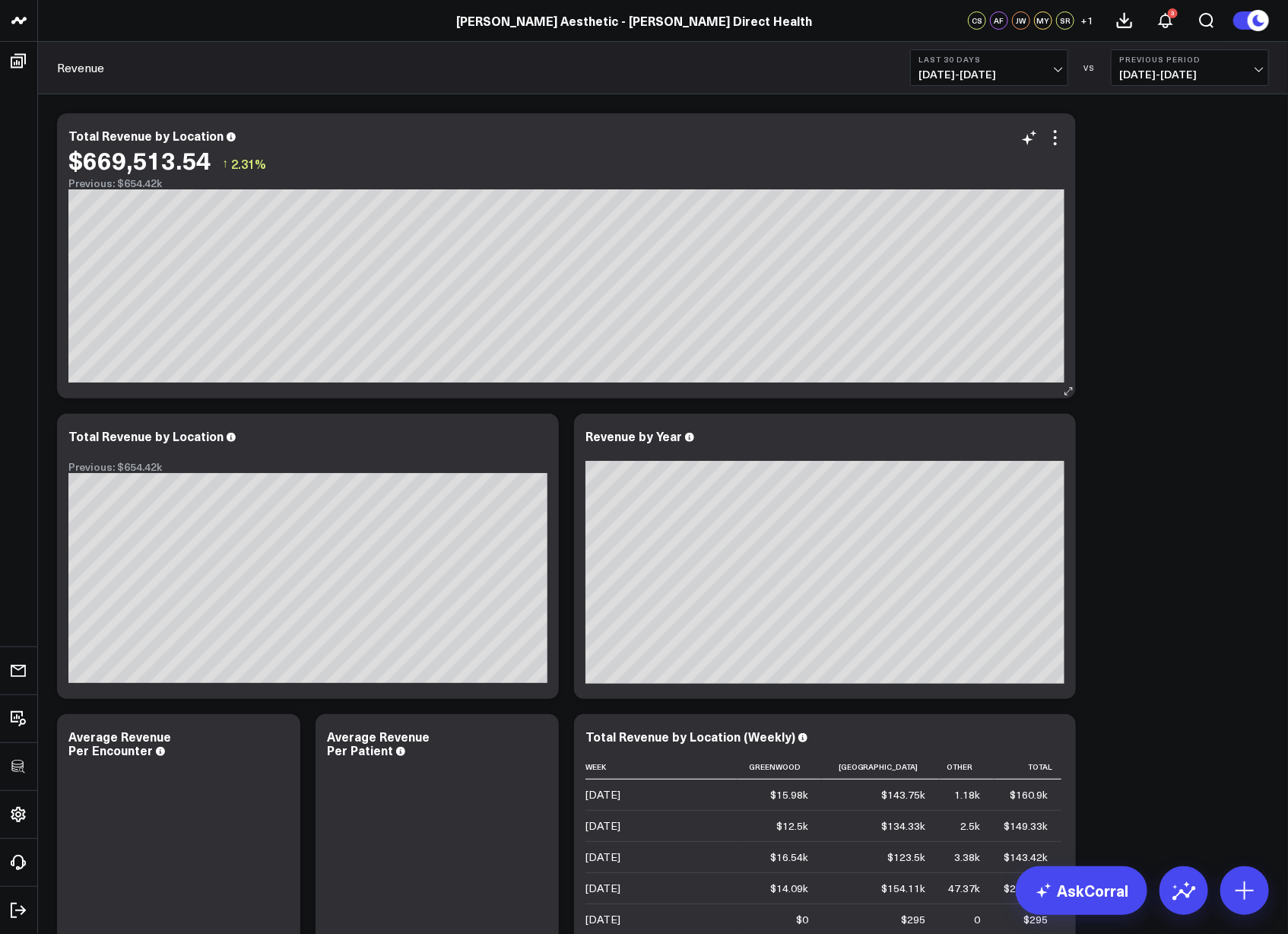
click at [1057, 147] on div "$669,513.54 ↑ 2.31%" at bounding box center [566, 160] width 996 height 28
click at [1061, 139] on icon at bounding box center [1055, 138] width 19 height 19
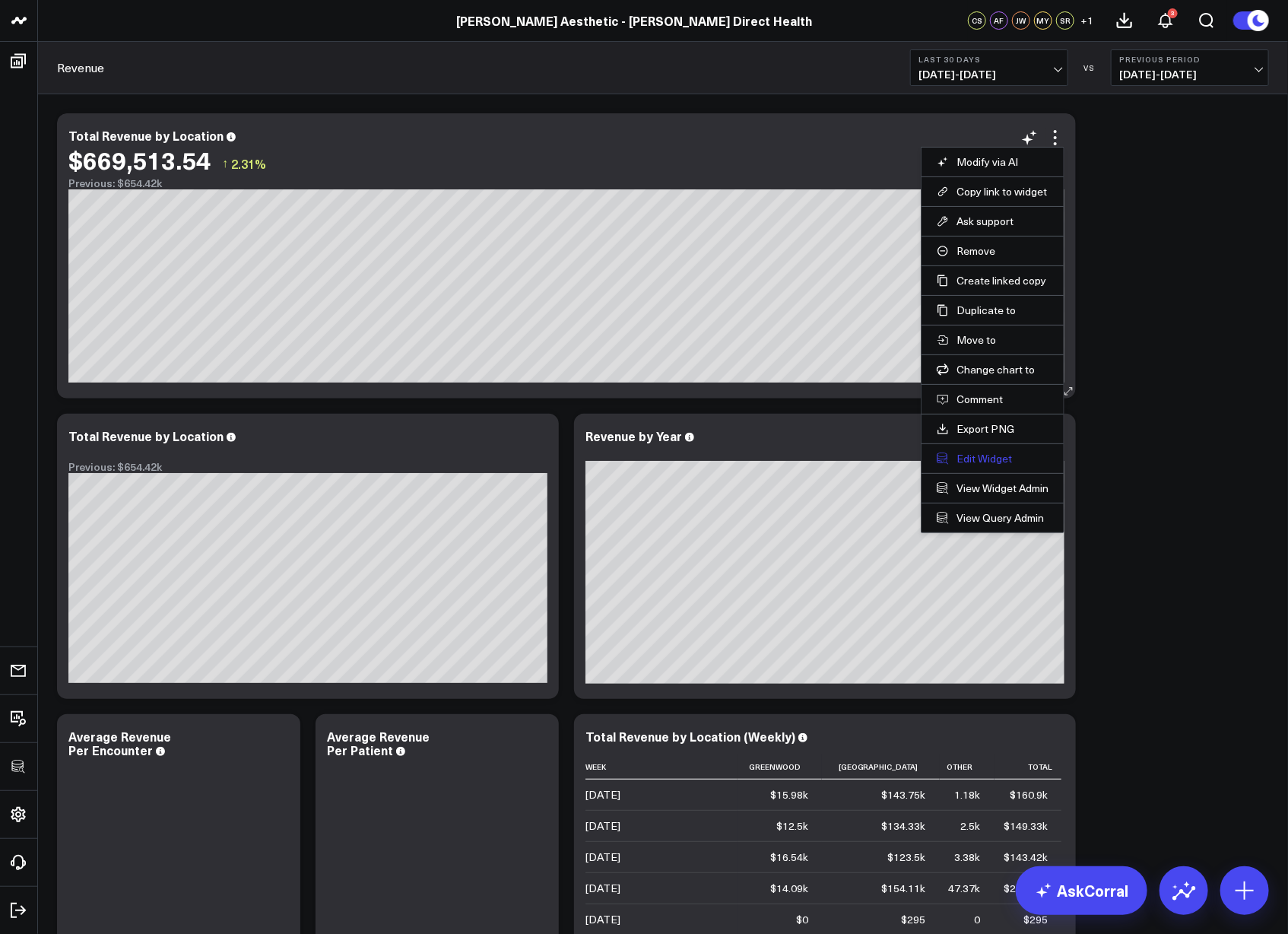
click at [974, 455] on button "Edit Widget" at bounding box center [993, 458] width 112 height 14
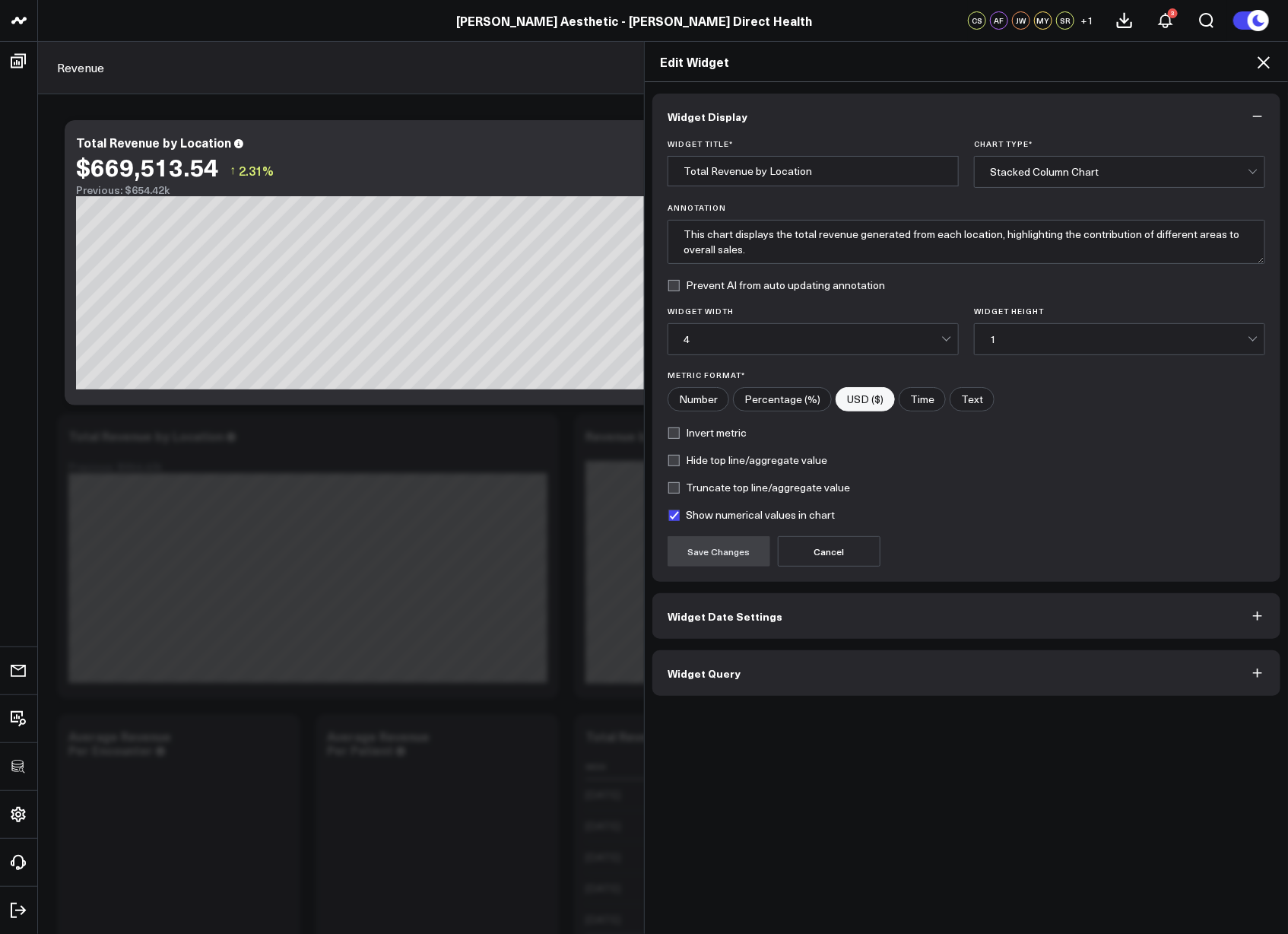
click at [721, 669] on span "Widget Query" at bounding box center [704, 673] width 73 height 12
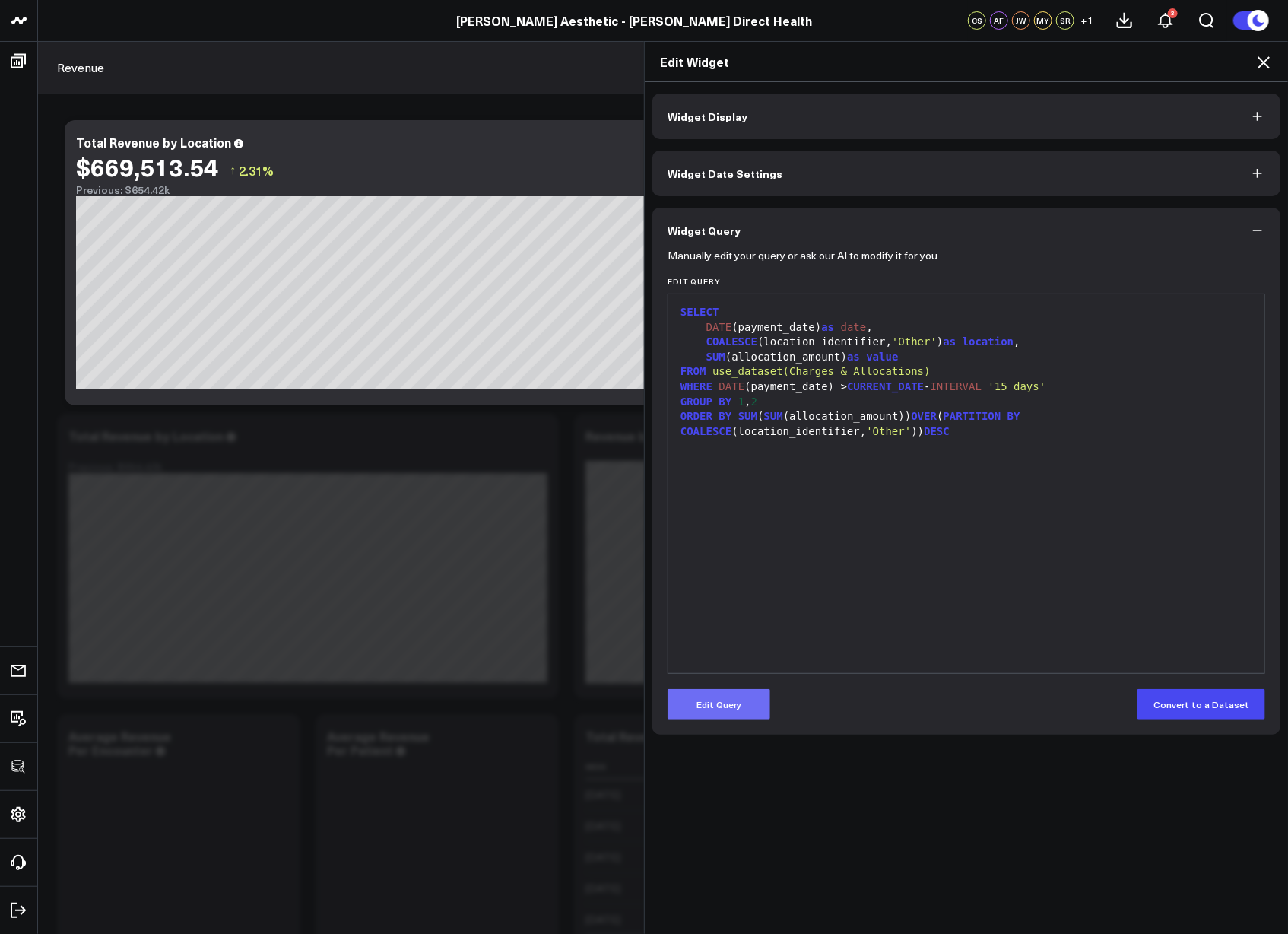
click at [724, 708] on button "Edit Query" at bounding box center [718, 705] width 103 height 31
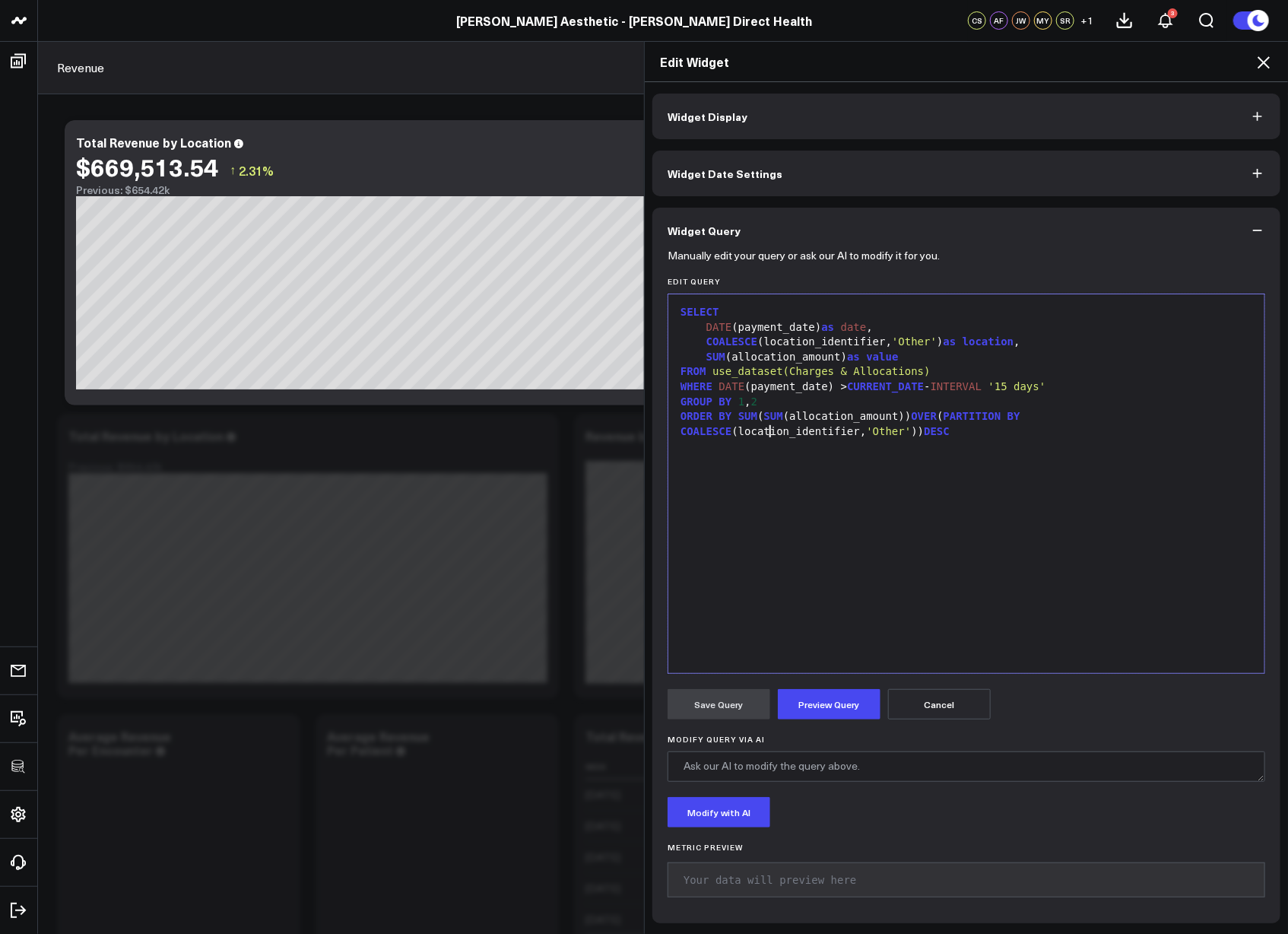
click at [815, 583] on div "SELECT DATE (payment_date) as date , COALESCE (location_identifier, 'Other' ) a…" at bounding box center [966, 483] width 581 height 363
